Goal: Transaction & Acquisition: Purchase product/service

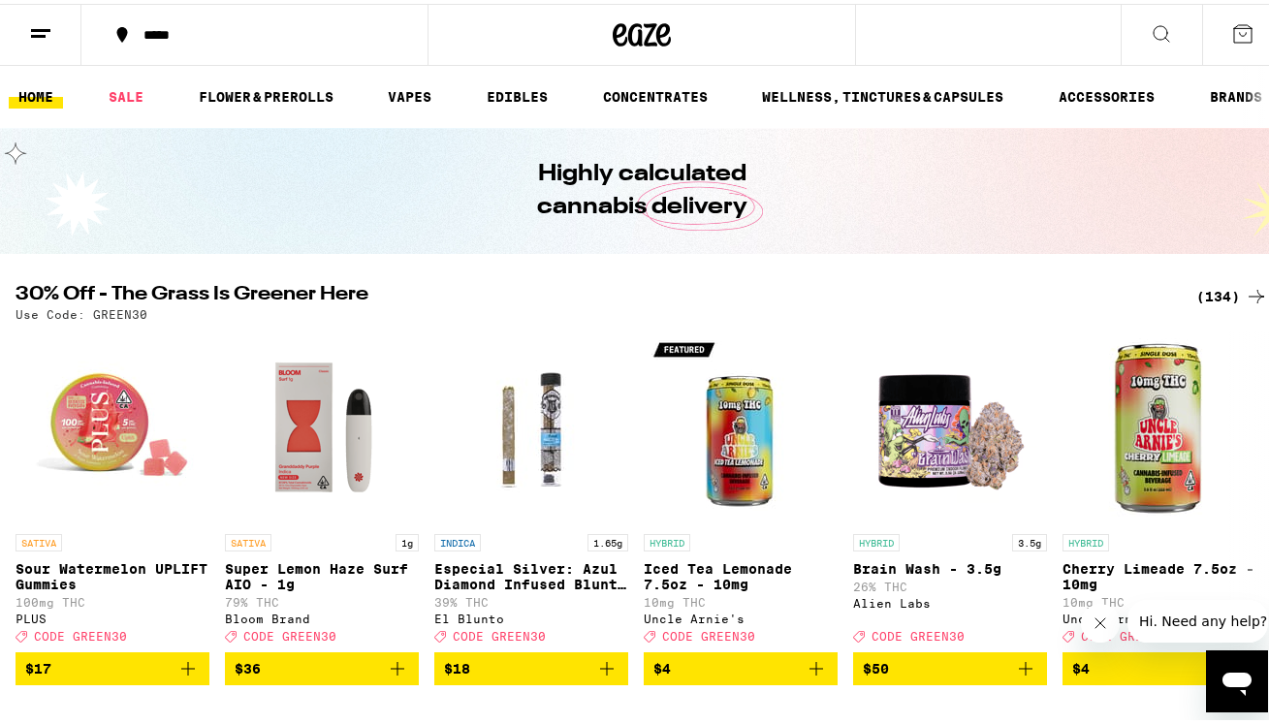
click at [1231, 31] on icon at bounding box center [1242, 29] width 23 height 23
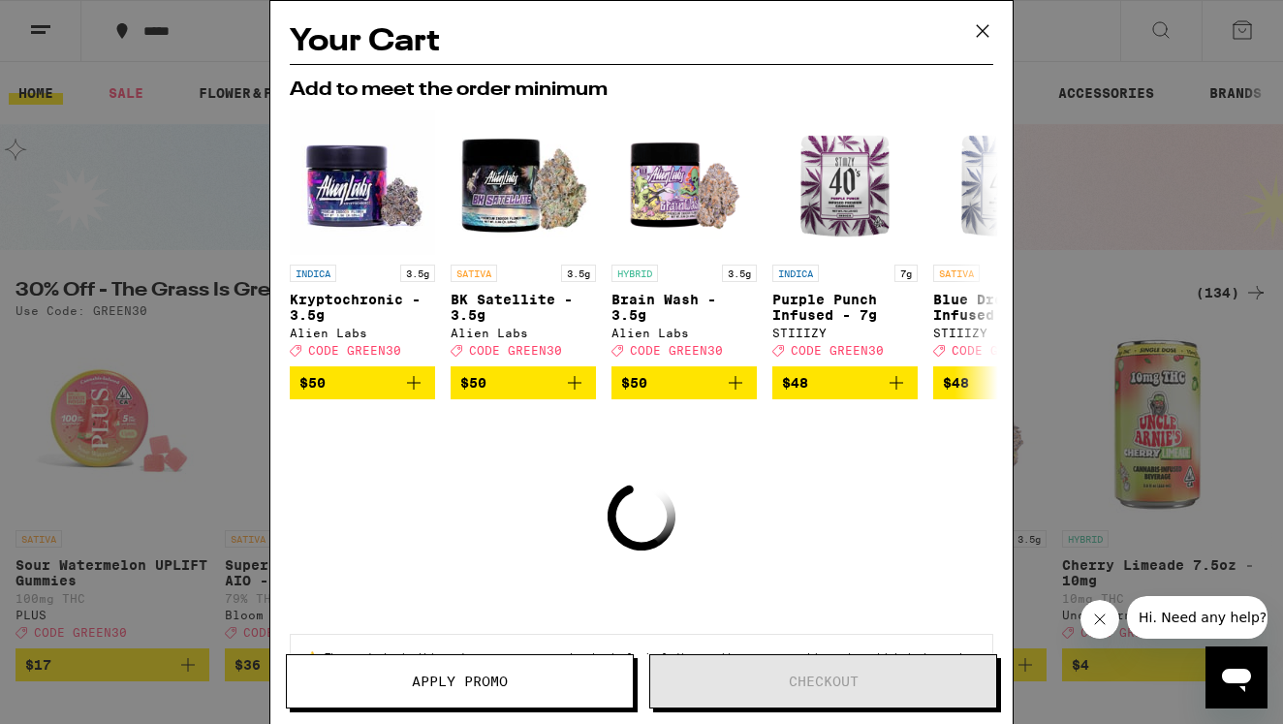
click at [992, 17] on icon at bounding box center [982, 30] width 29 height 29
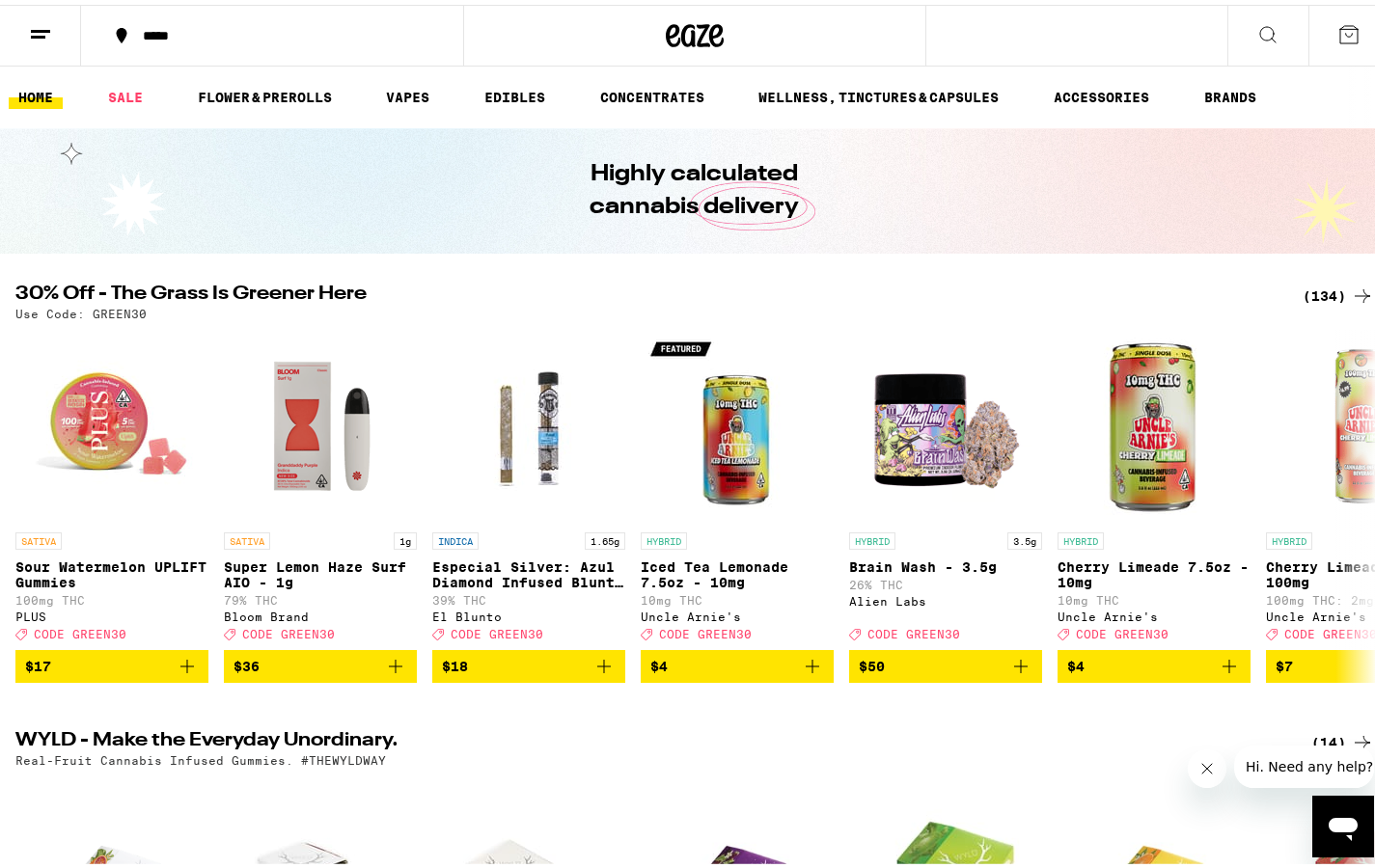
click at [40, 32] on line at bounding box center [38, 32] width 15 height 0
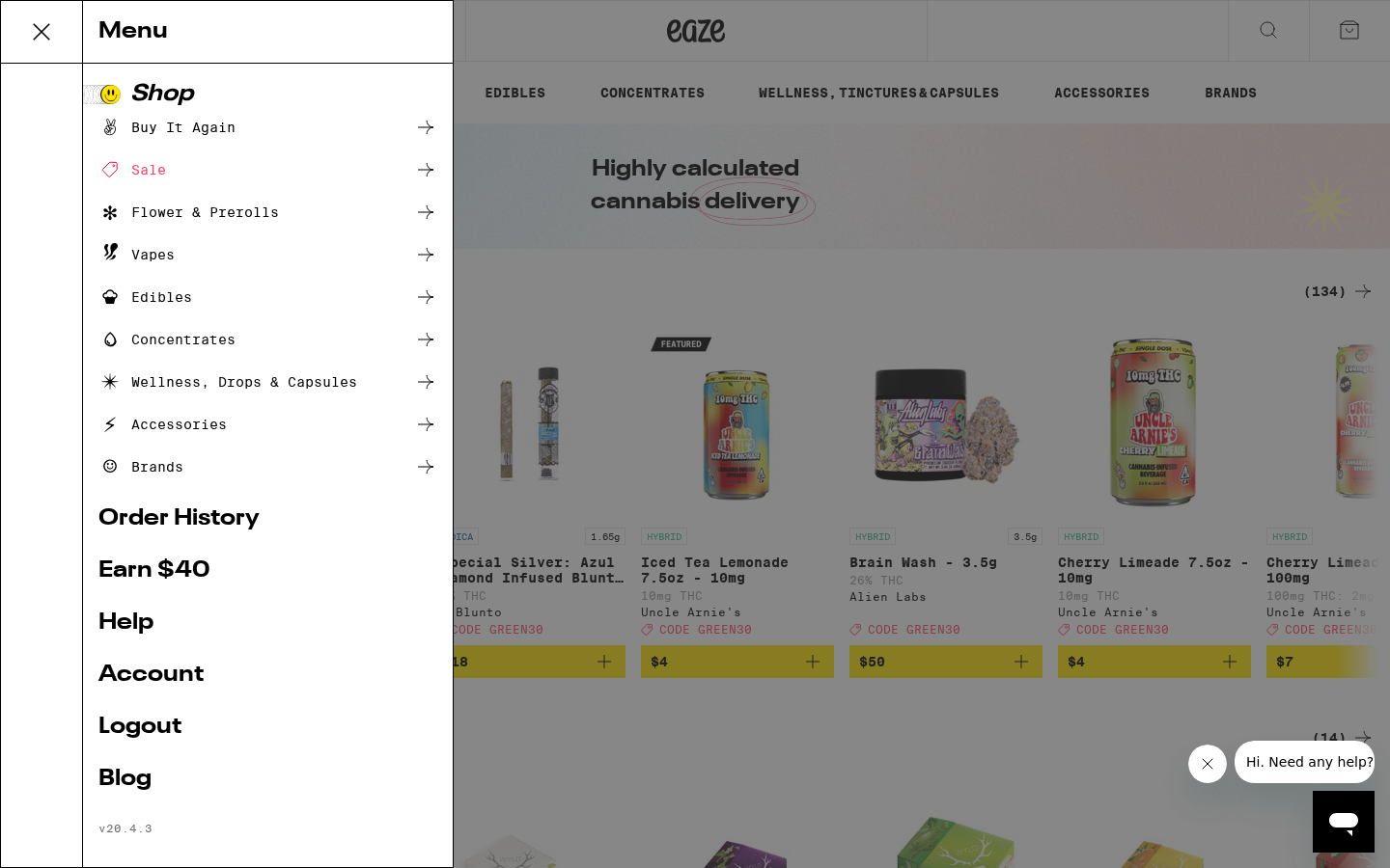
click at [151, 669] on link "Account" at bounding box center [268, 675] width 339 height 23
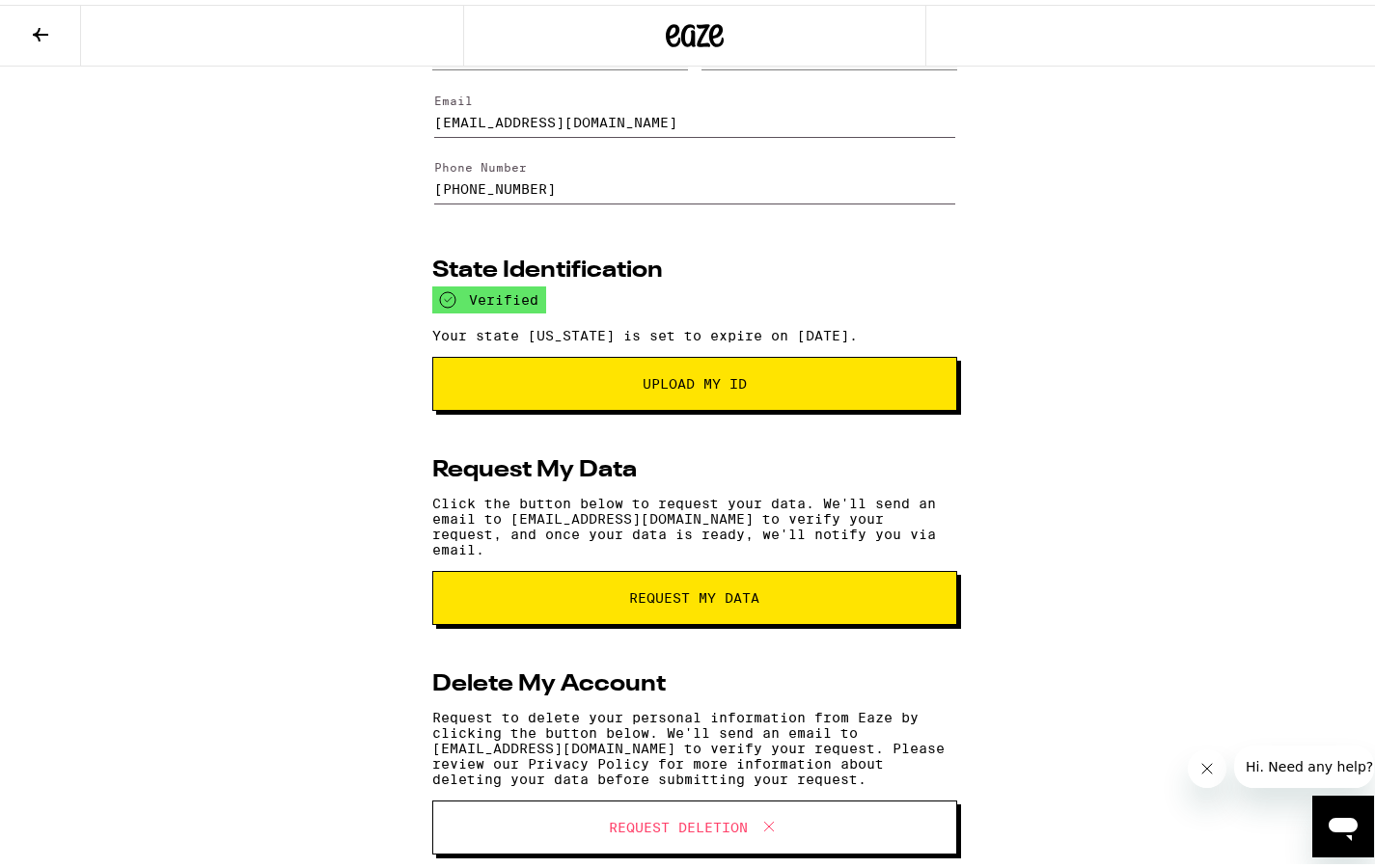
scroll to position [141, 0]
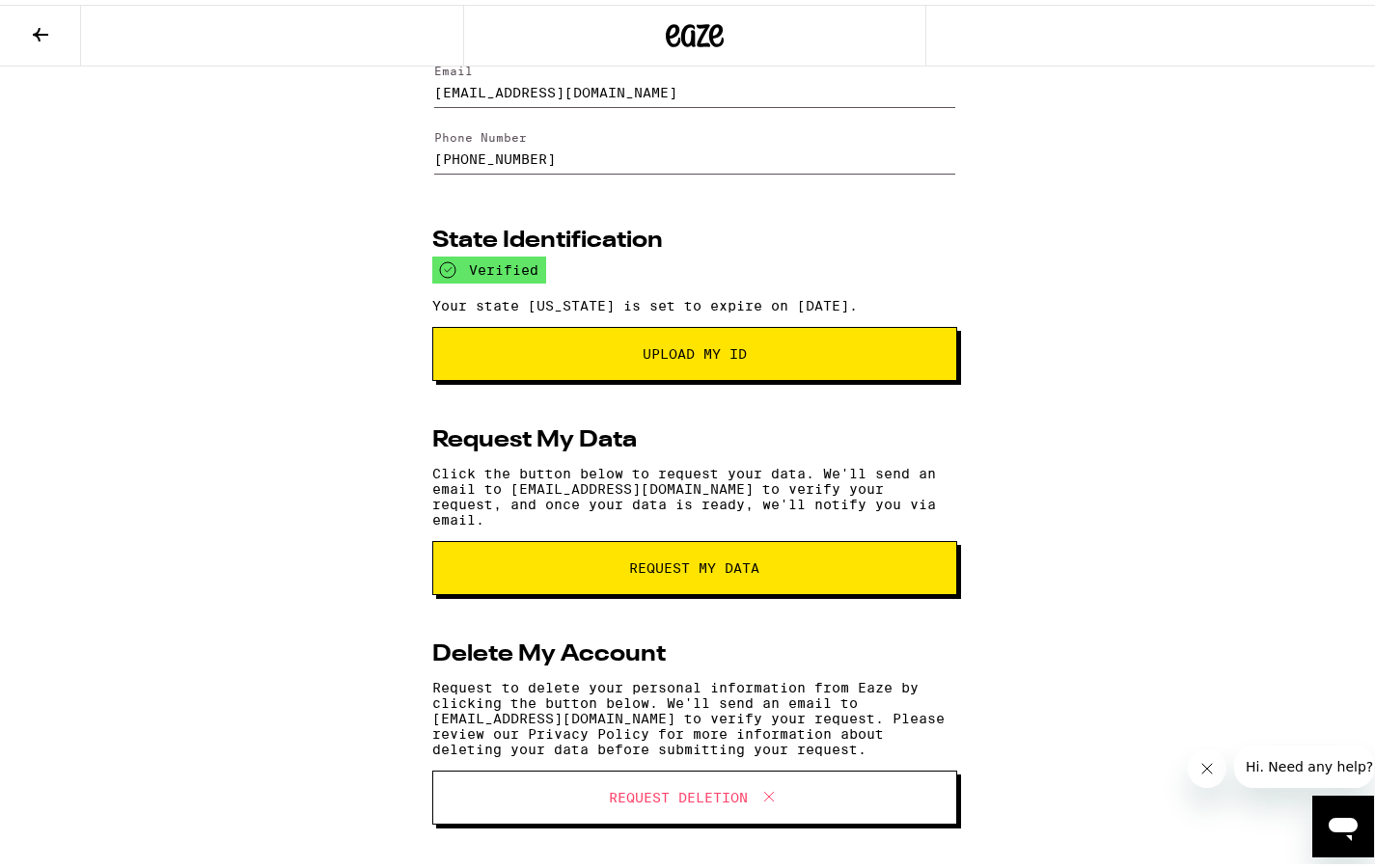
click at [787, 354] on span "Upload My ID" at bounding box center [695, 349] width 392 height 14
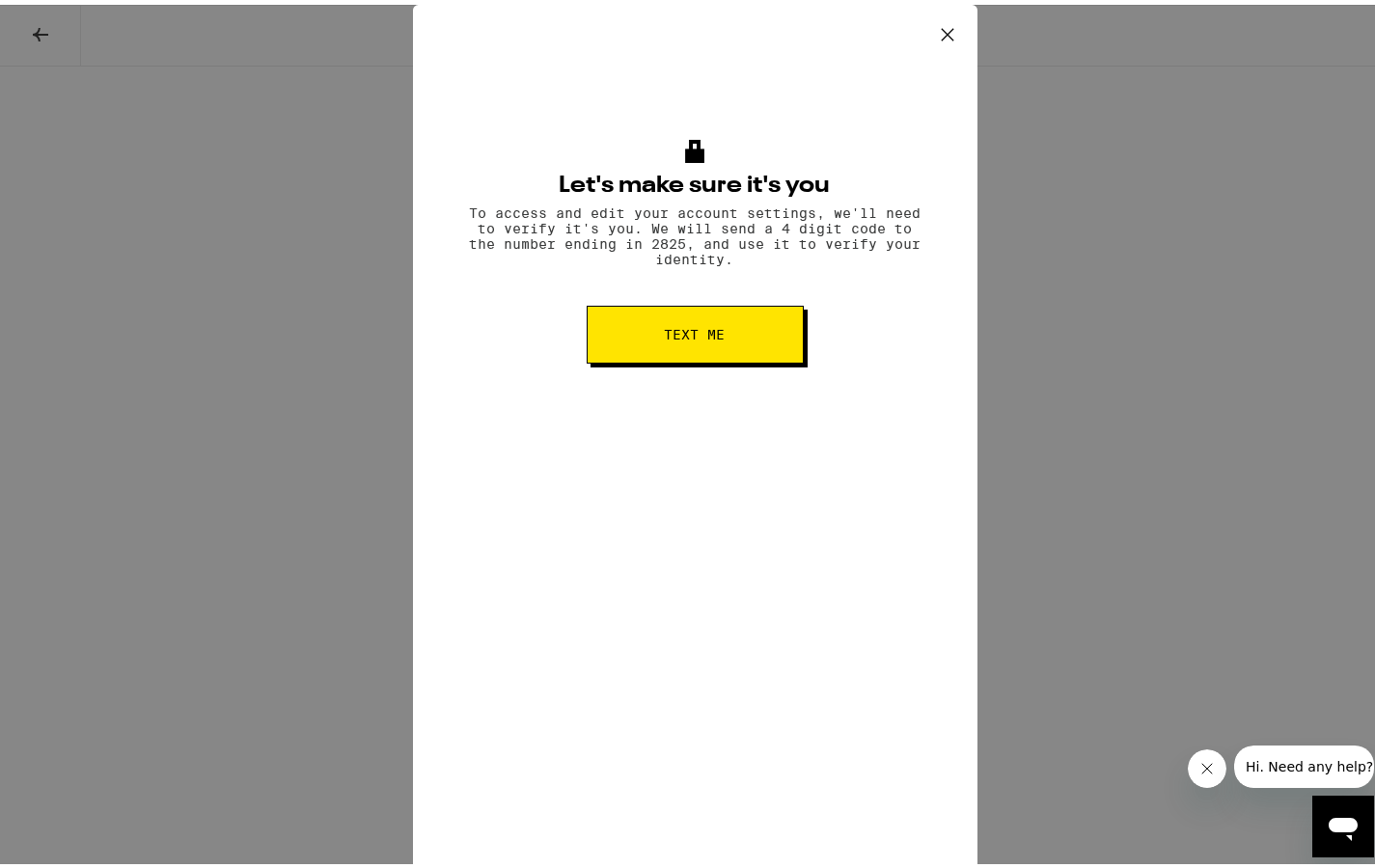
click at [735, 350] on button "Text me" at bounding box center [695, 329] width 217 height 58
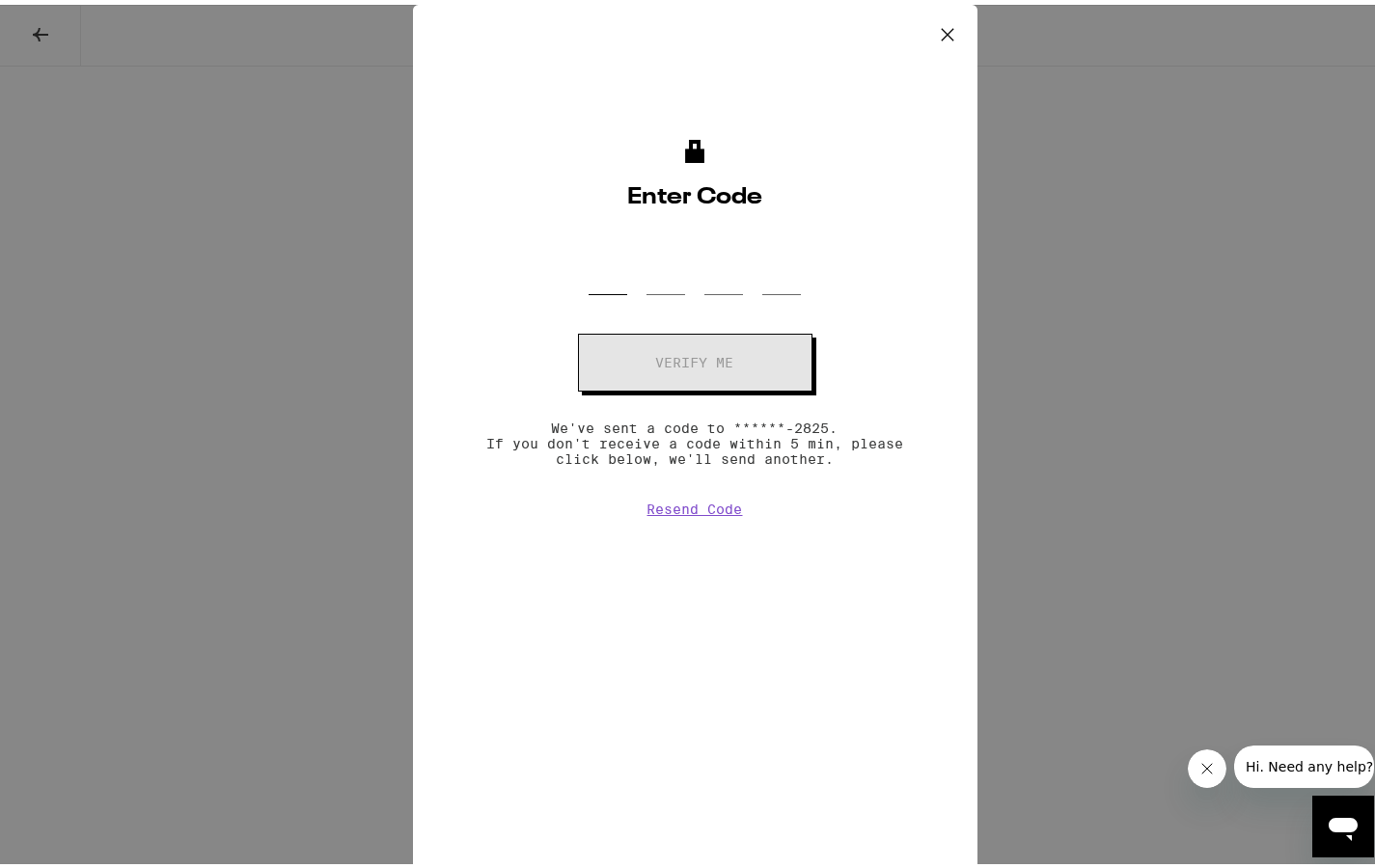
click at [591, 270] on input "OTP Code" at bounding box center [607, 262] width 39 height 57
type input "7"
type input "9"
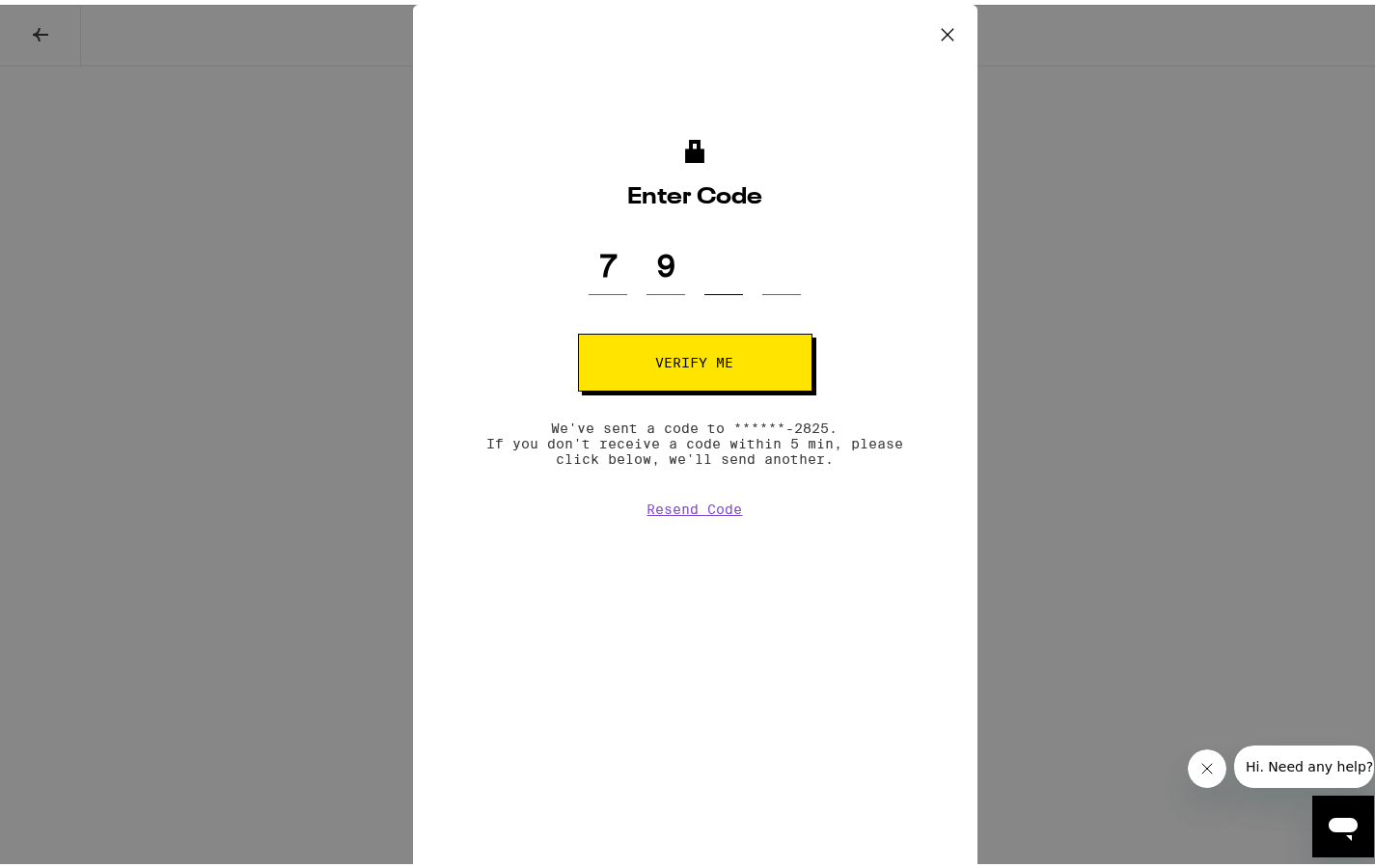
type input "8"
type input "3"
click at [674, 361] on span "Verify me" at bounding box center [695, 358] width 79 height 14
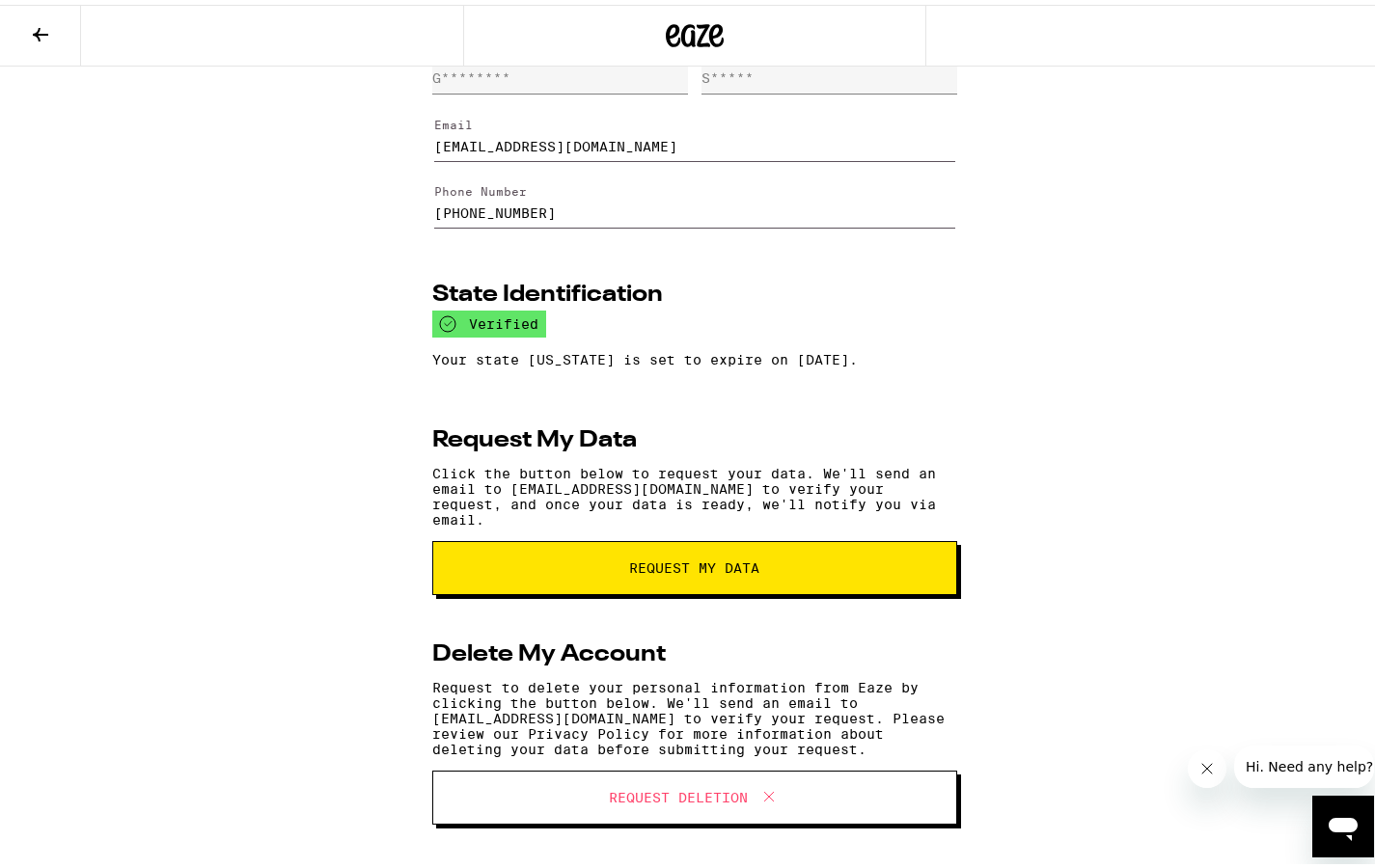
scroll to position [94, 0]
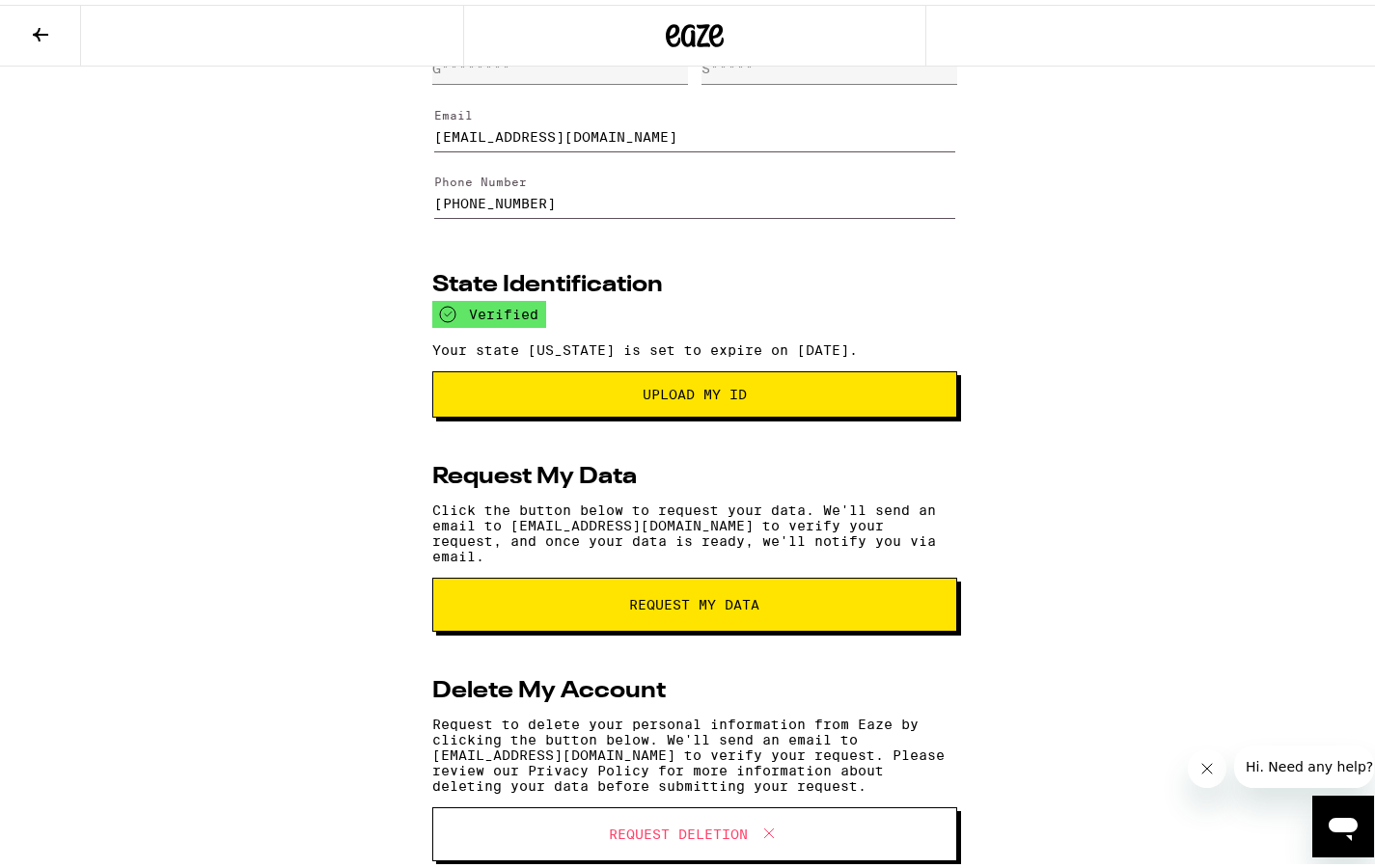
click at [843, 396] on span "Upload my ID" at bounding box center [695, 390] width 492 height 14
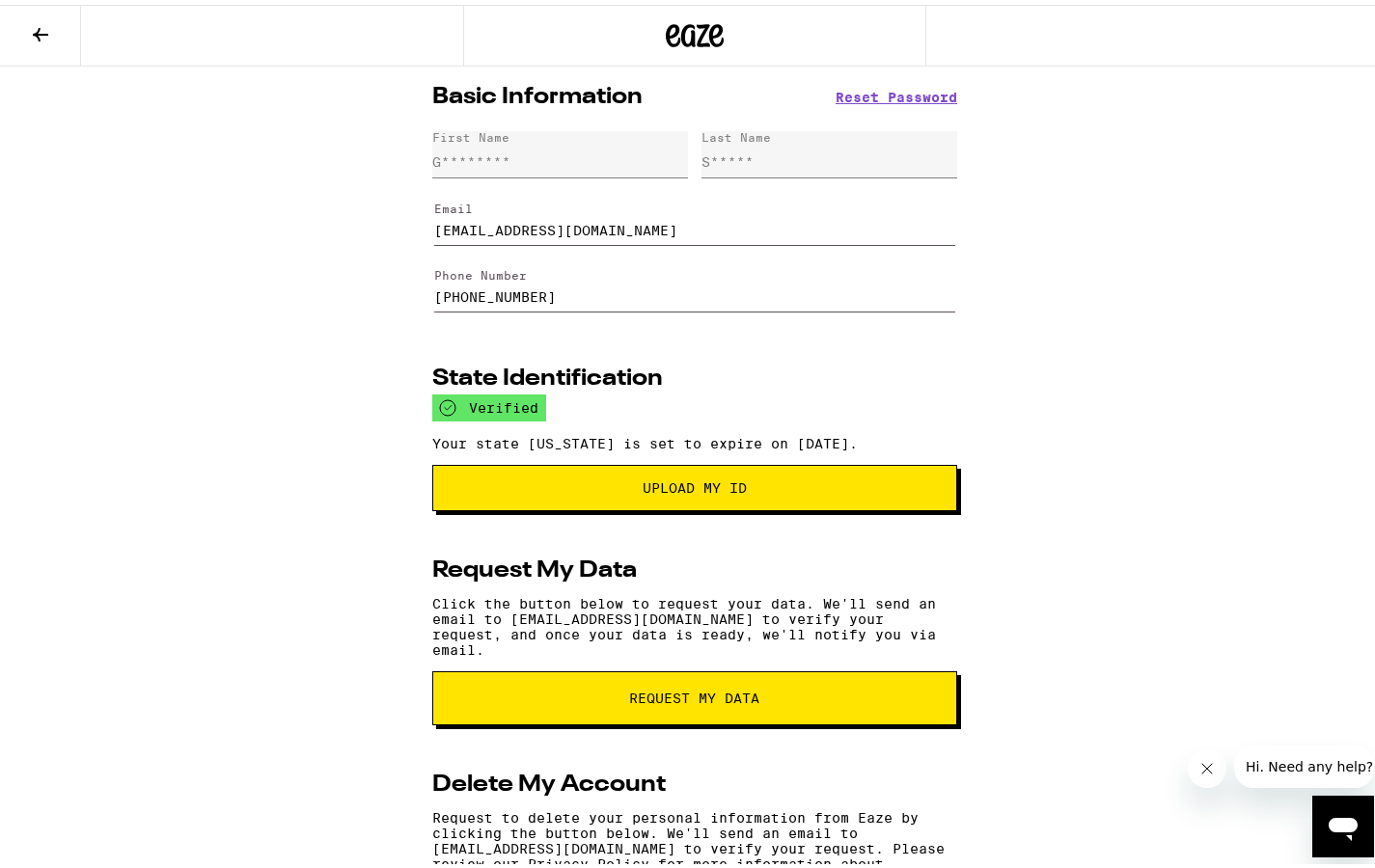
scroll to position [0, 0]
click at [38, 38] on icon at bounding box center [40, 29] width 23 height 23
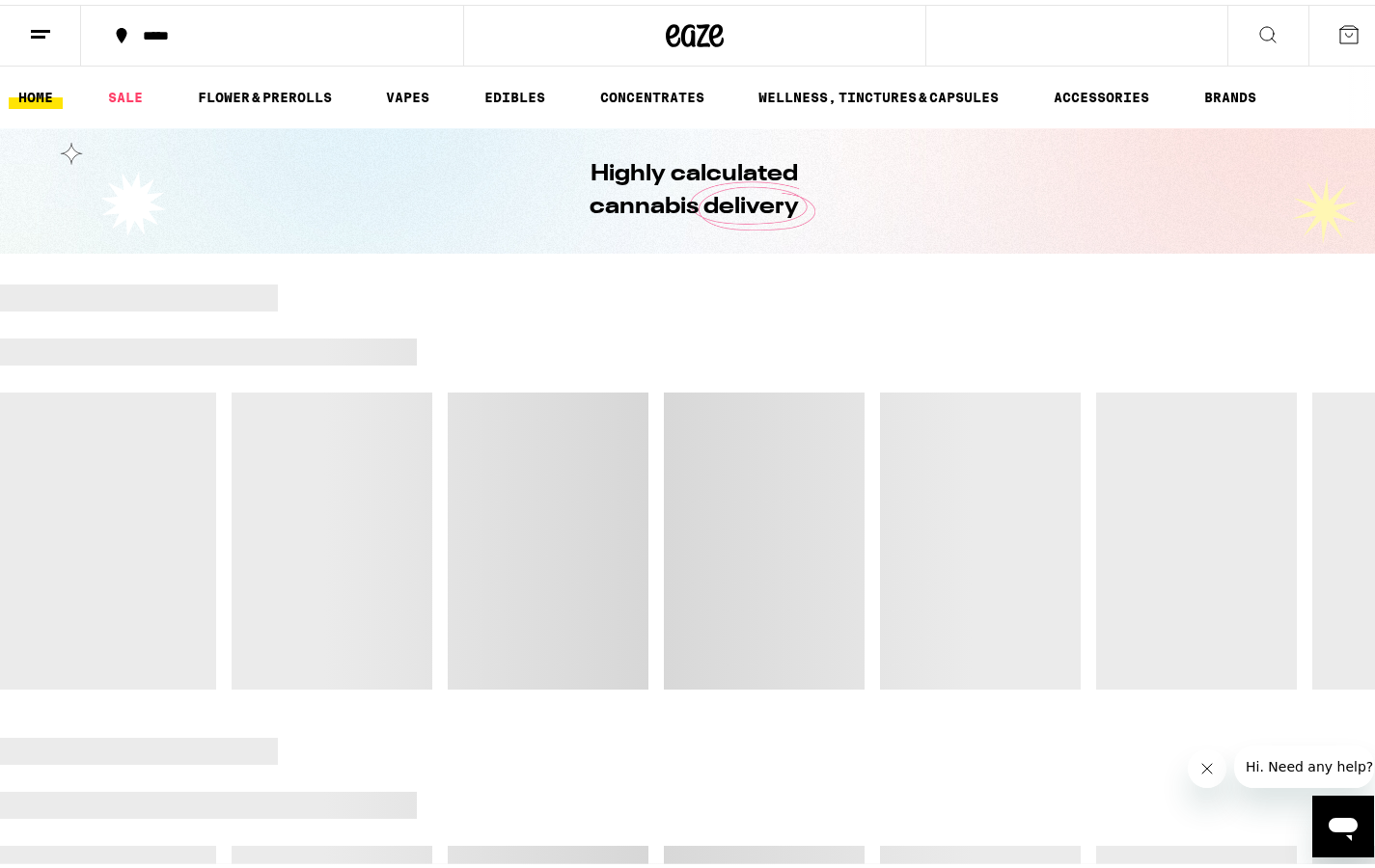
click at [44, 40] on icon at bounding box center [40, 29] width 23 height 23
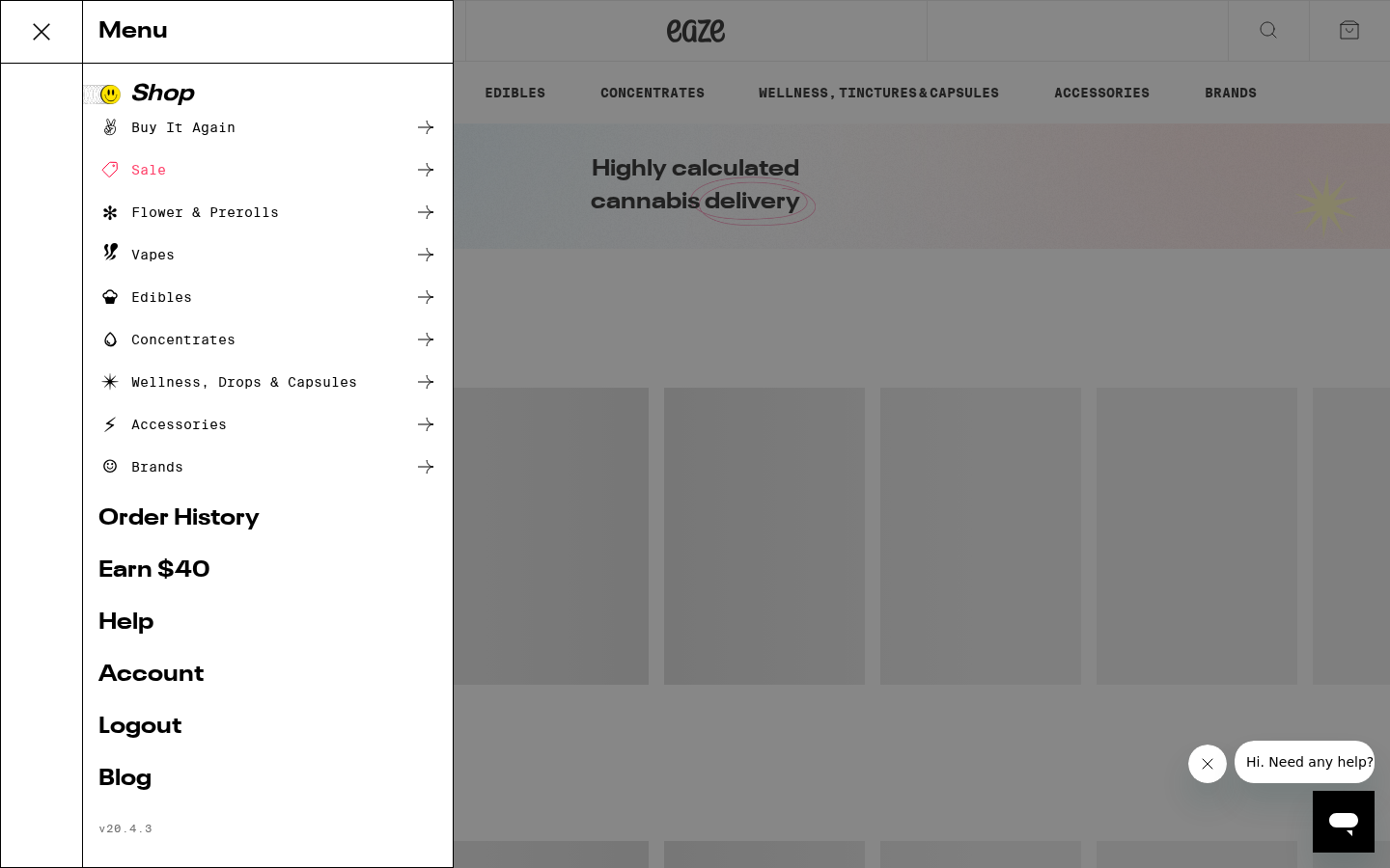
click at [165, 667] on link "Account" at bounding box center [268, 675] width 339 height 23
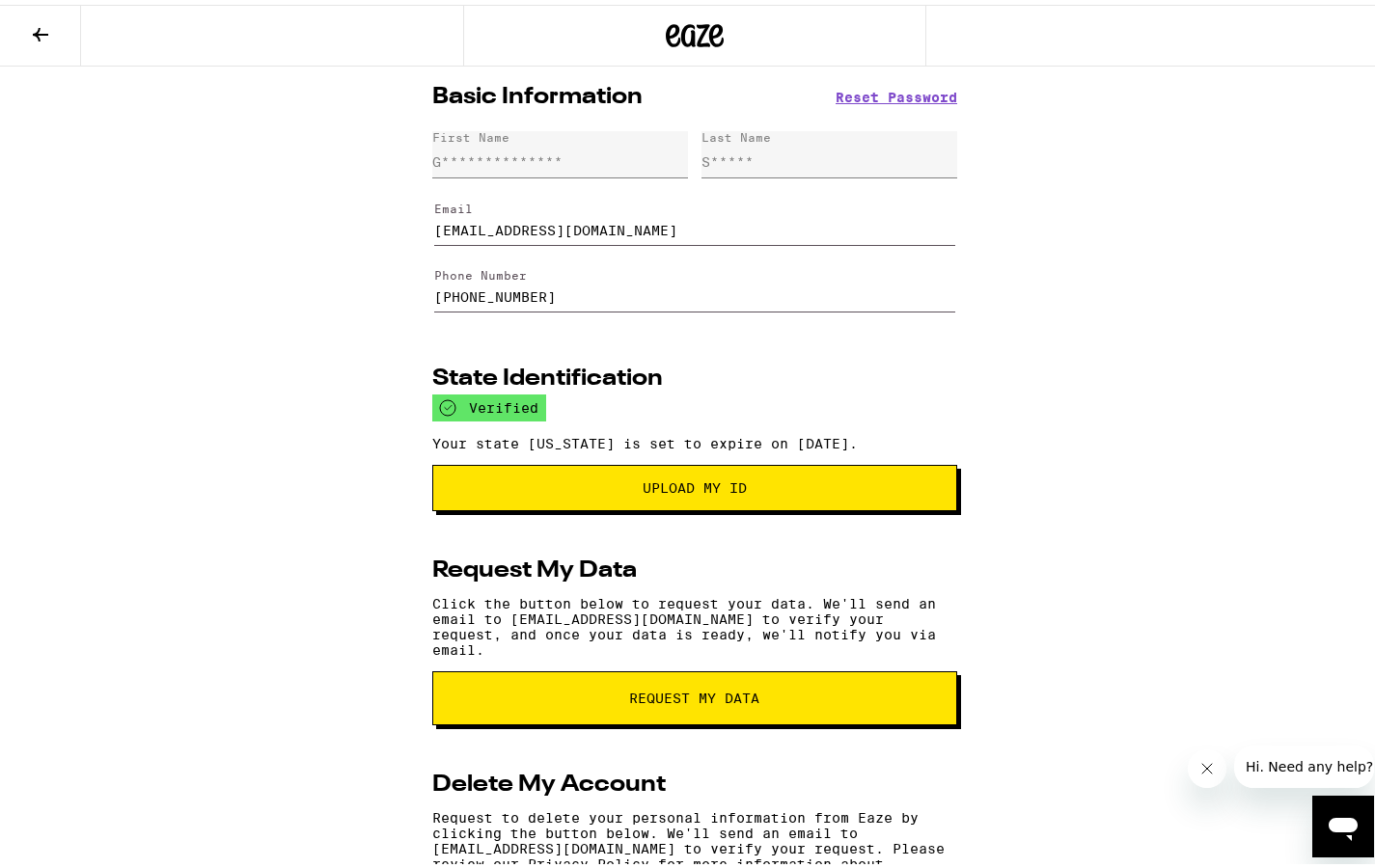
scroll to position [44, 0]
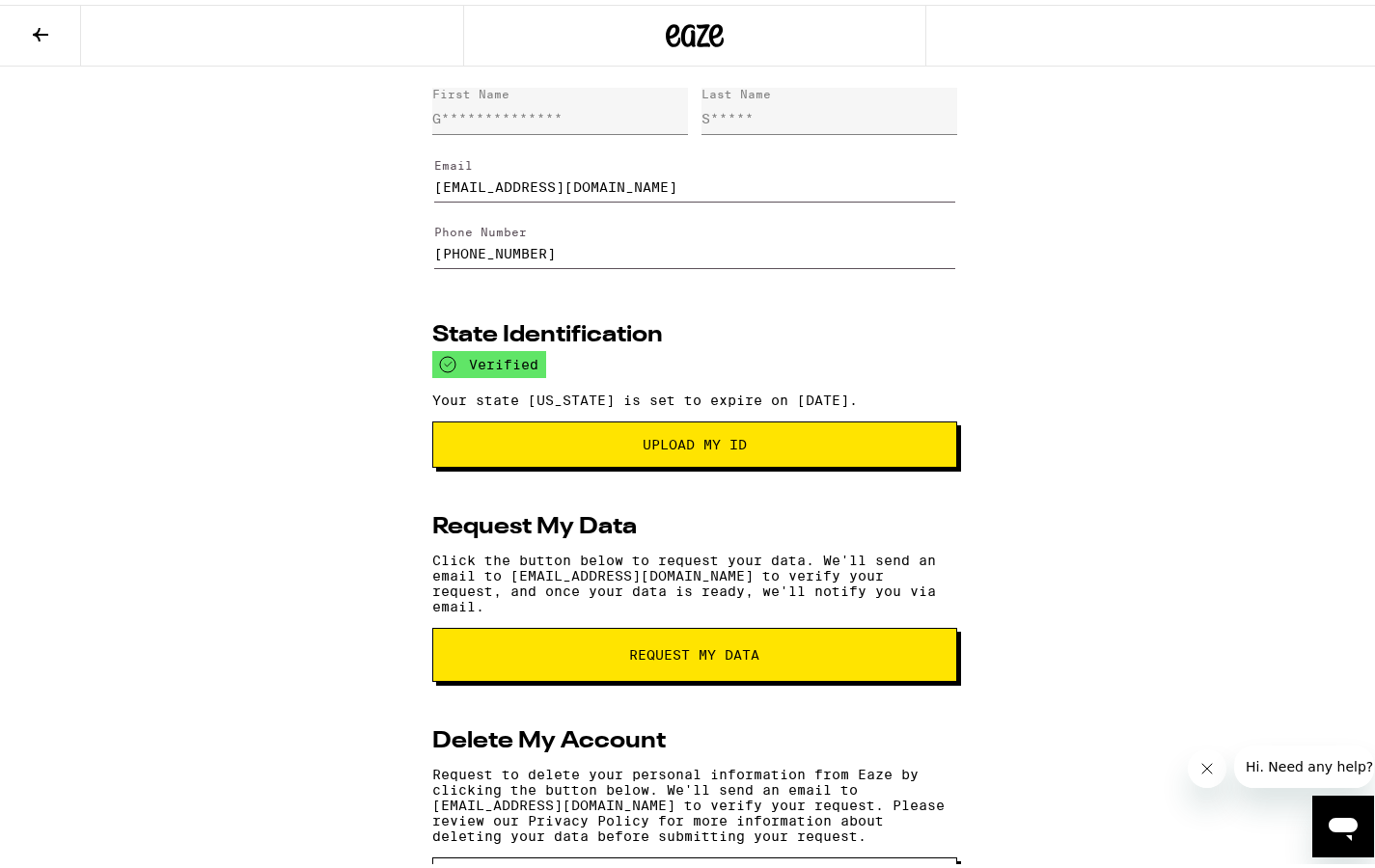
click at [41, 42] on button at bounding box center [40, 31] width 81 height 61
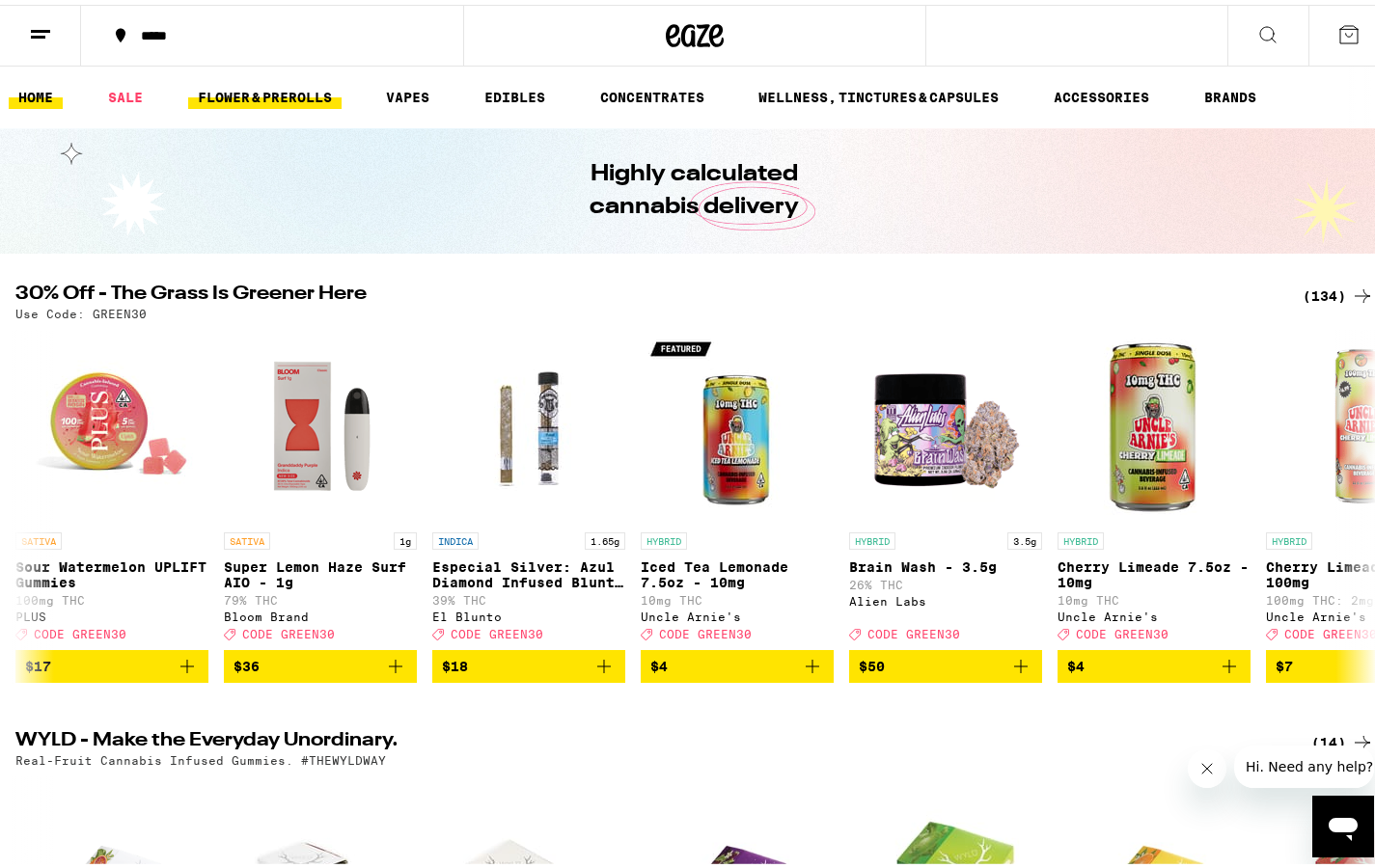
click at [271, 87] on link "FLOWER & PREROLLS" at bounding box center [265, 92] width 153 height 23
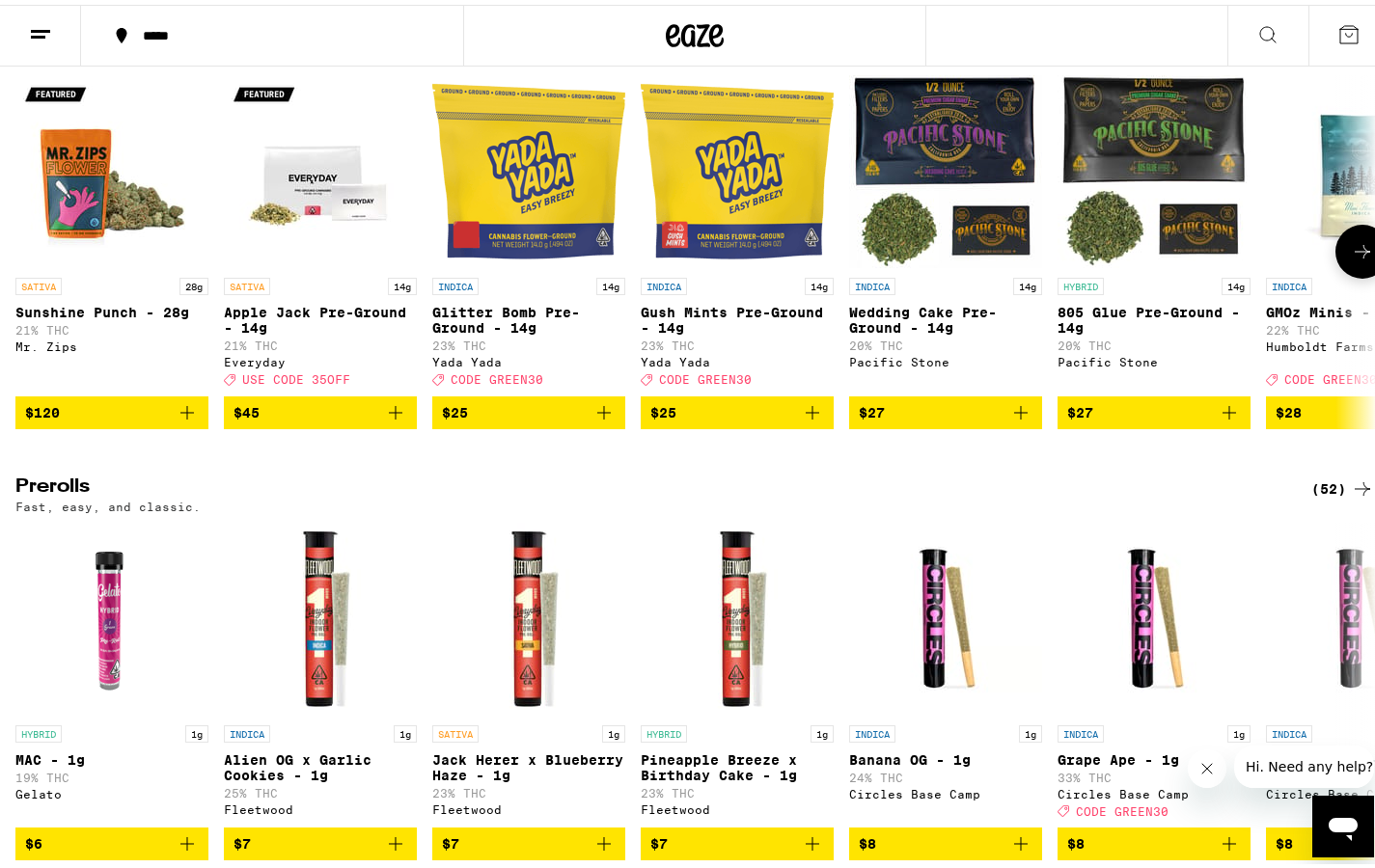
scroll to position [671, 0]
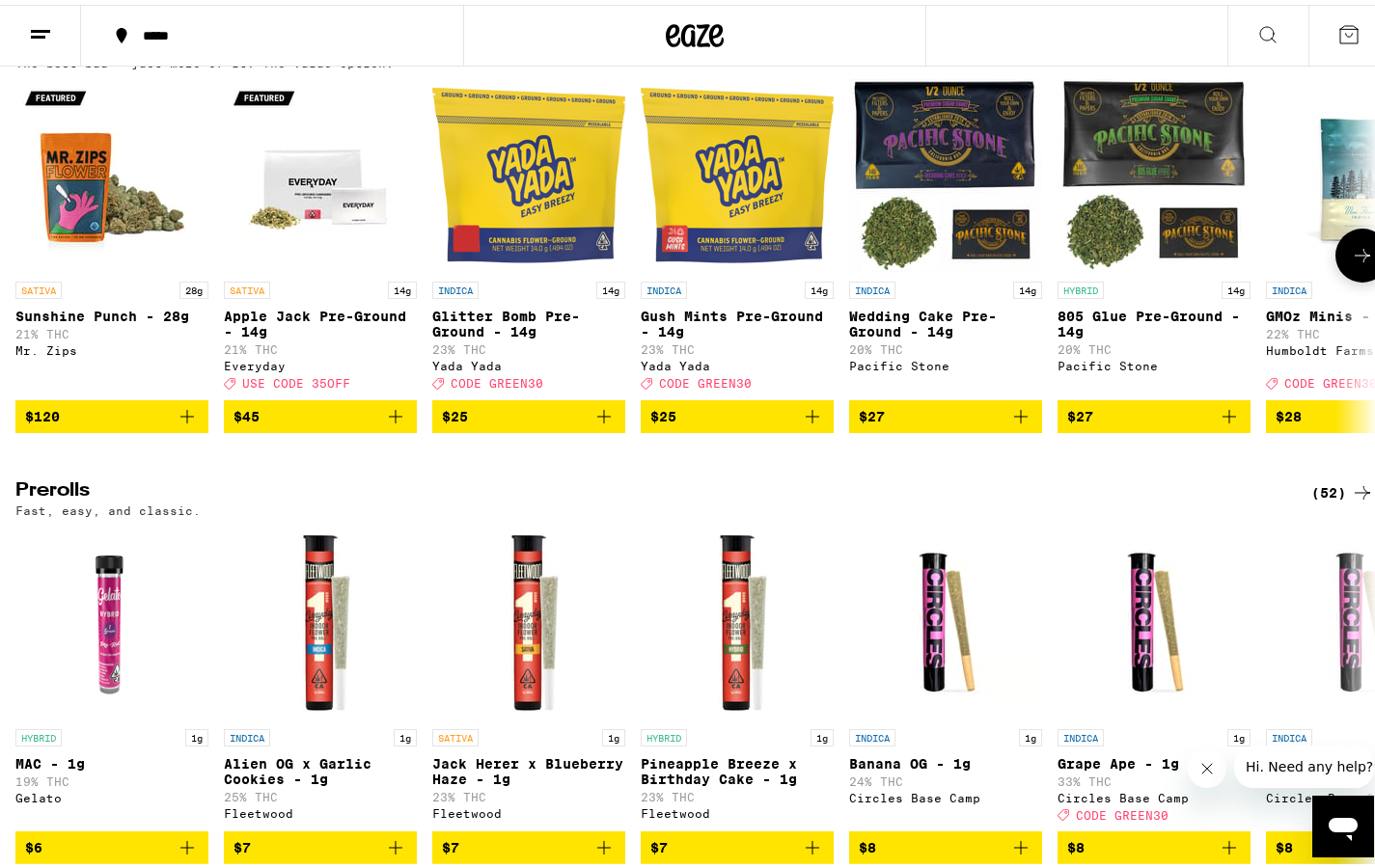
click at [1262, 263] on icon at bounding box center [1362, 250] width 23 height 23
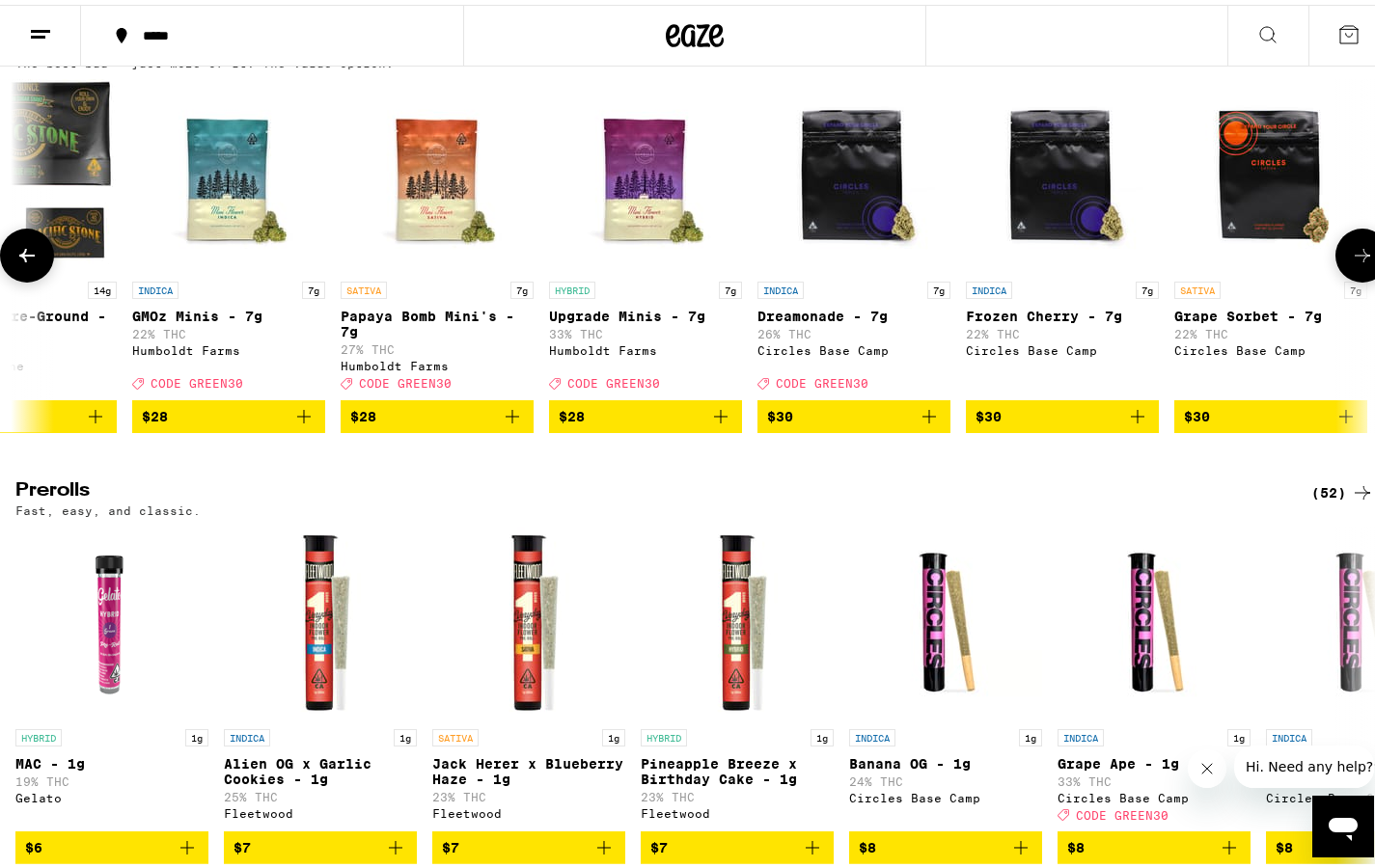
click at [1262, 263] on icon at bounding box center [1362, 250] width 23 height 23
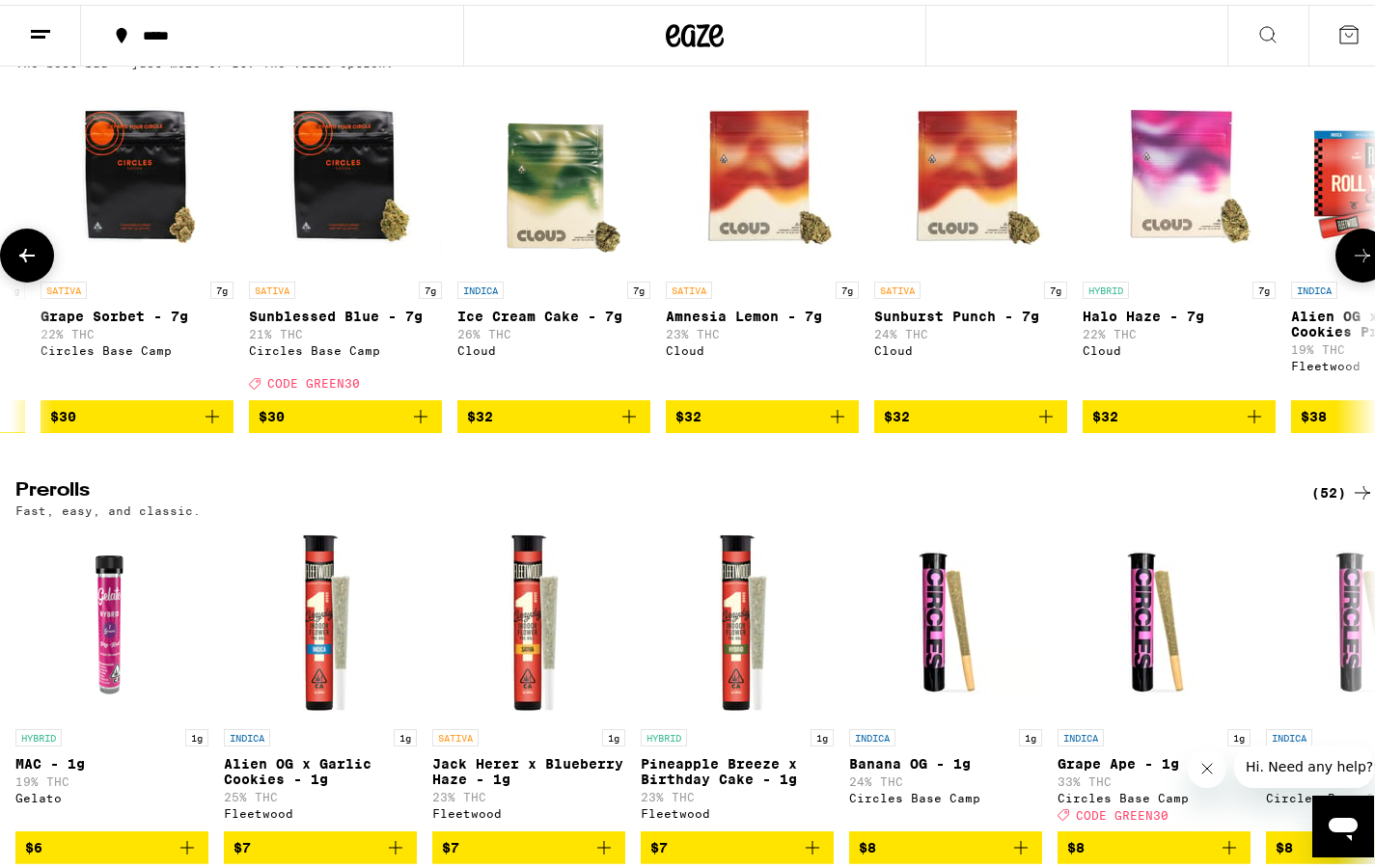
click at [1262, 263] on icon at bounding box center [1362, 250] width 23 height 23
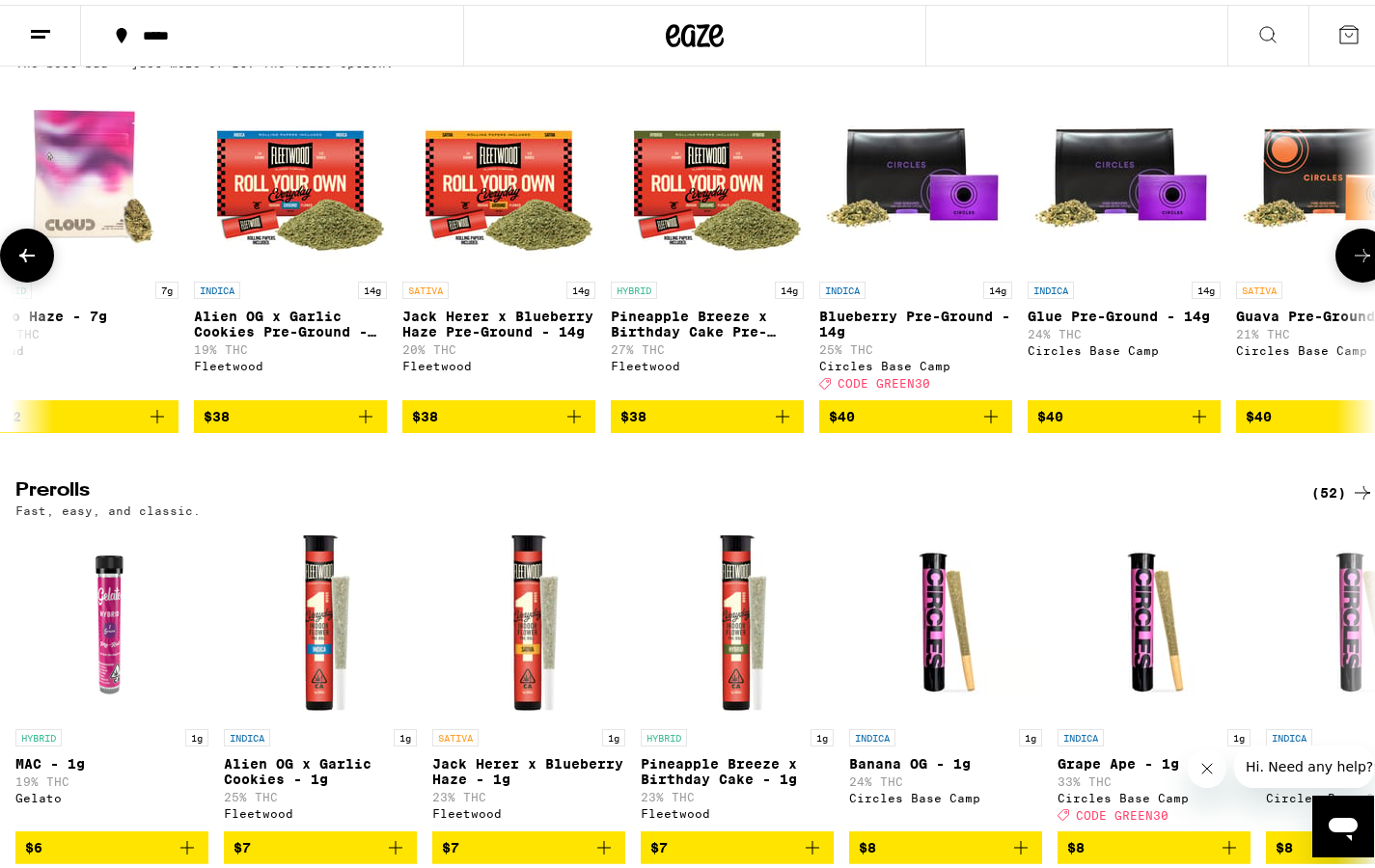
click at [1262, 263] on icon at bounding box center [1362, 250] width 23 height 23
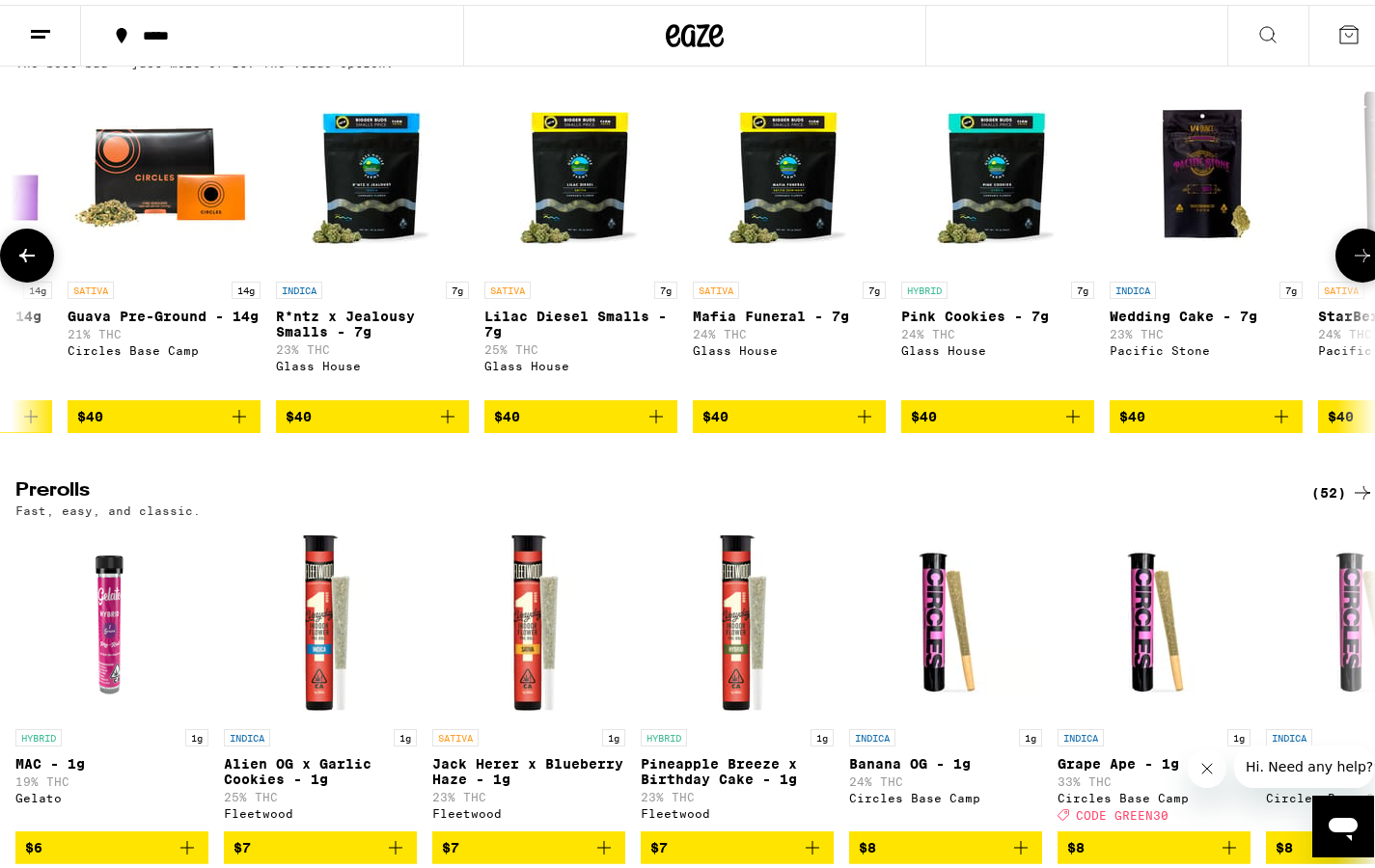
click at [1262, 263] on icon at bounding box center [1362, 250] width 23 height 23
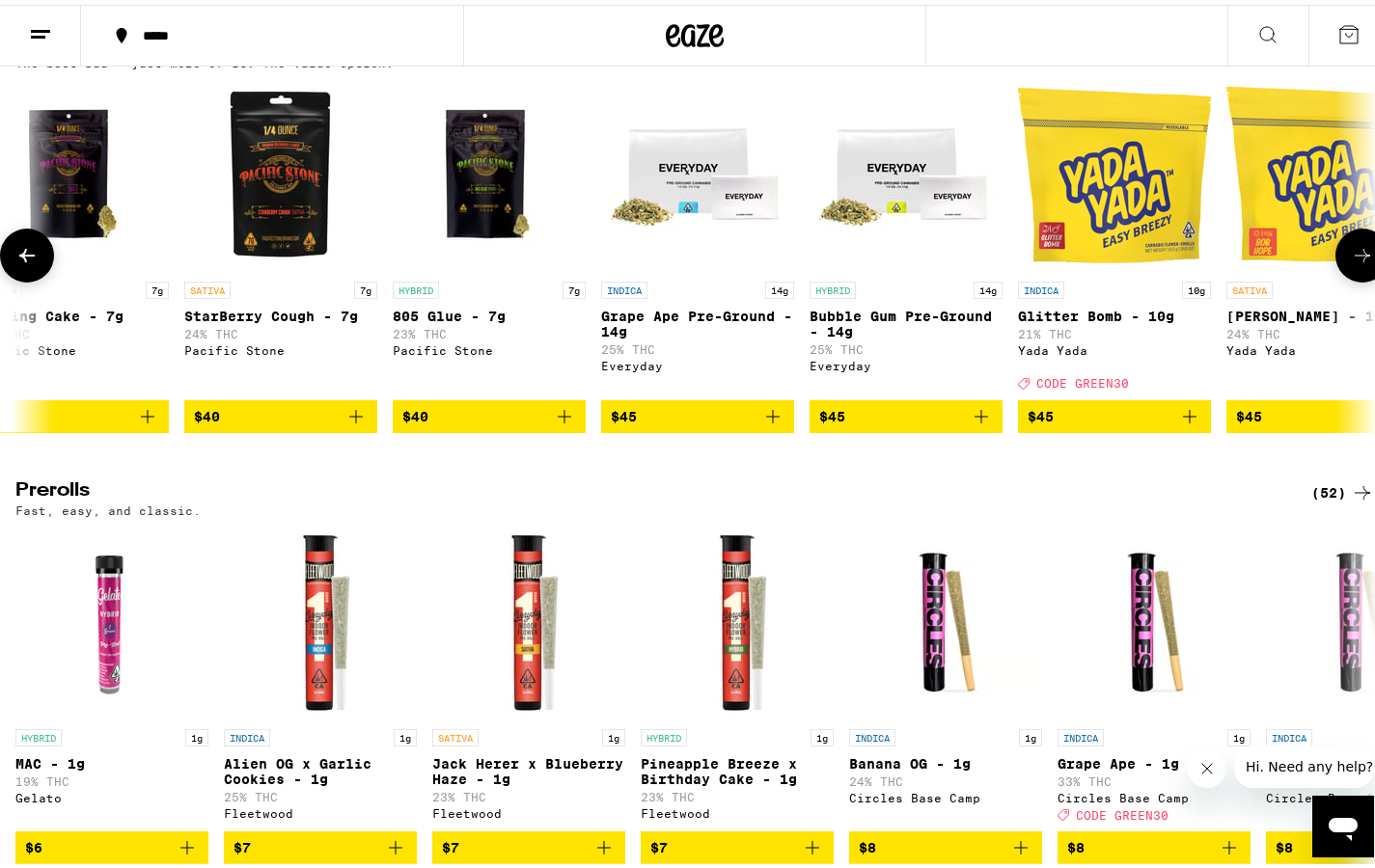
click at [1262, 263] on icon at bounding box center [1362, 250] width 23 height 23
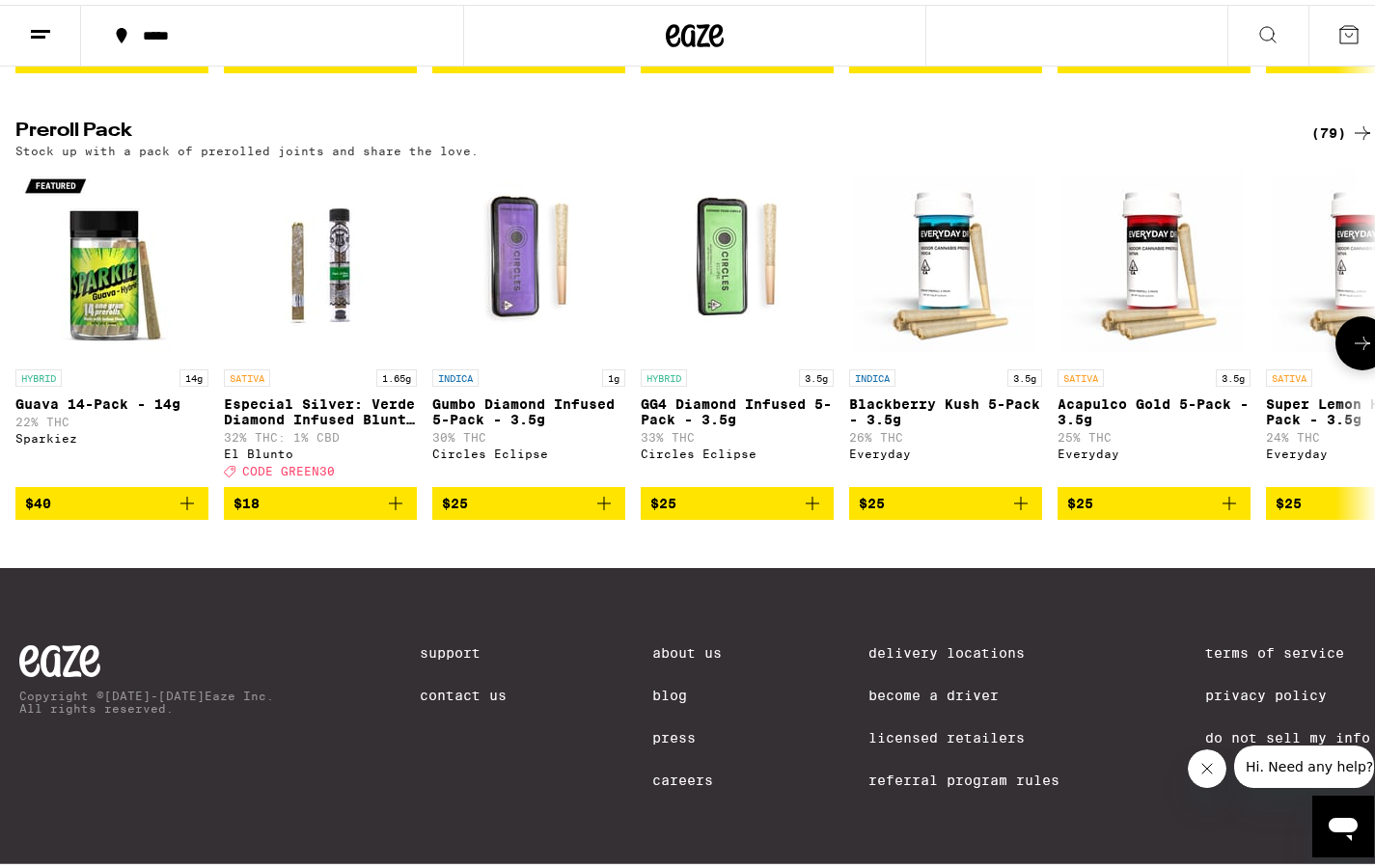
scroll to position [1444, 0]
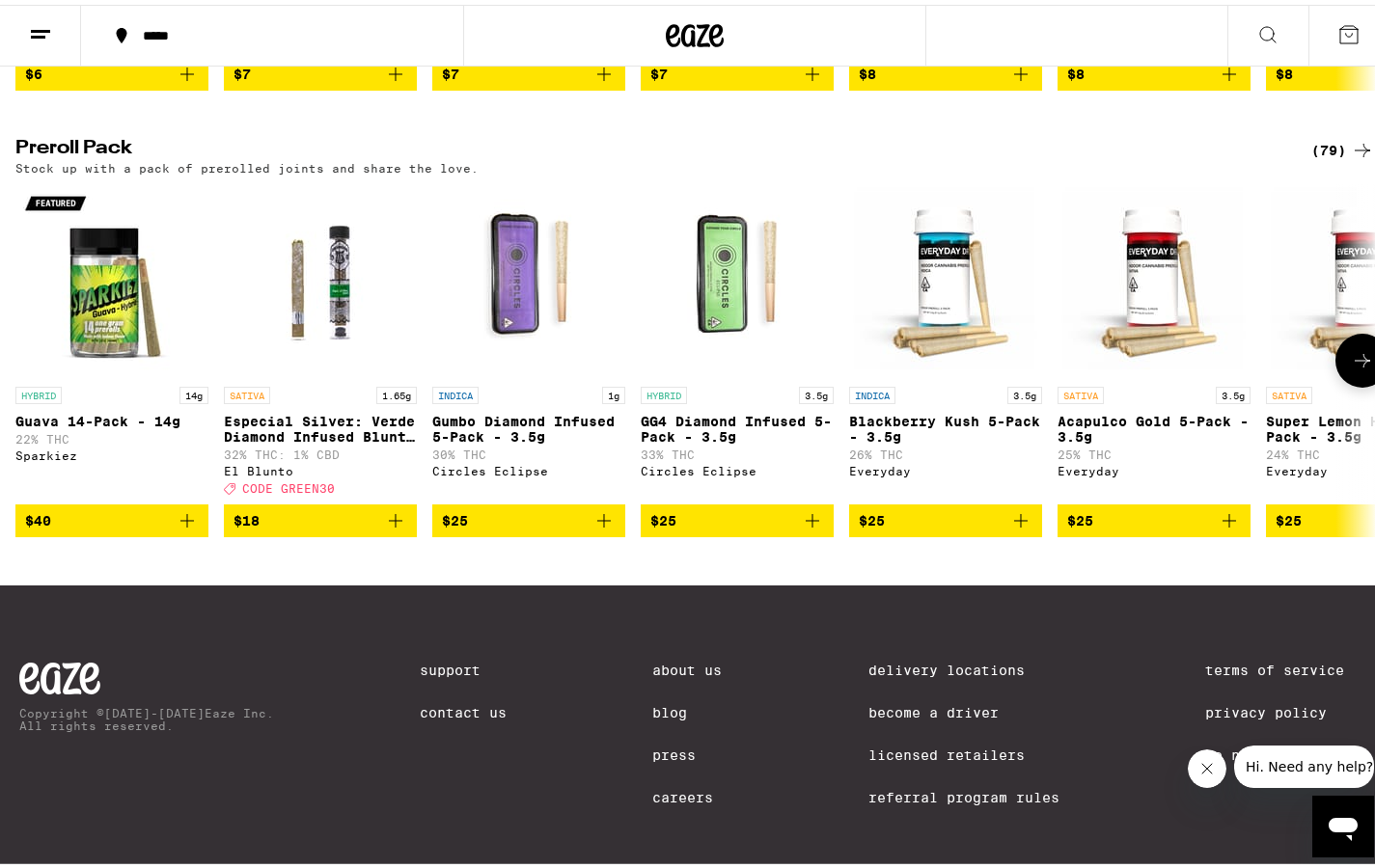
click at [1262, 367] on icon at bounding box center [1362, 355] width 23 height 23
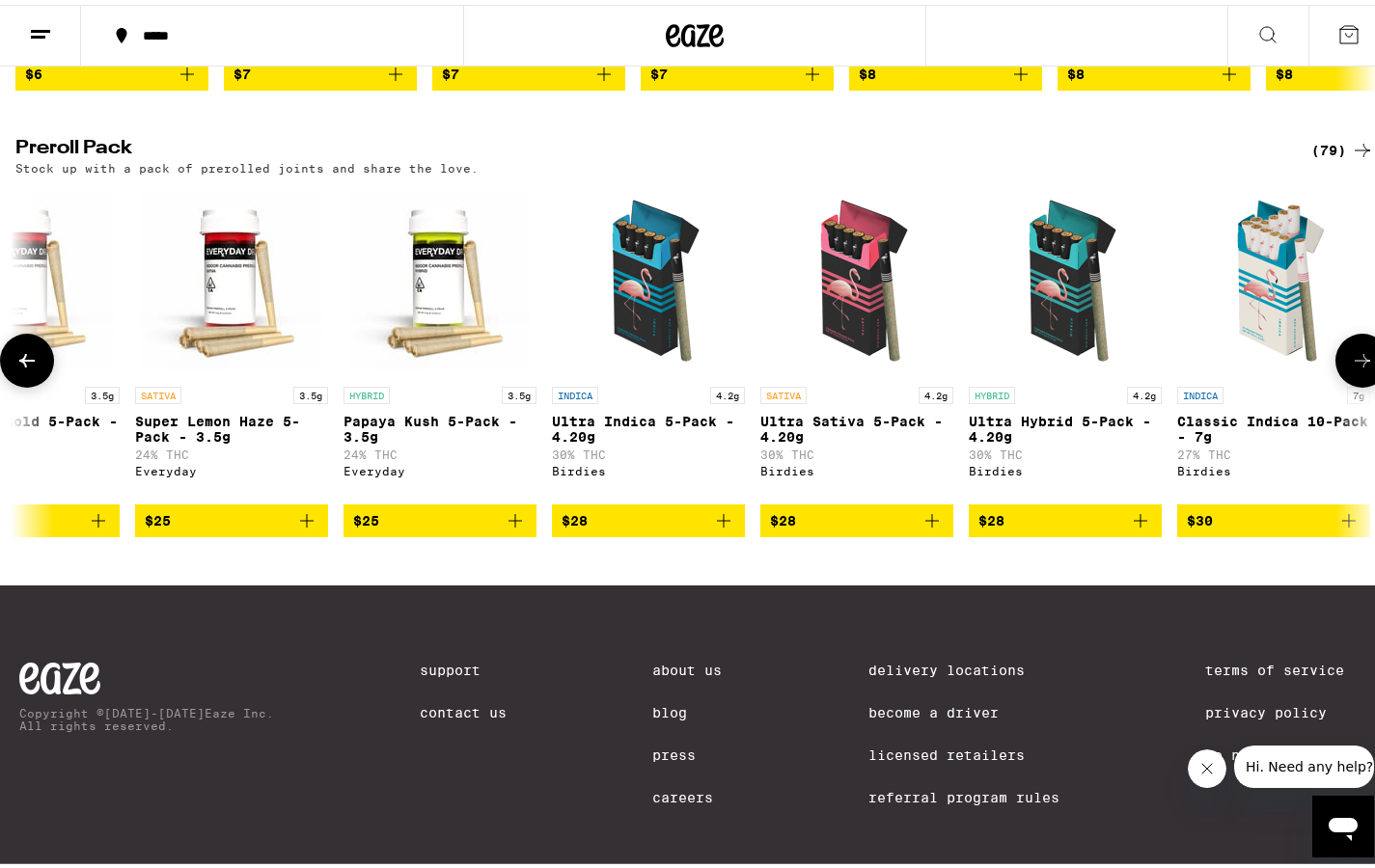
scroll to position [0, 1134]
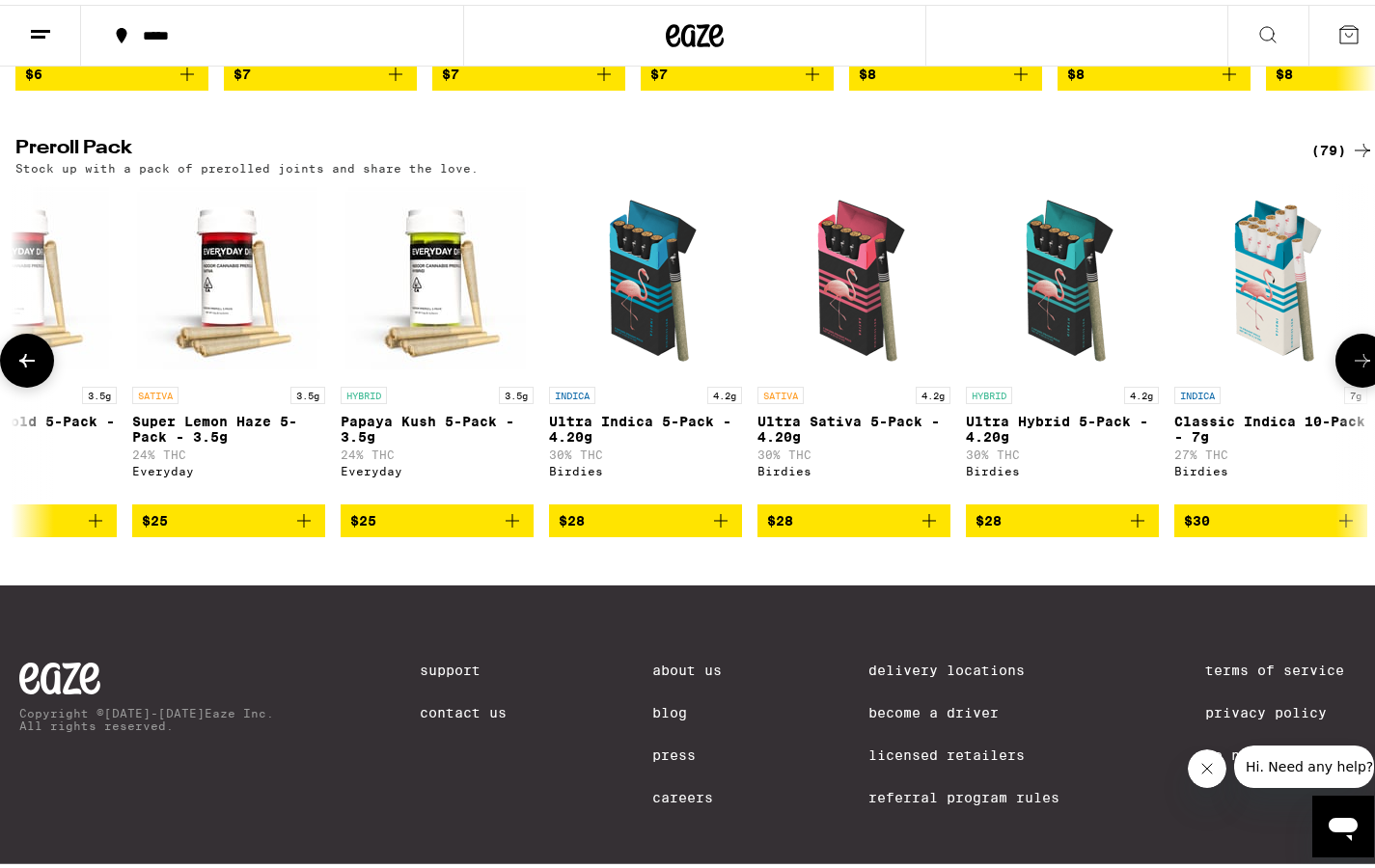
click at [1262, 367] on icon at bounding box center [1362, 355] width 23 height 23
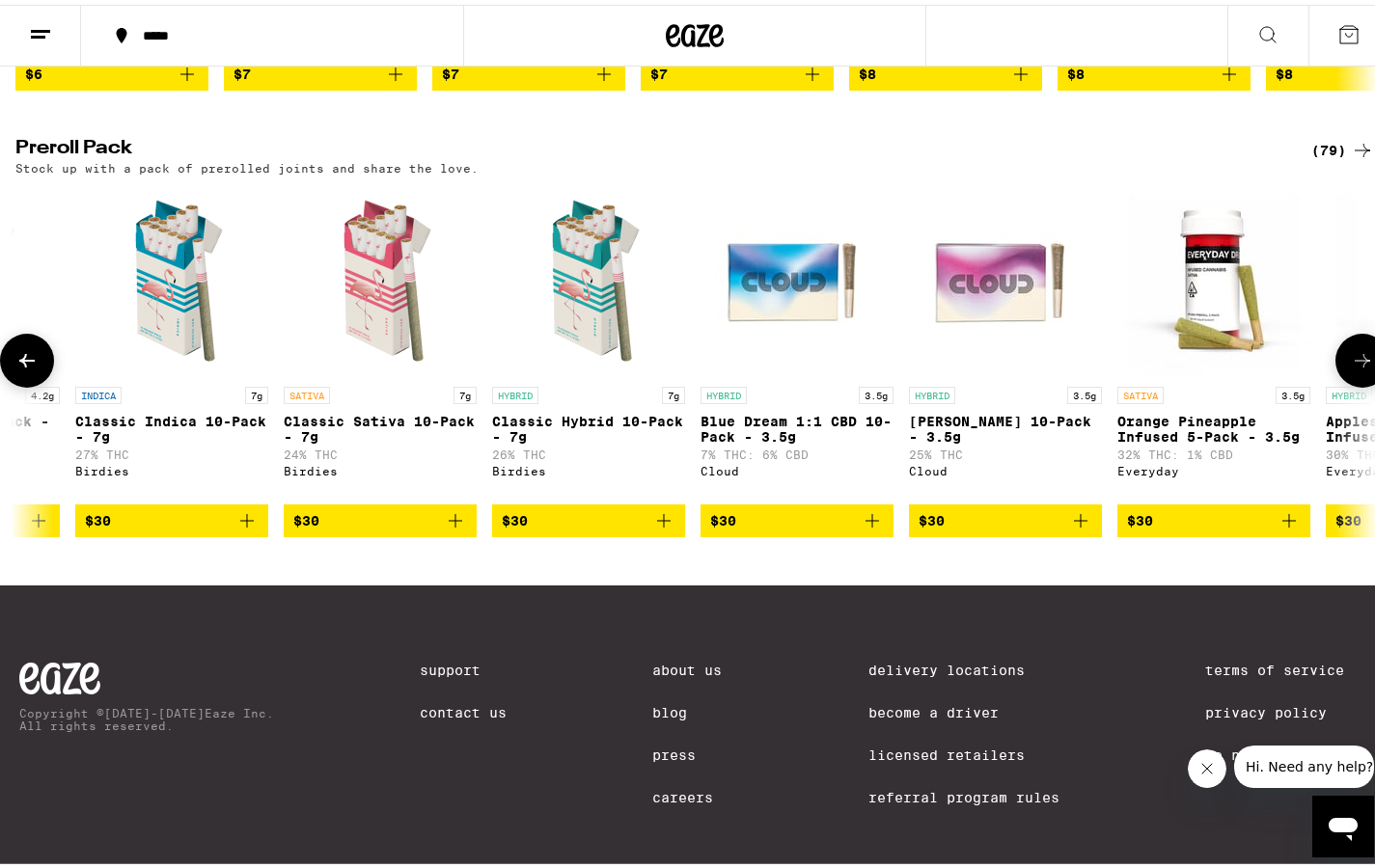
scroll to position [0, 2268]
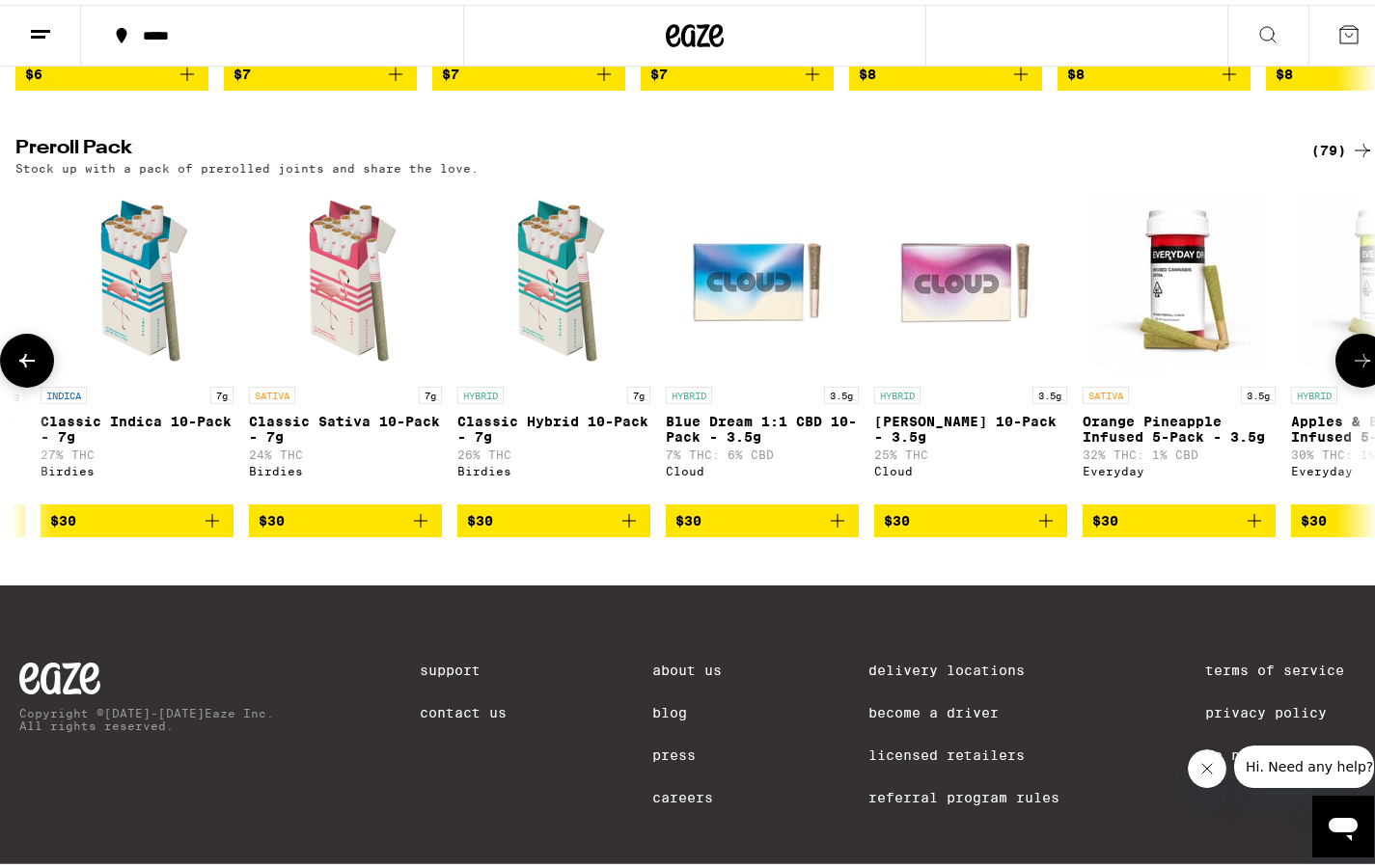
click at [1262, 367] on icon at bounding box center [1362, 355] width 23 height 23
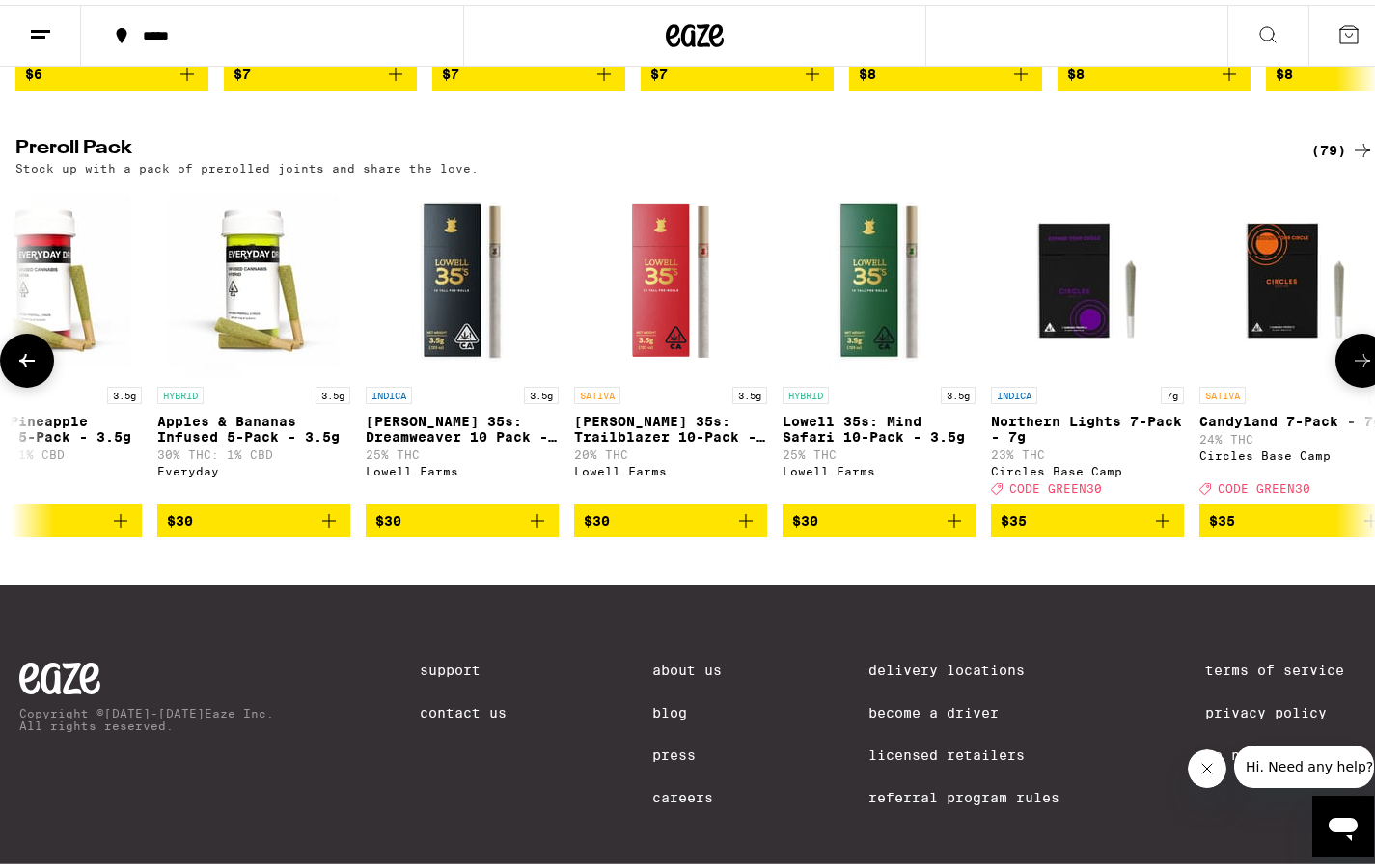
click at [1262, 367] on icon at bounding box center [1362, 355] width 23 height 23
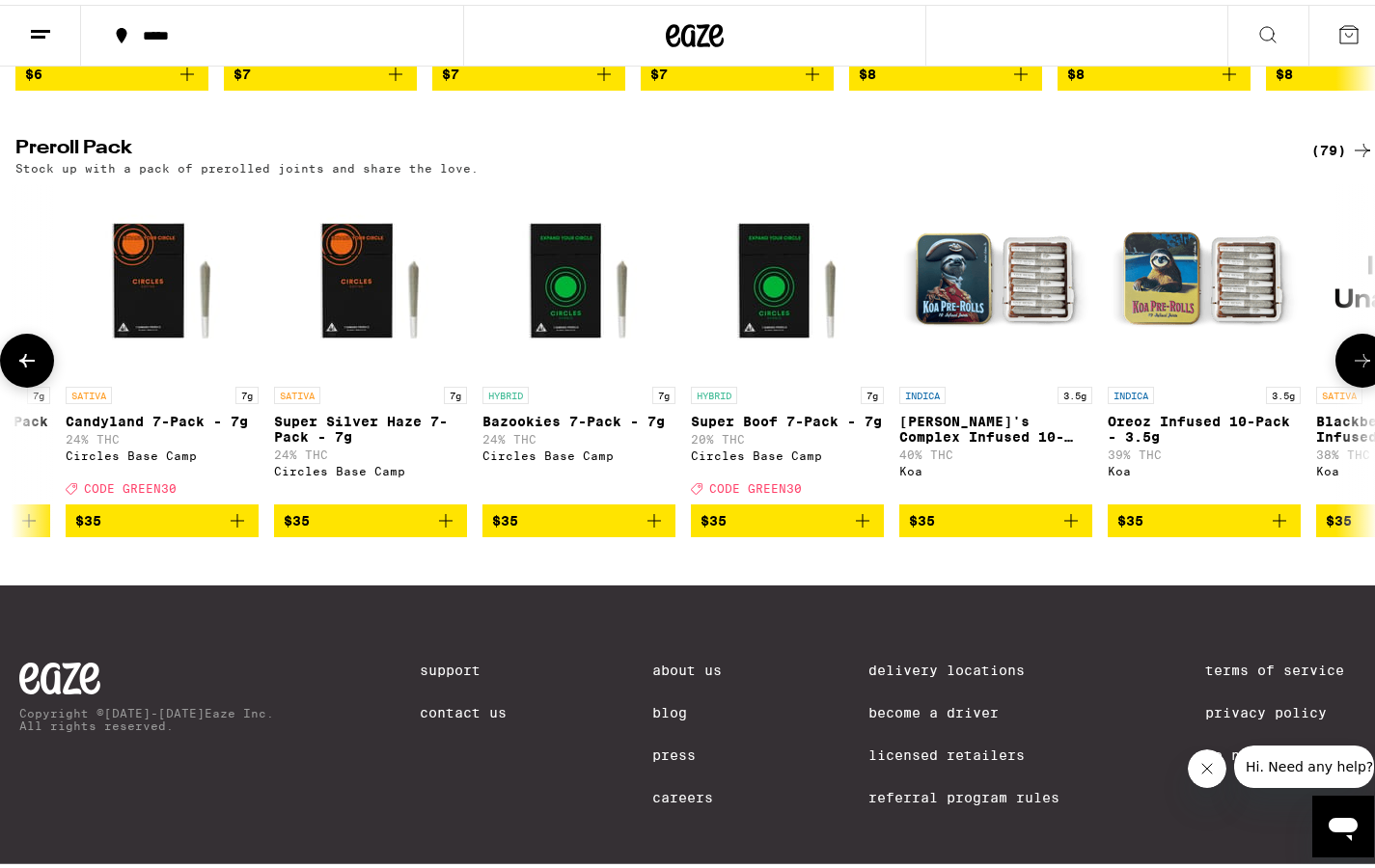
click at [1262, 367] on icon at bounding box center [1362, 355] width 23 height 23
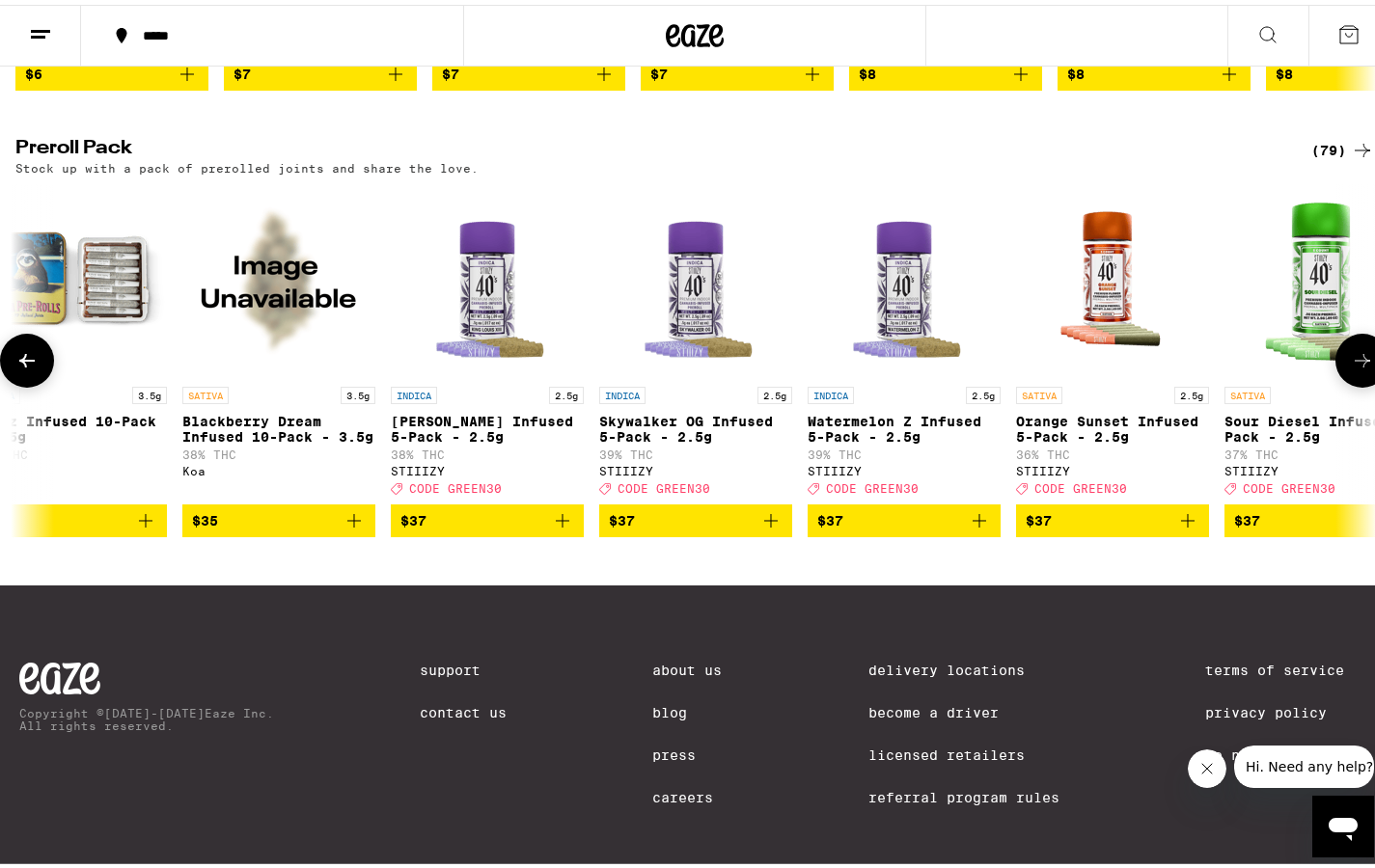
click at [1262, 367] on icon at bounding box center [1362, 355] width 23 height 23
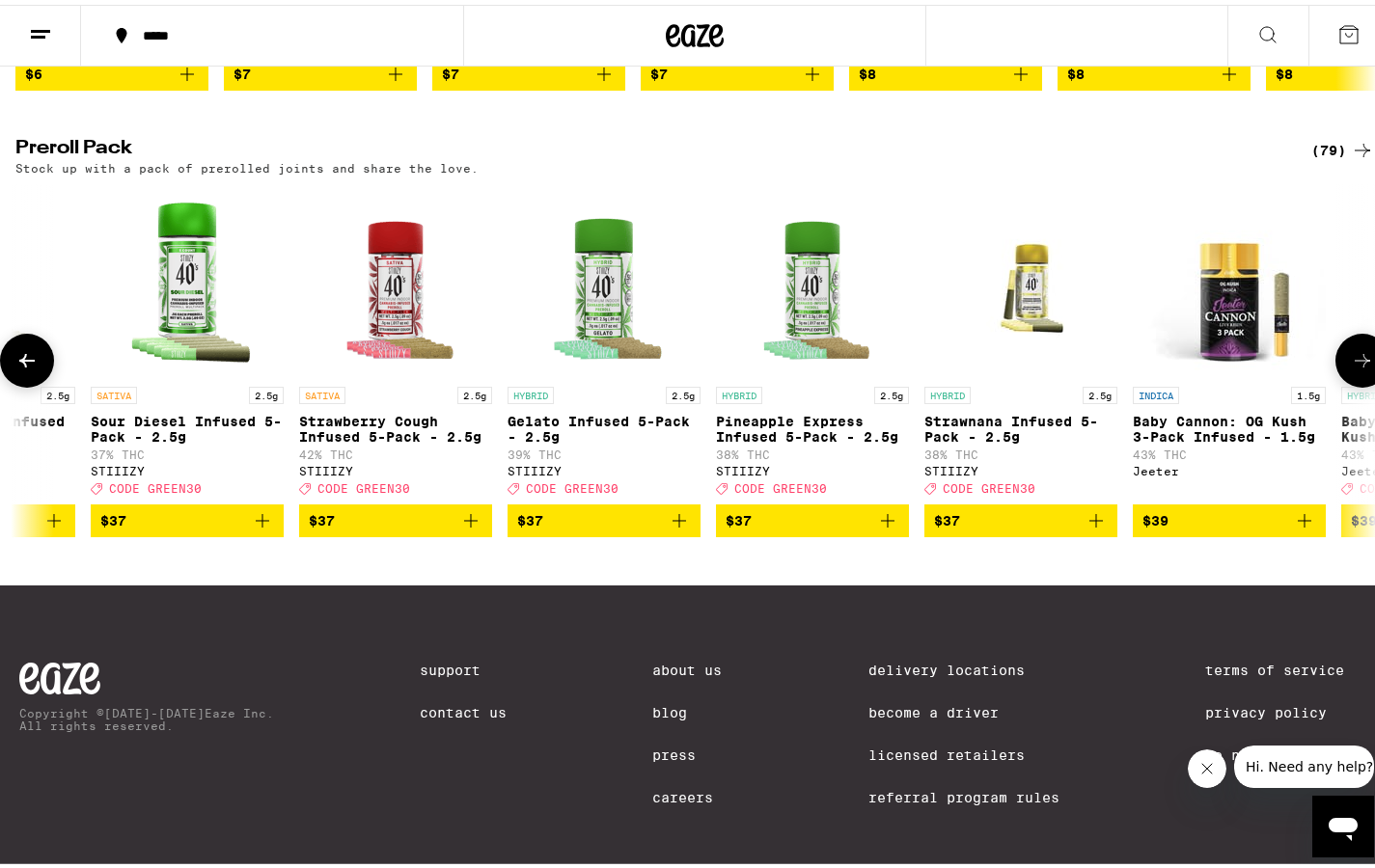
click at [1262, 367] on icon at bounding box center [1362, 355] width 23 height 23
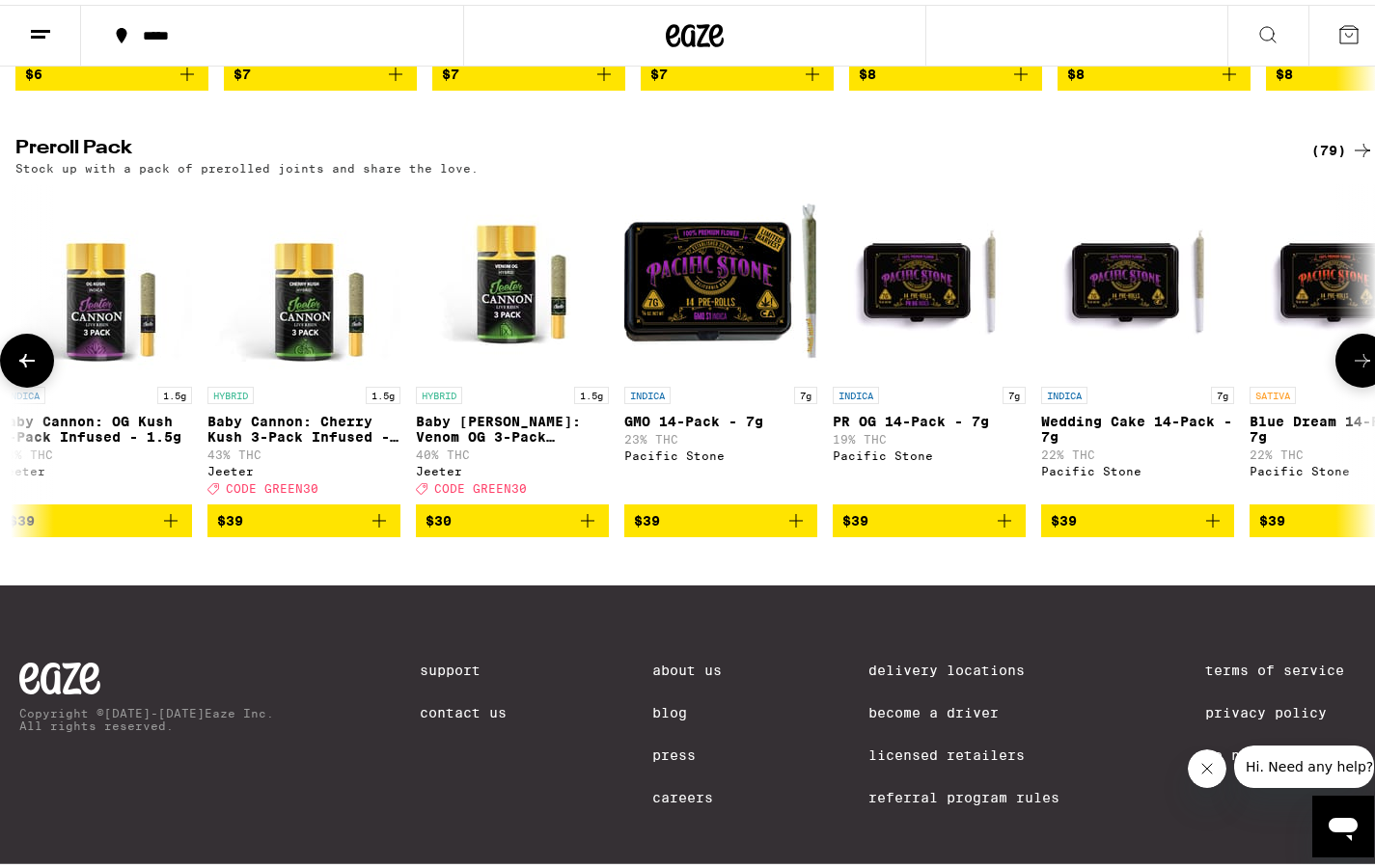
click at [1262, 367] on icon at bounding box center [1362, 355] width 23 height 23
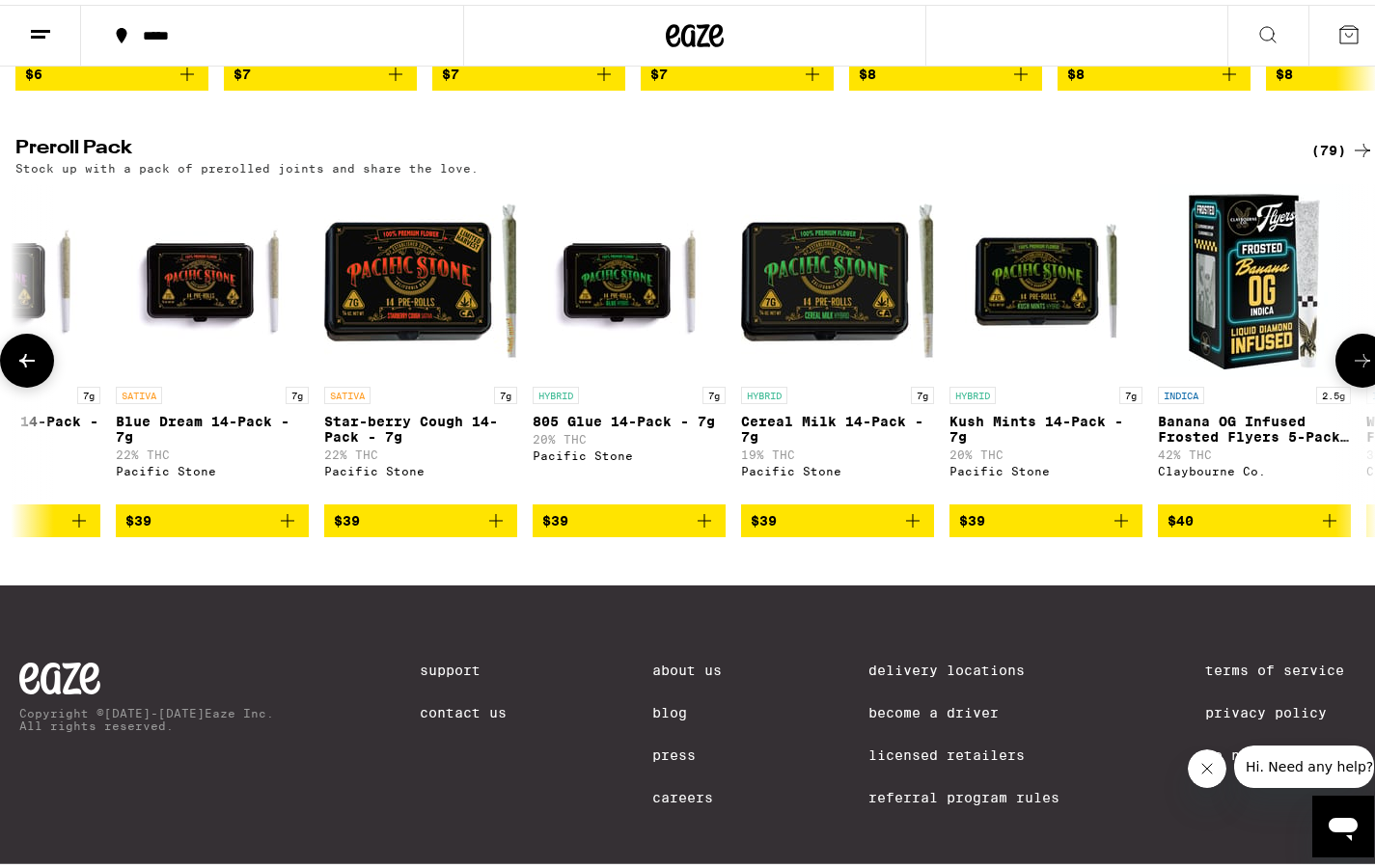
click at [1262, 367] on icon at bounding box center [1362, 355] width 23 height 23
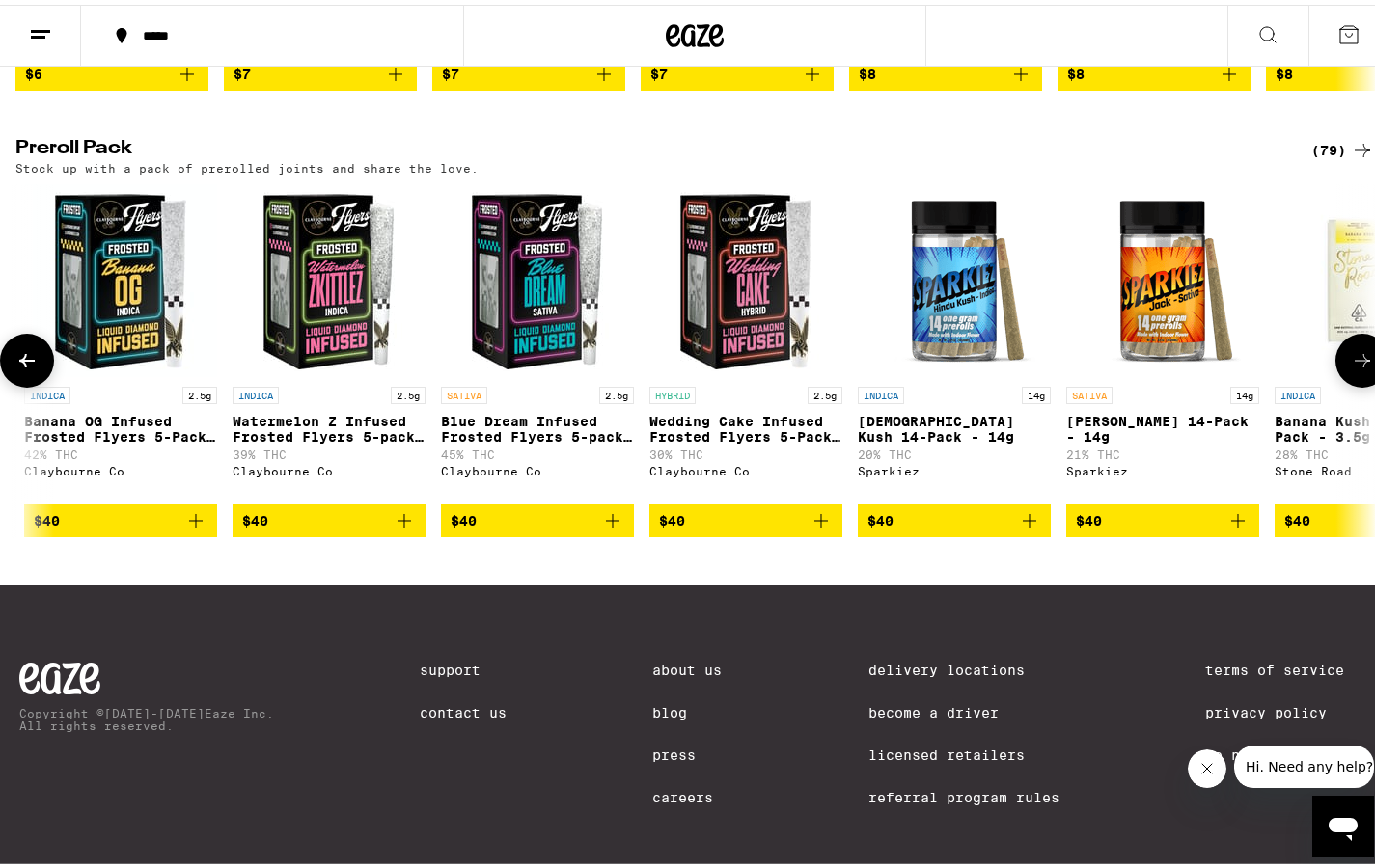
click at [1262, 367] on icon at bounding box center [1362, 355] width 23 height 23
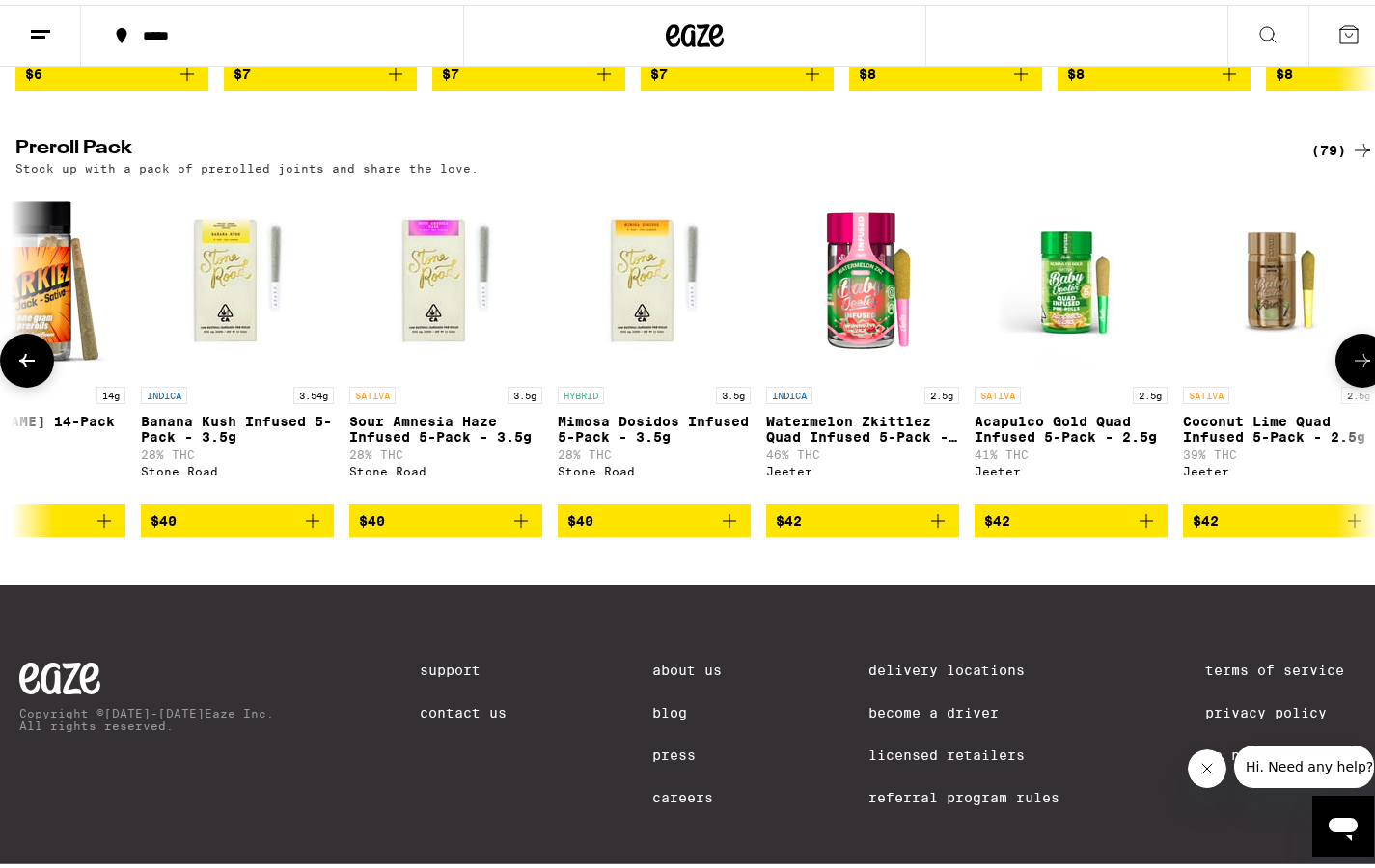
click at [1262, 367] on icon at bounding box center [1362, 355] width 23 height 23
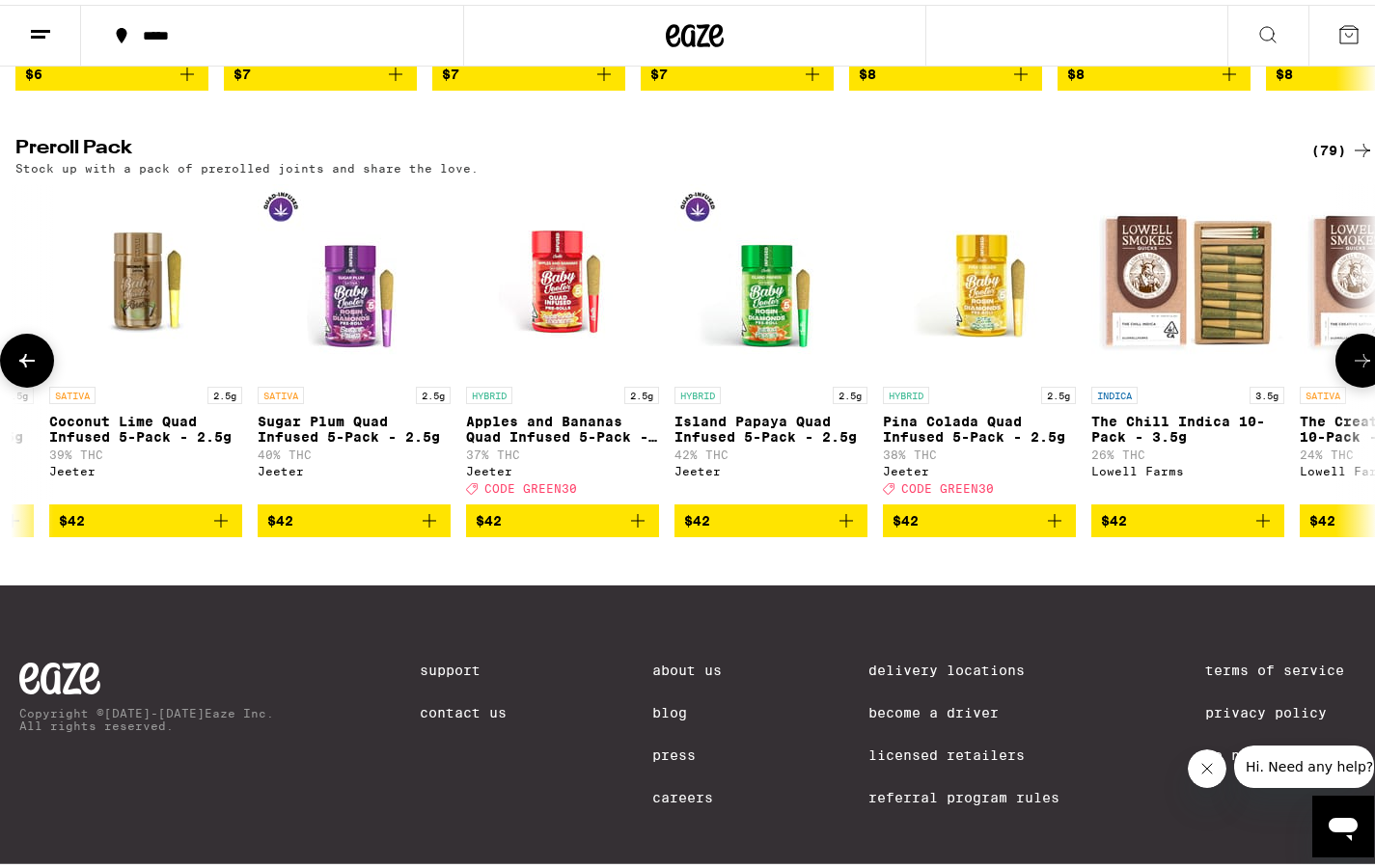
click at [1262, 367] on icon at bounding box center [1362, 355] width 23 height 23
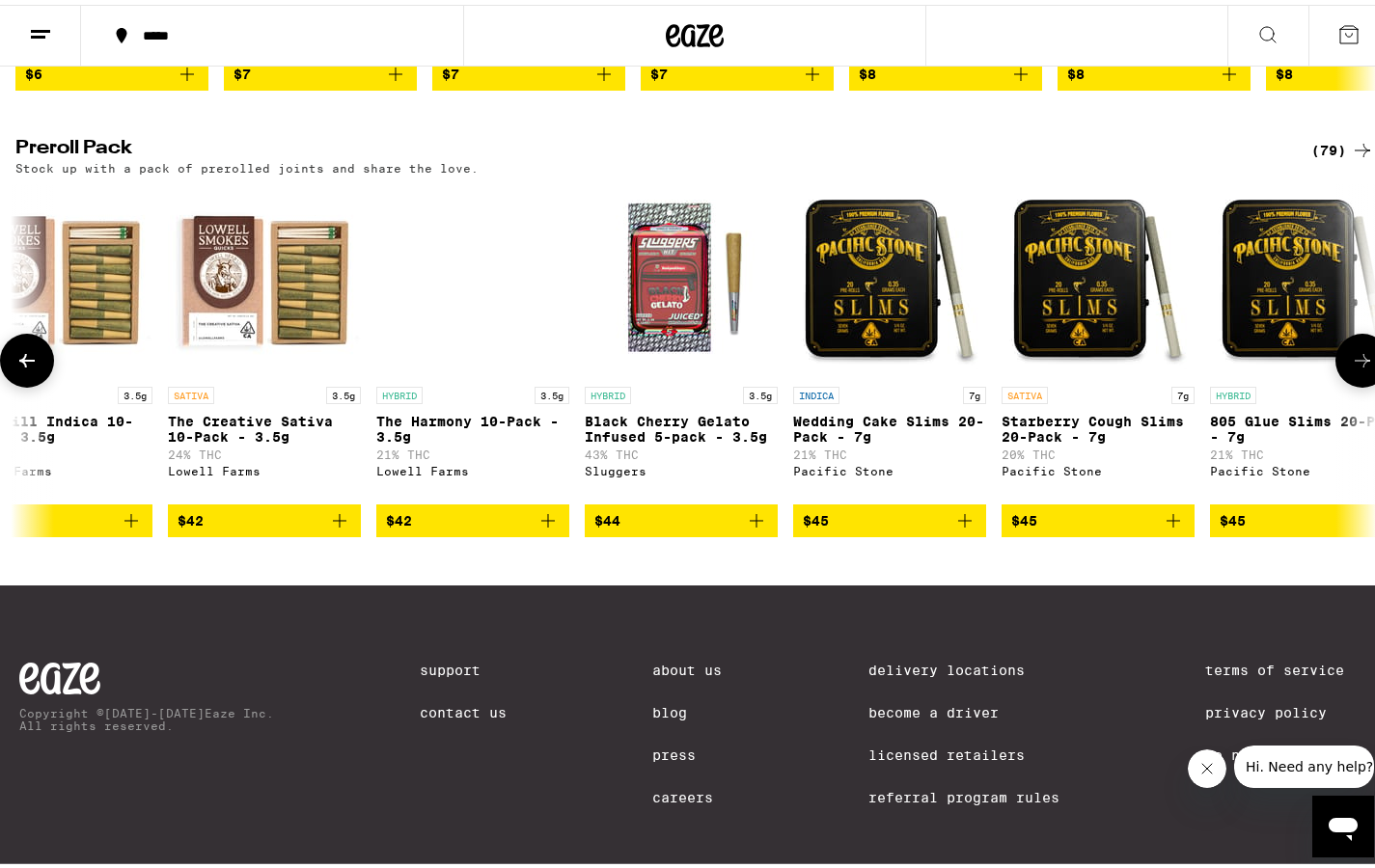
scroll to position [0, 13608]
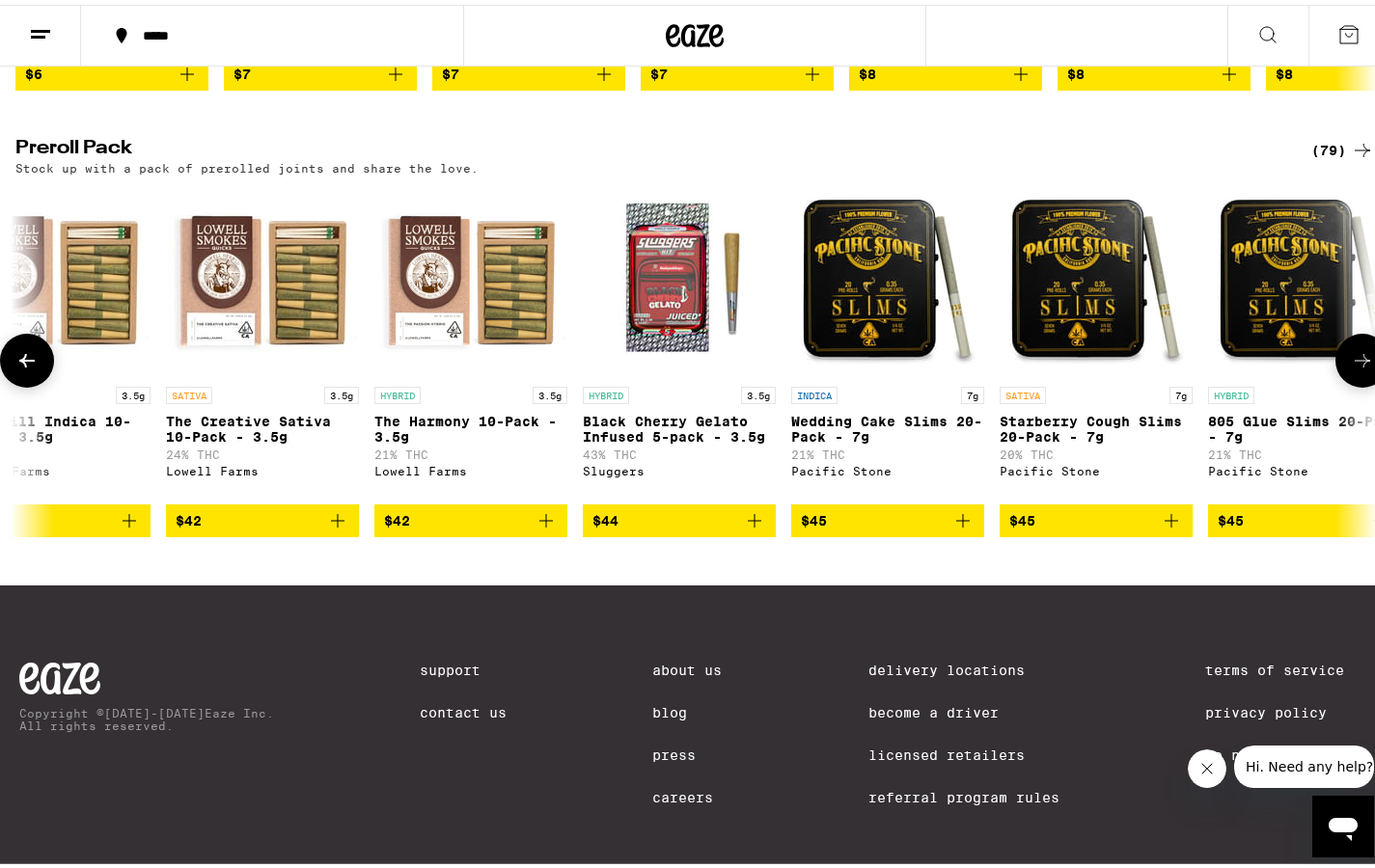
click at [38, 367] on icon at bounding box center [27, 355] width 23 height 23
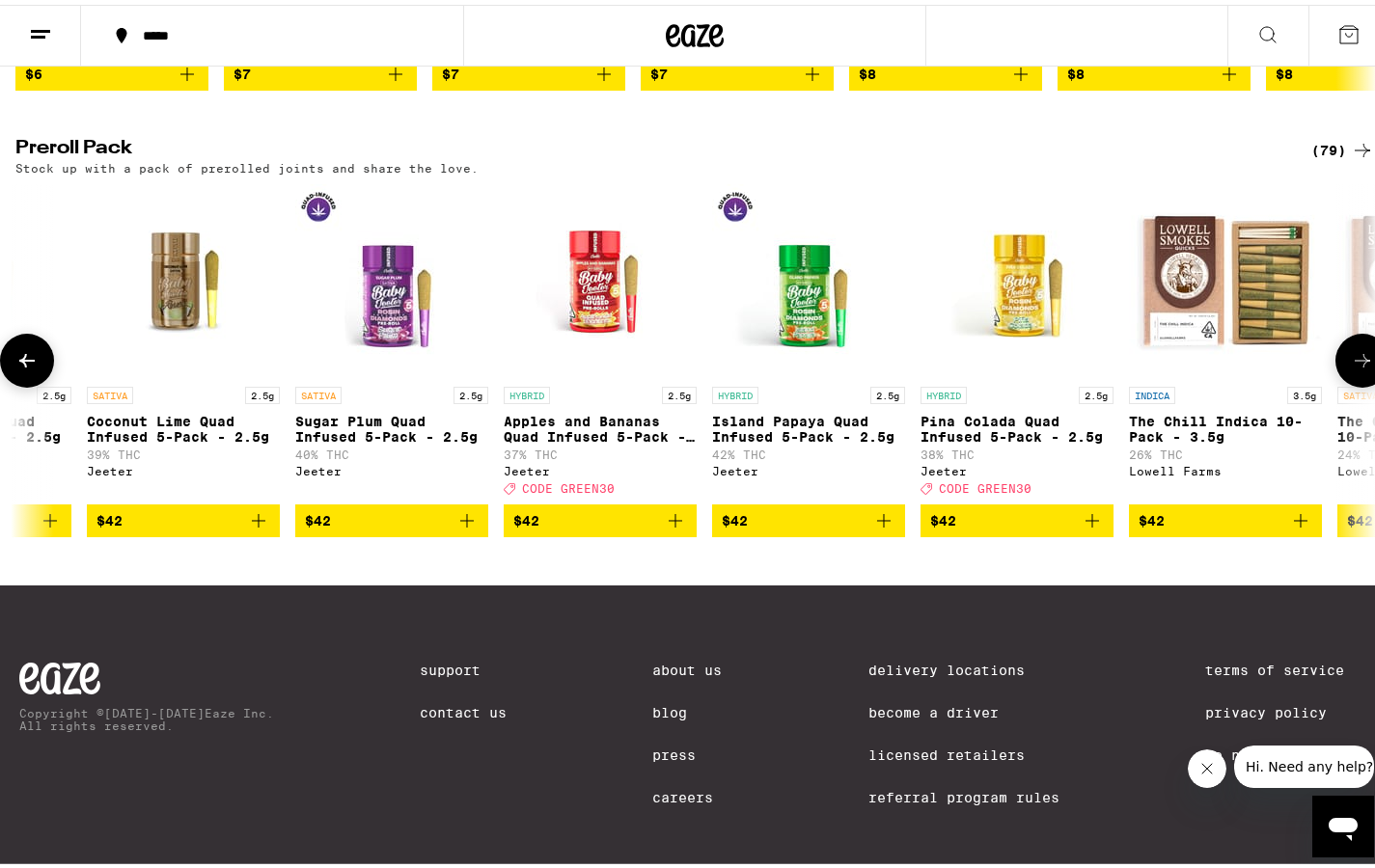
click at [38, 367] on icon at bounding box center [27, 355] width 23 height 23
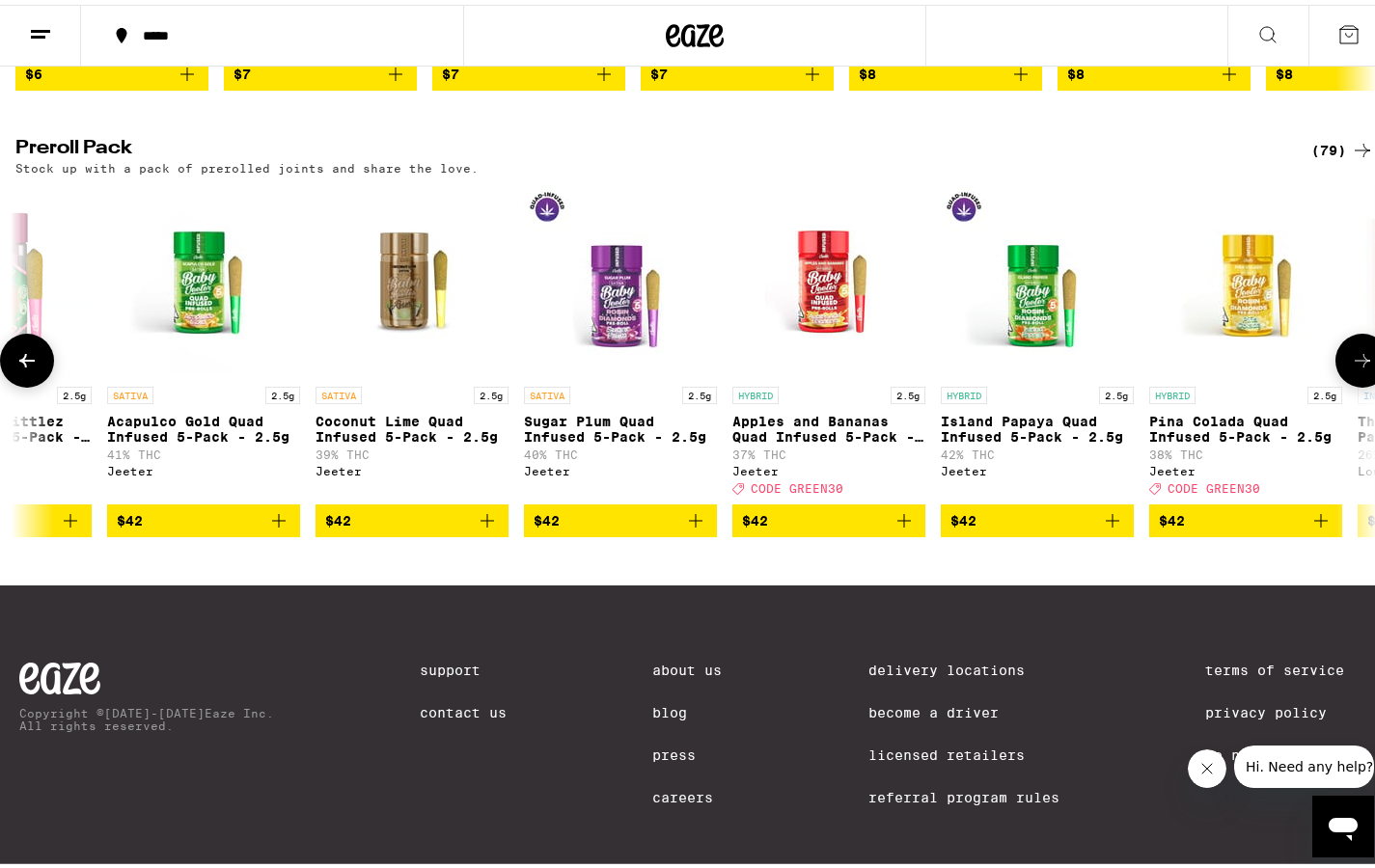
click at [38, 367] on icon at bounding box center [27, 355] width 23 height 23
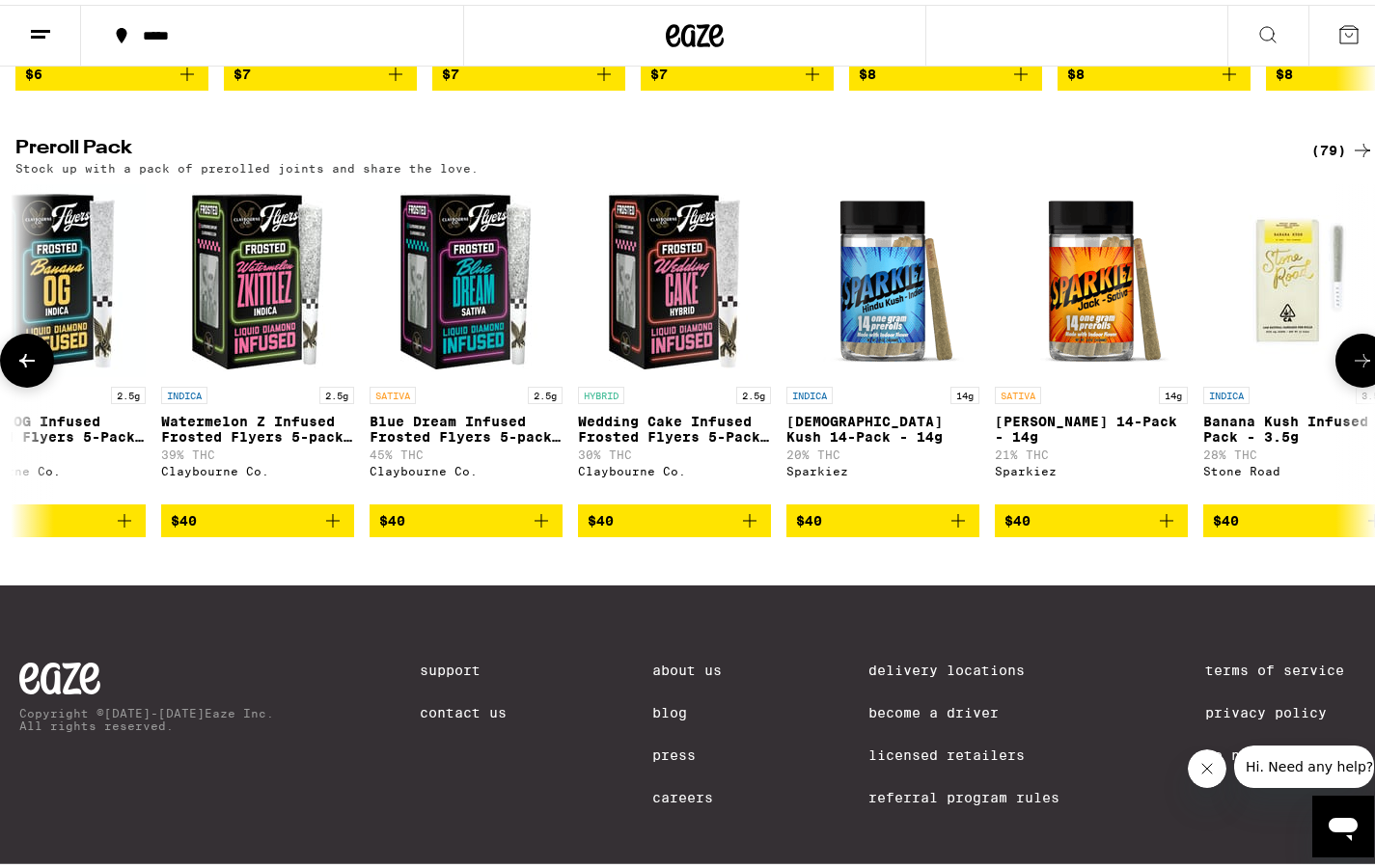
click at [38, 367] on icon at bounding box center [27, 355] width 23 height 23
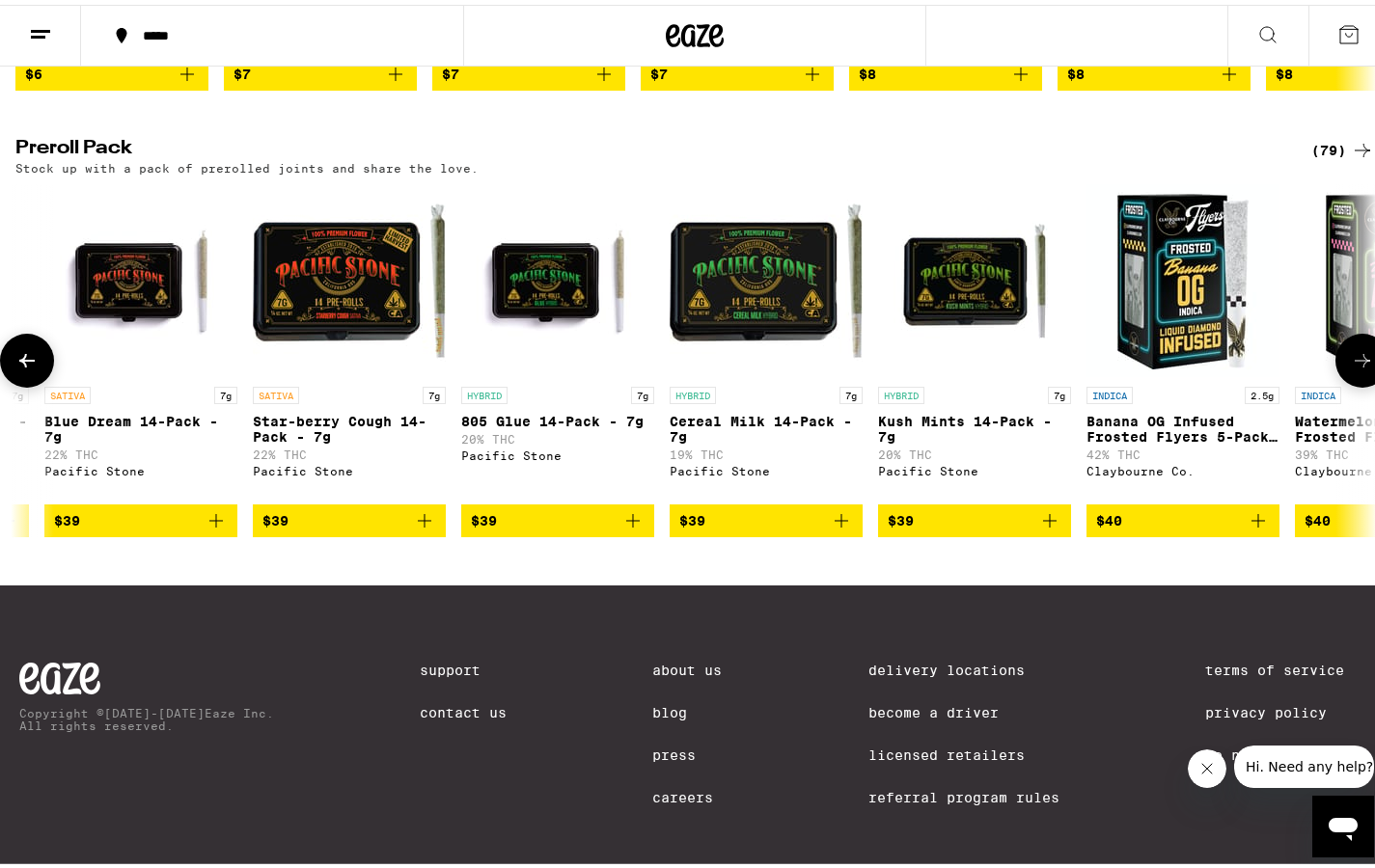
click at [39, 383] on button at bounding box center [27, 356] width 54 height 54
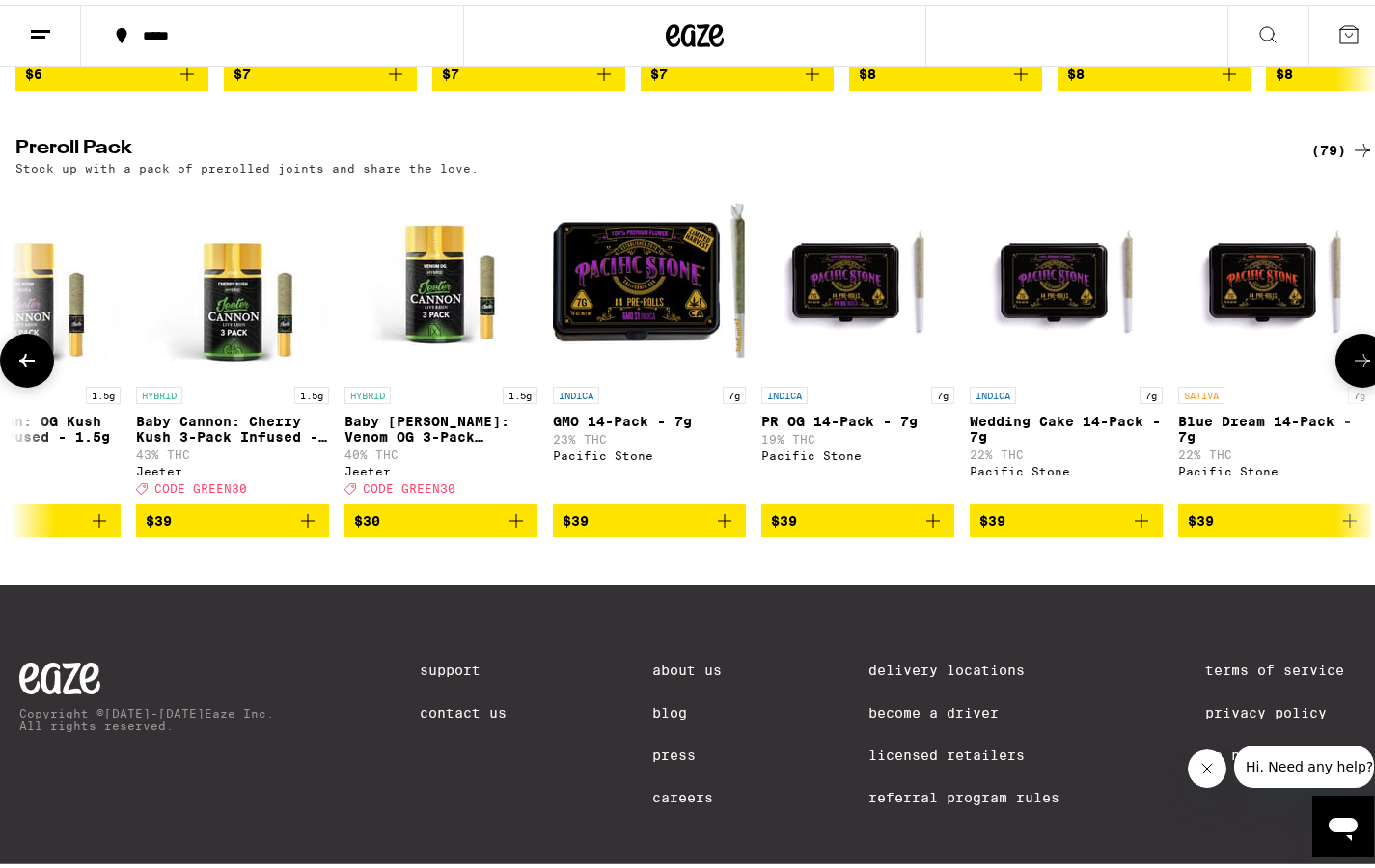
click at [45, 383] on button at bounding box center [27, 356] width 54 height 54
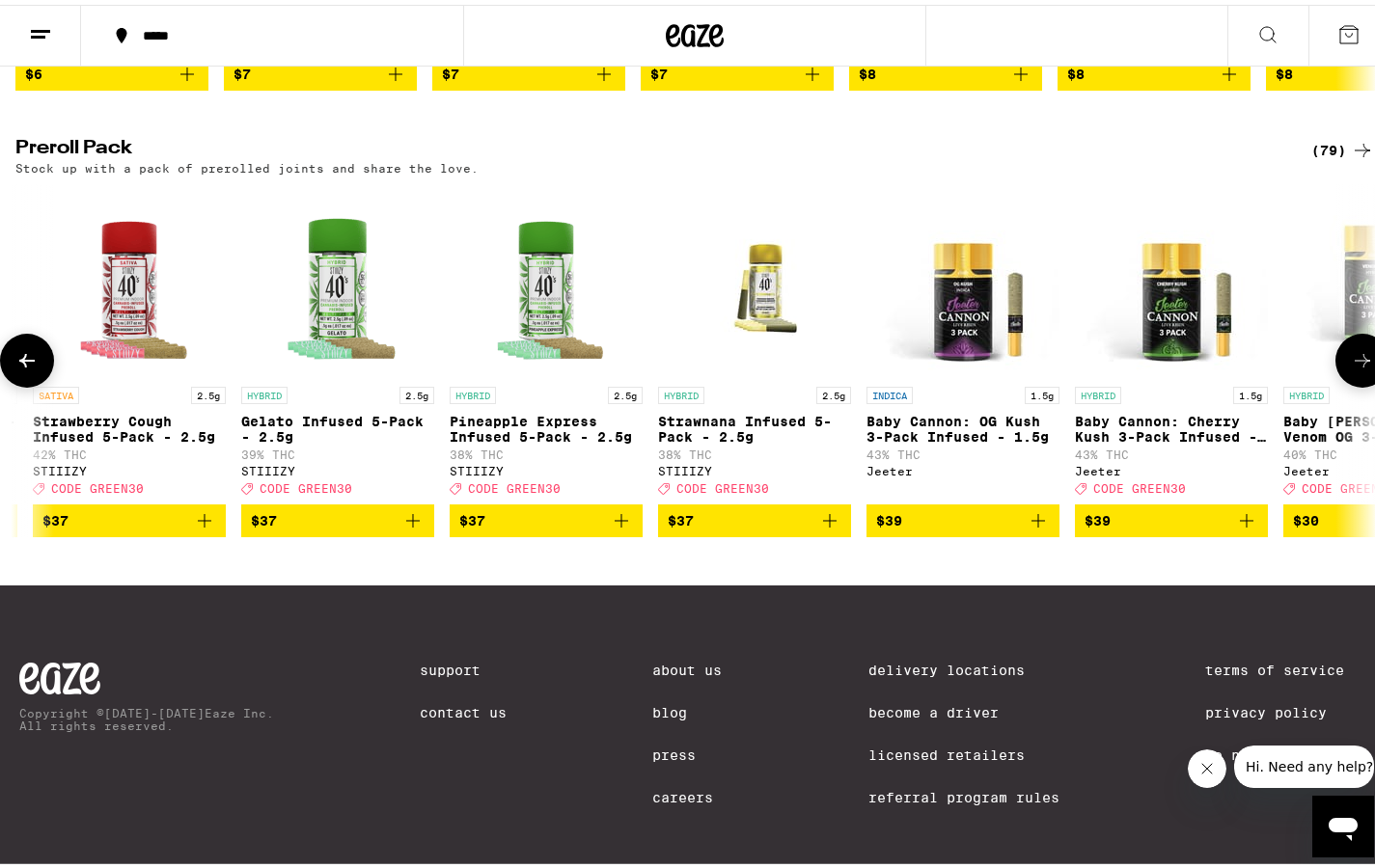
scroll to position [0, 6875]
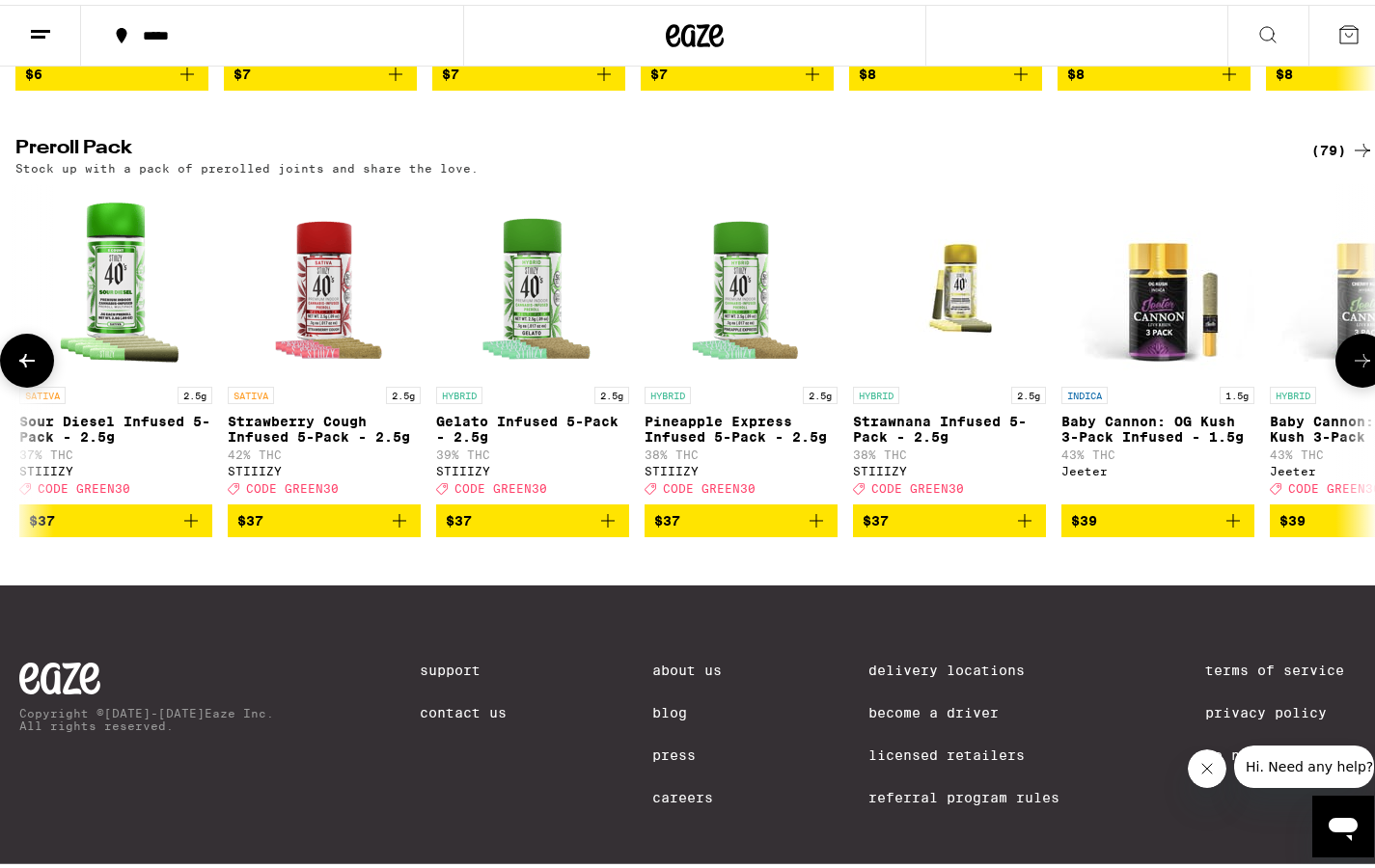
click at [43, 383] on button at bounding box center [27, 356] width 54 height 54
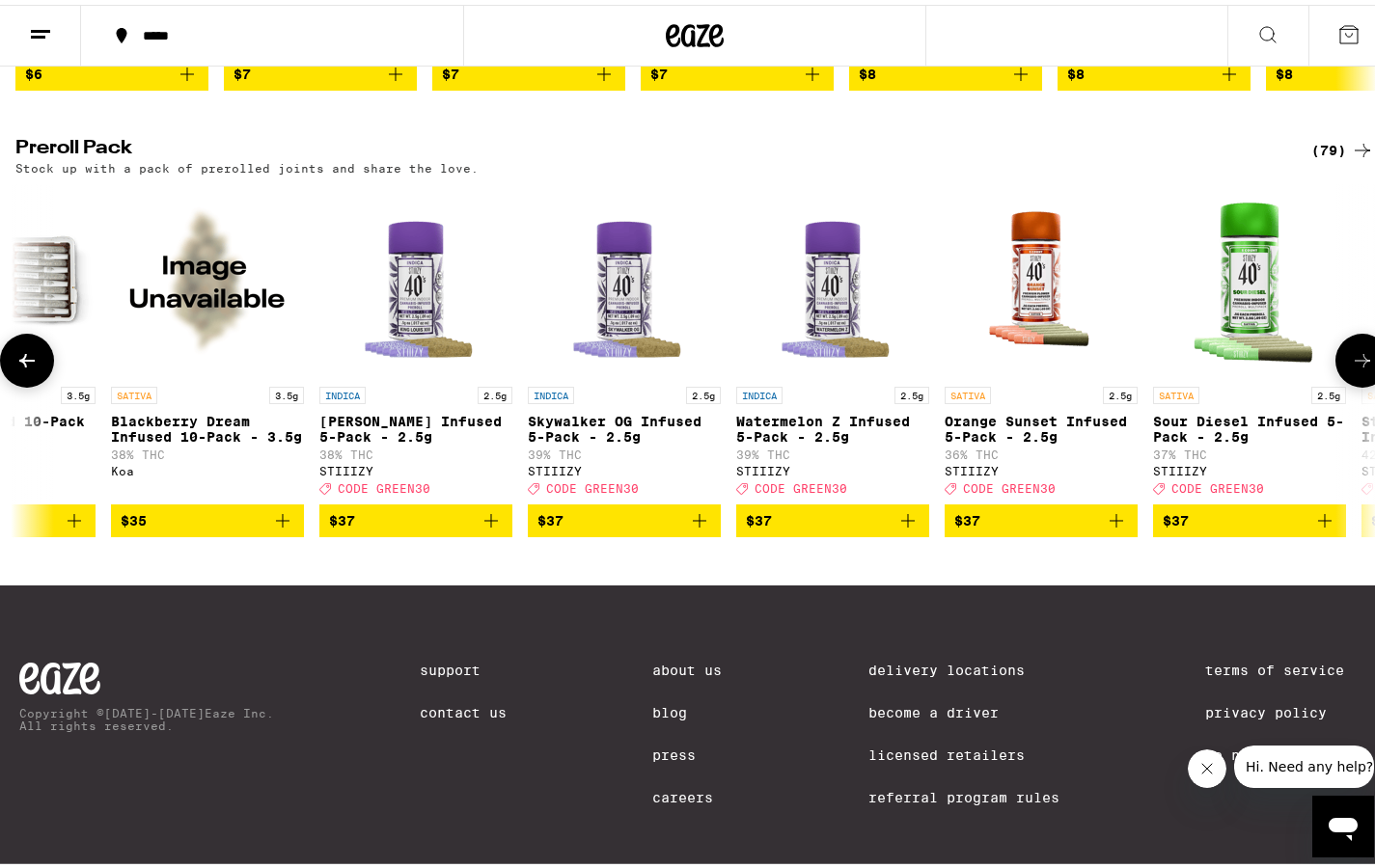
click at [31, 367] on icon at bounding box center [27, 355] width 23 height 23
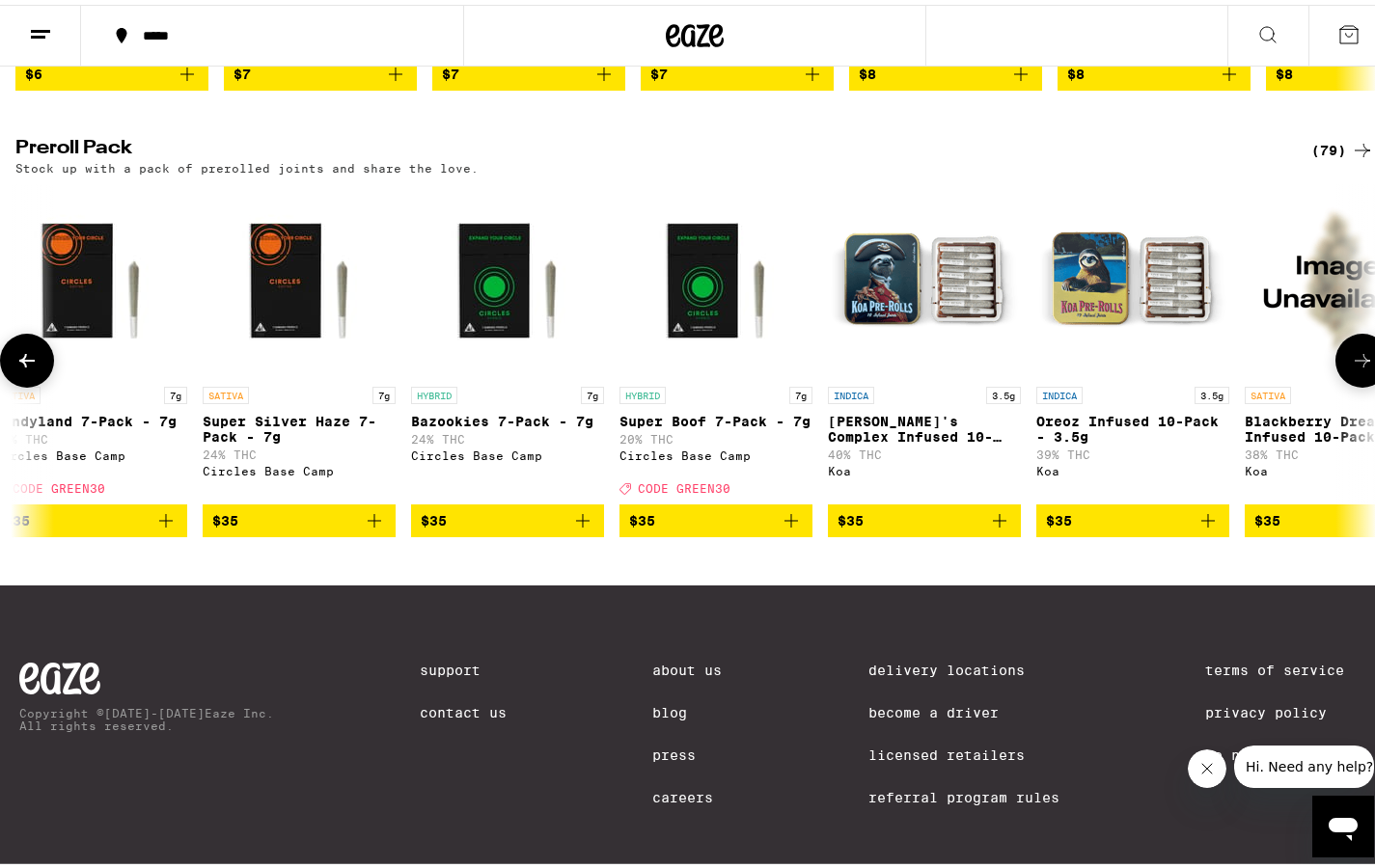
click at [31, 367] on icon at bounding box center [27, 355] width 23 height 23
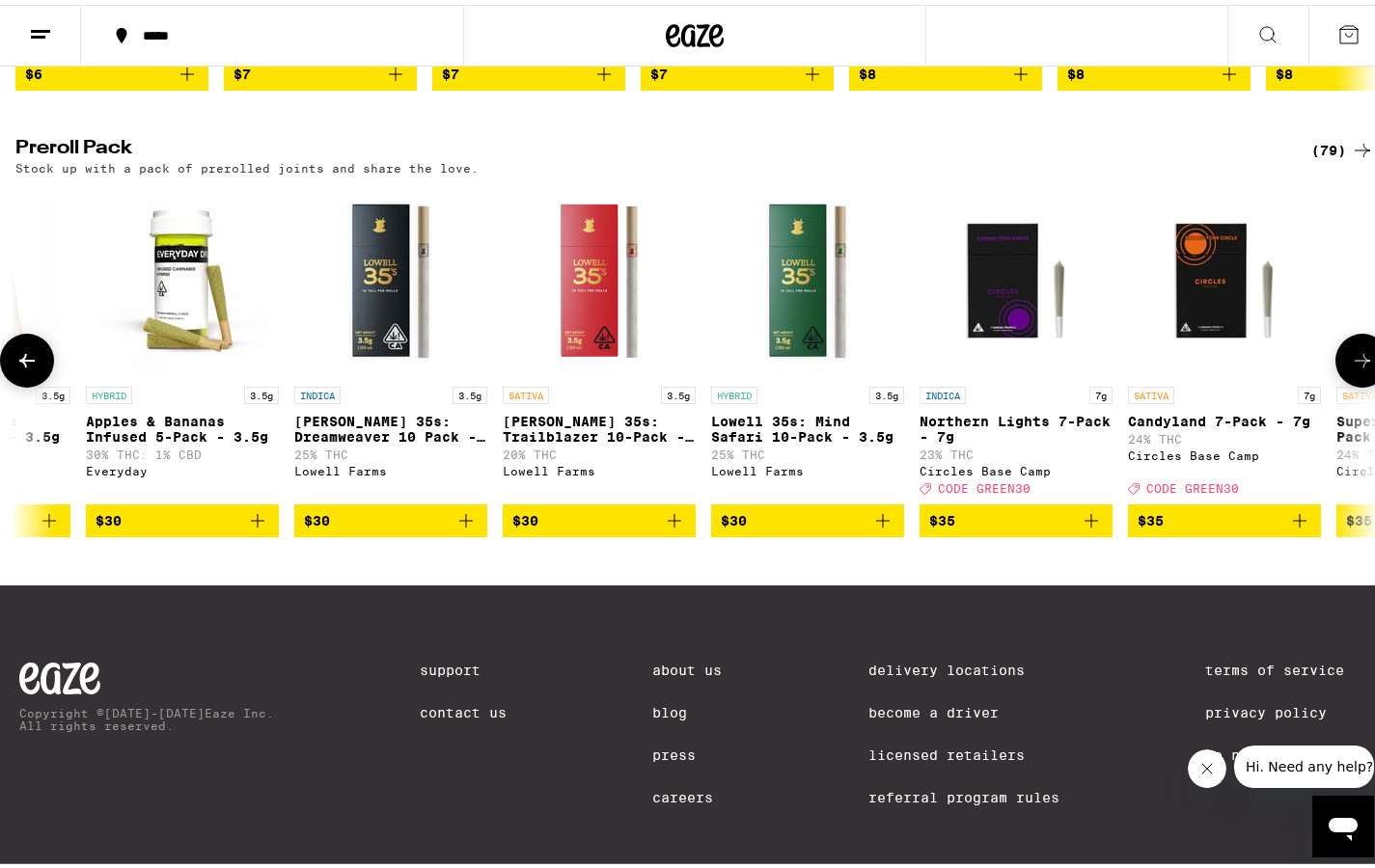
click at [634, 528] on span "$30" at bounding box center [599, 516] width 173 height 23
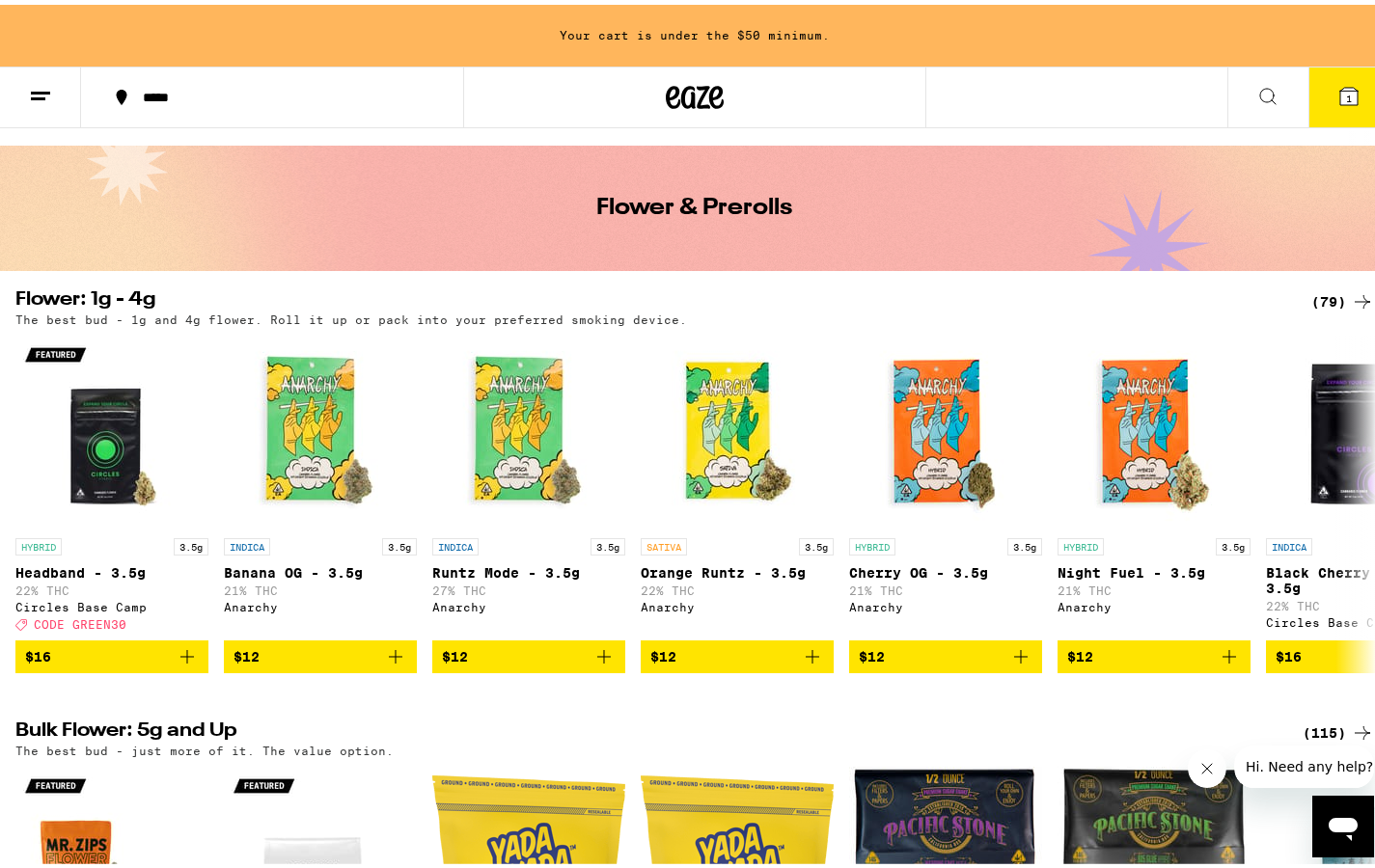
scroll to position [23, 0]
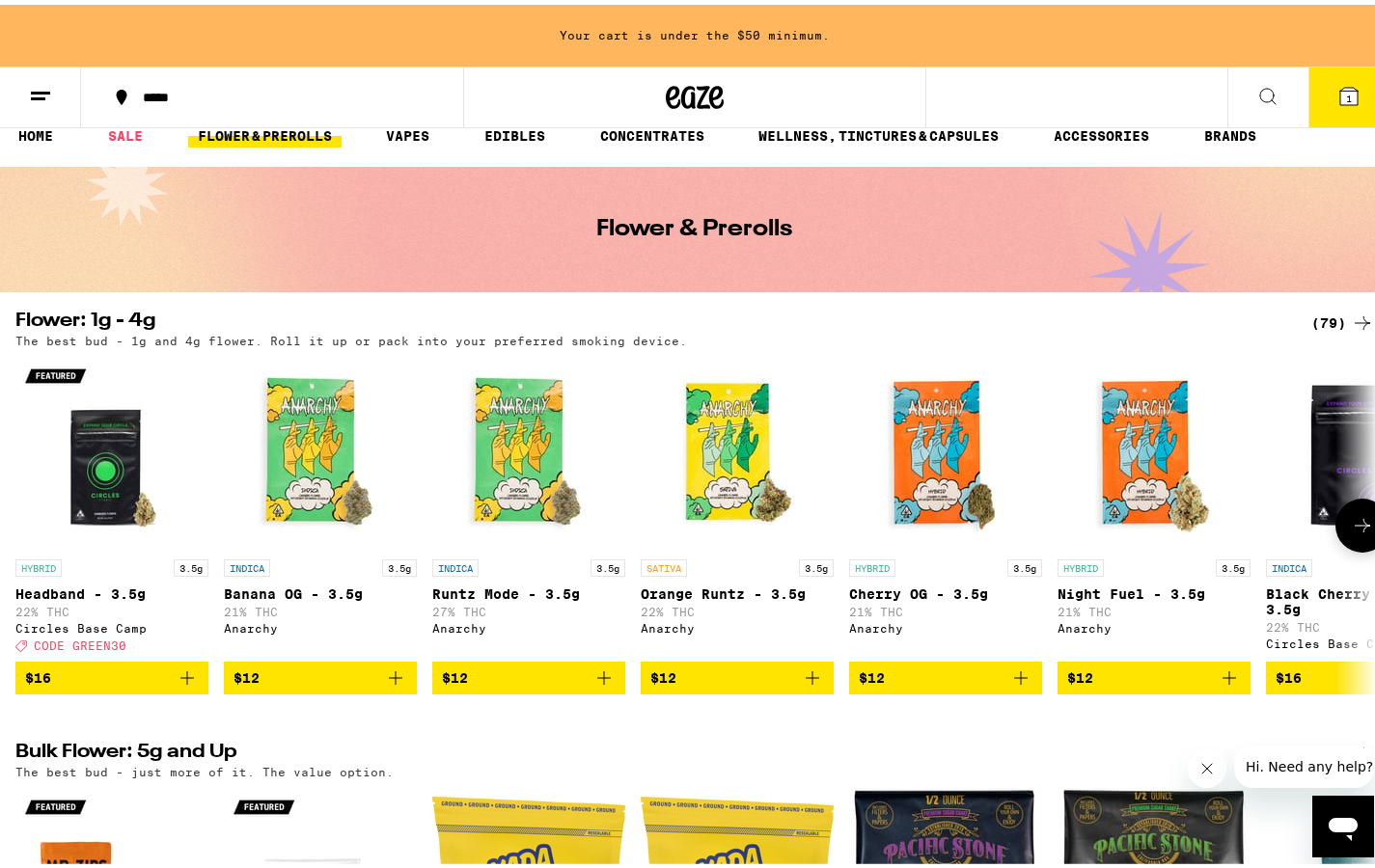
click at [1143, 685] on span "$12" at bounding box center [1154, 673] width 173 height 23
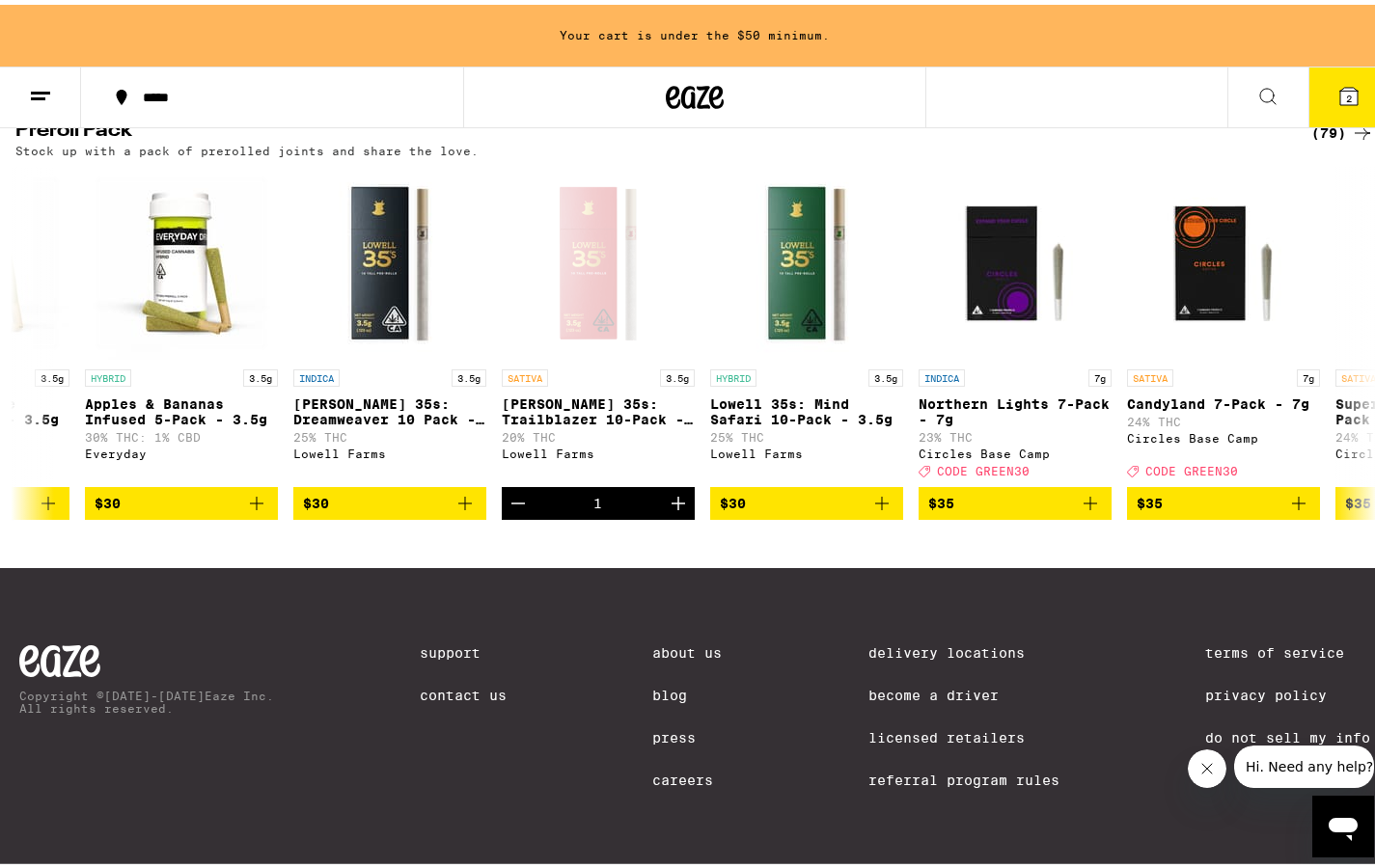
scroll to position [1564, 0]
click at [678, 506] on icon "Increment" at bounding box center [679, 499] width 14 height 14
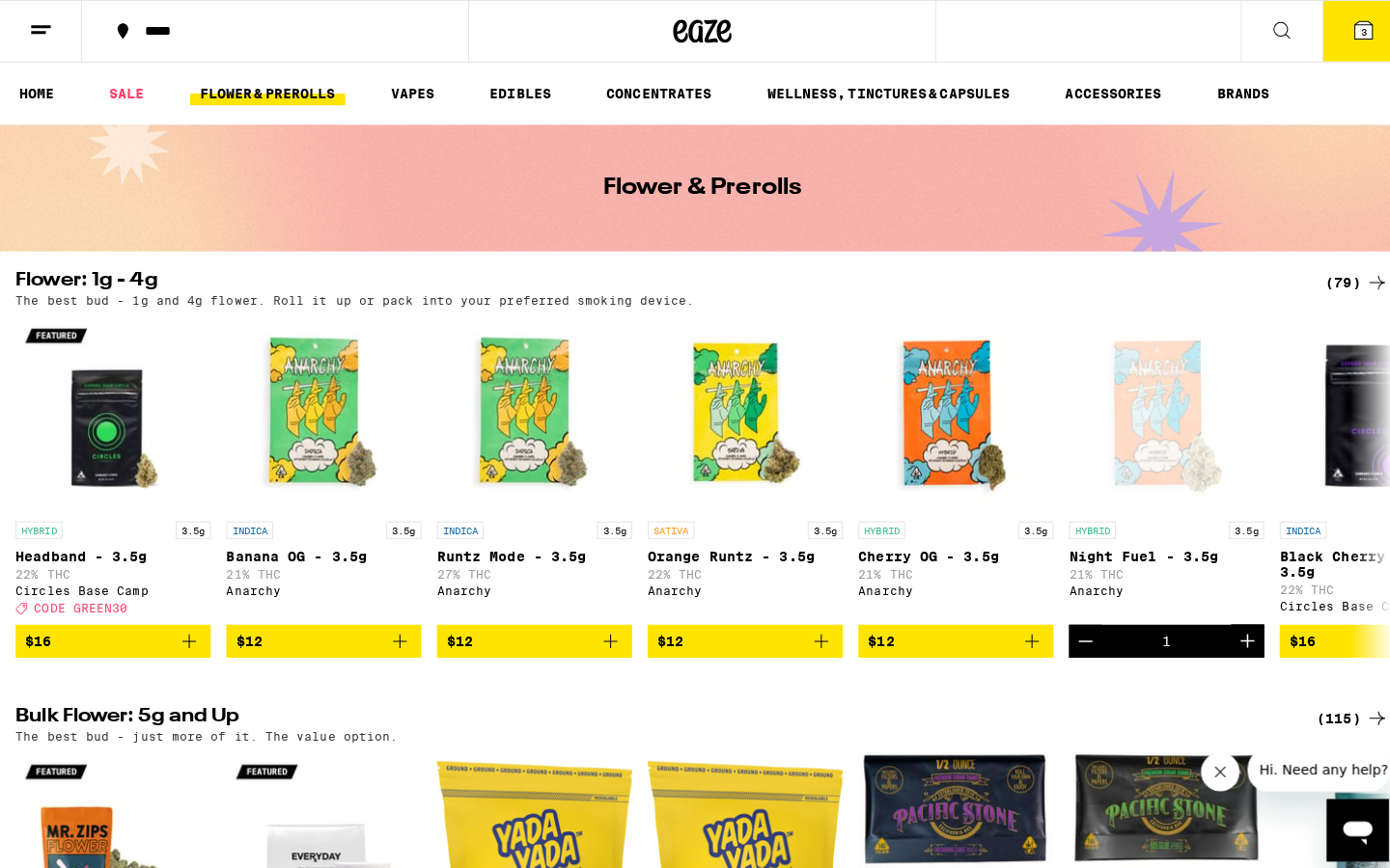
scroll to position [0, 0]
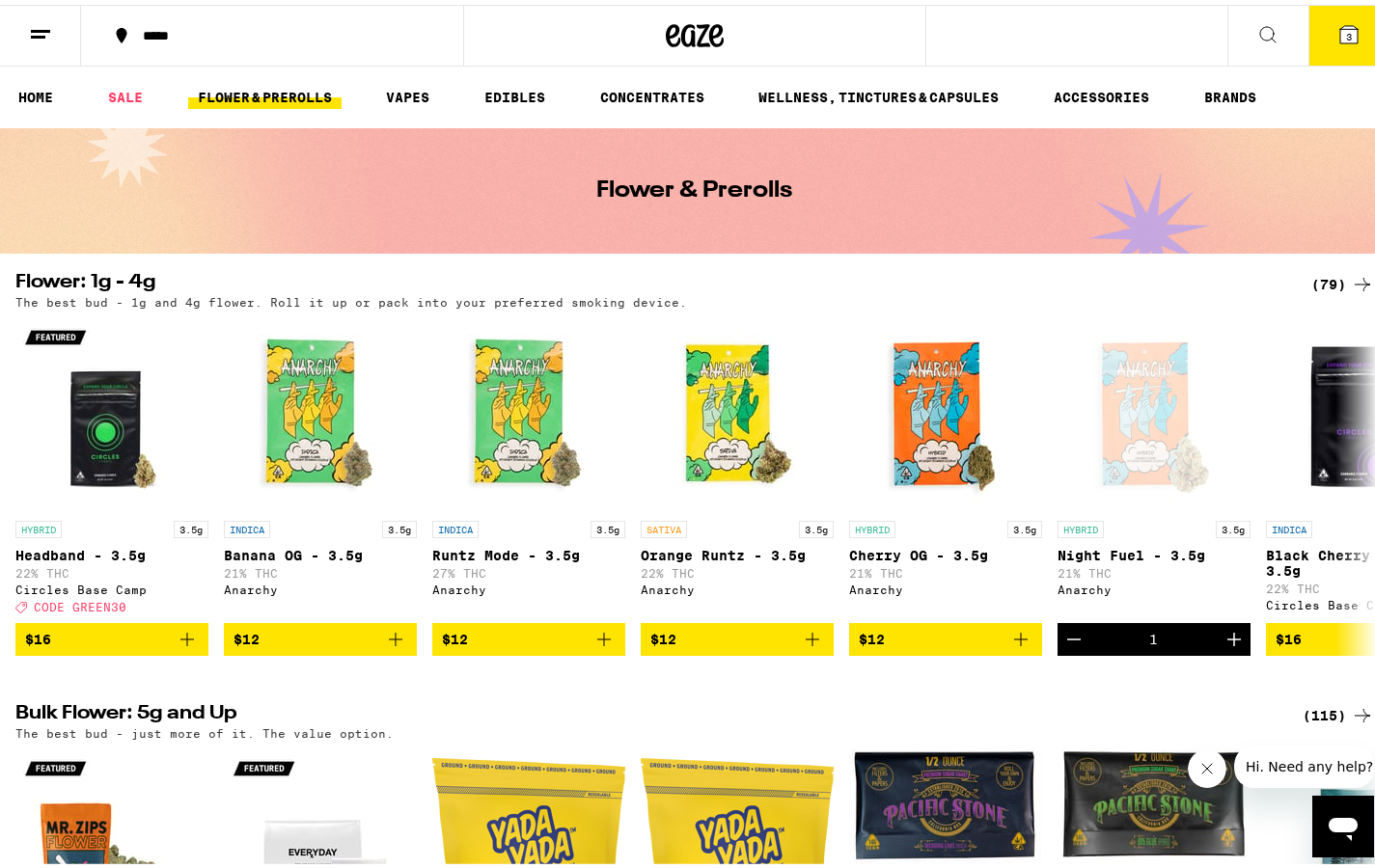
click at [1262, 40] on icon at bounding box center [1348, 29] width 23 height 23
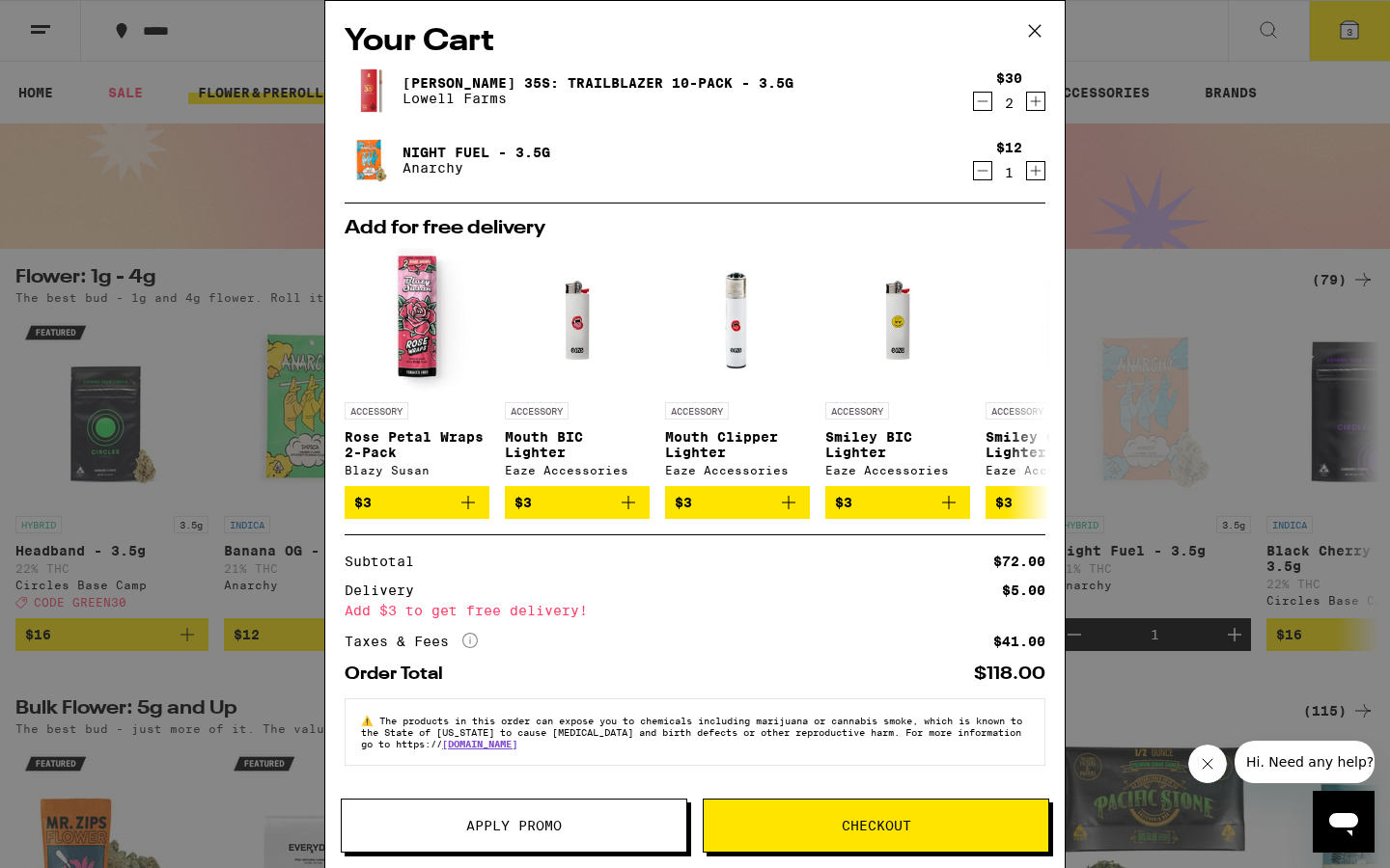
click at [474, 646] on icon "More Info" at bounding box center [470, 641] width 16 height 16
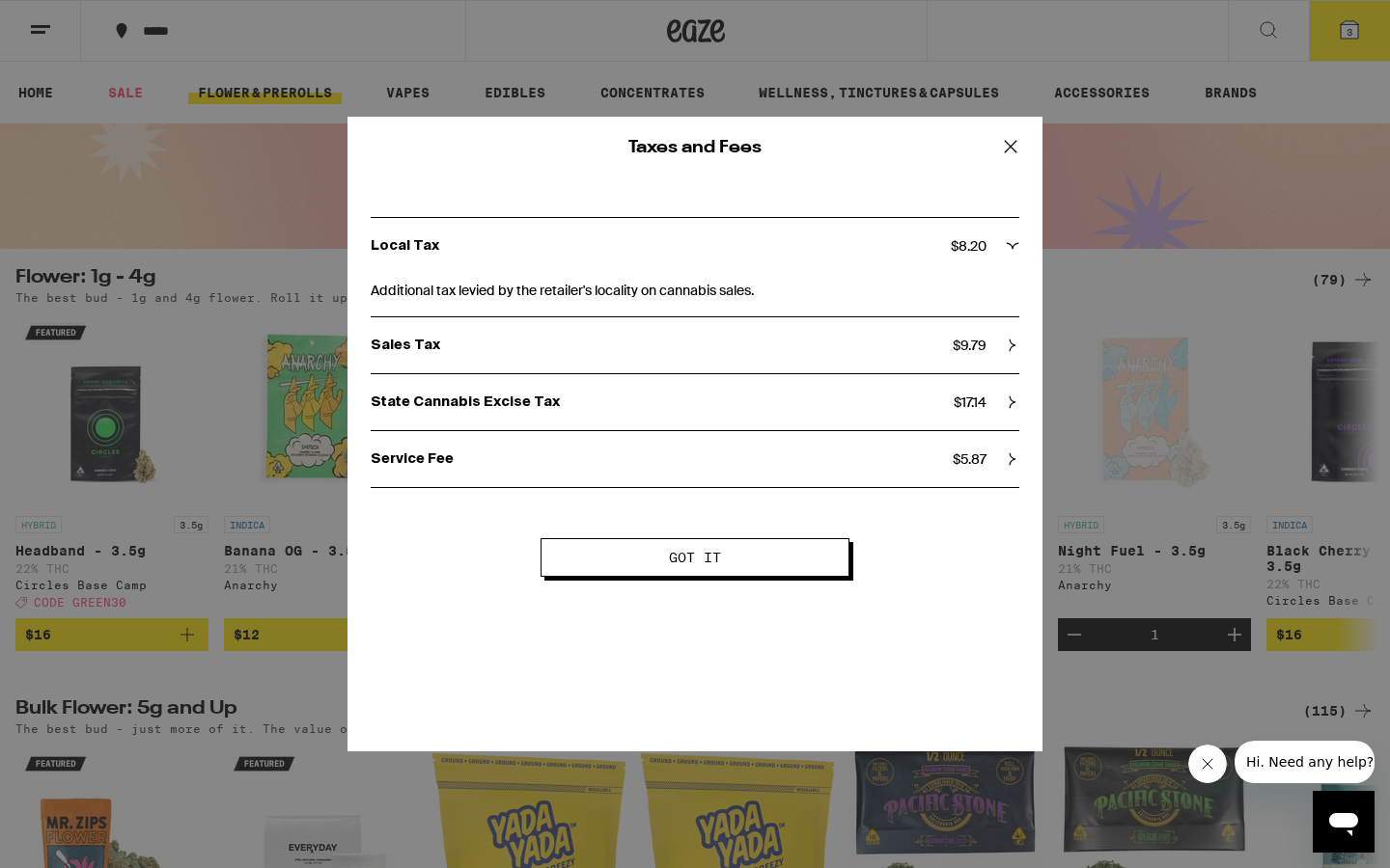
click at [1023, 455] on div "Local Tax $ 8.20 Additional tax levied by the retailer's locality on cannabis s…" at bounding box center [695, 344] width 695 height 332
click at [1009, 456] on icon at bounding box center [1013, 460] width 14 height 14
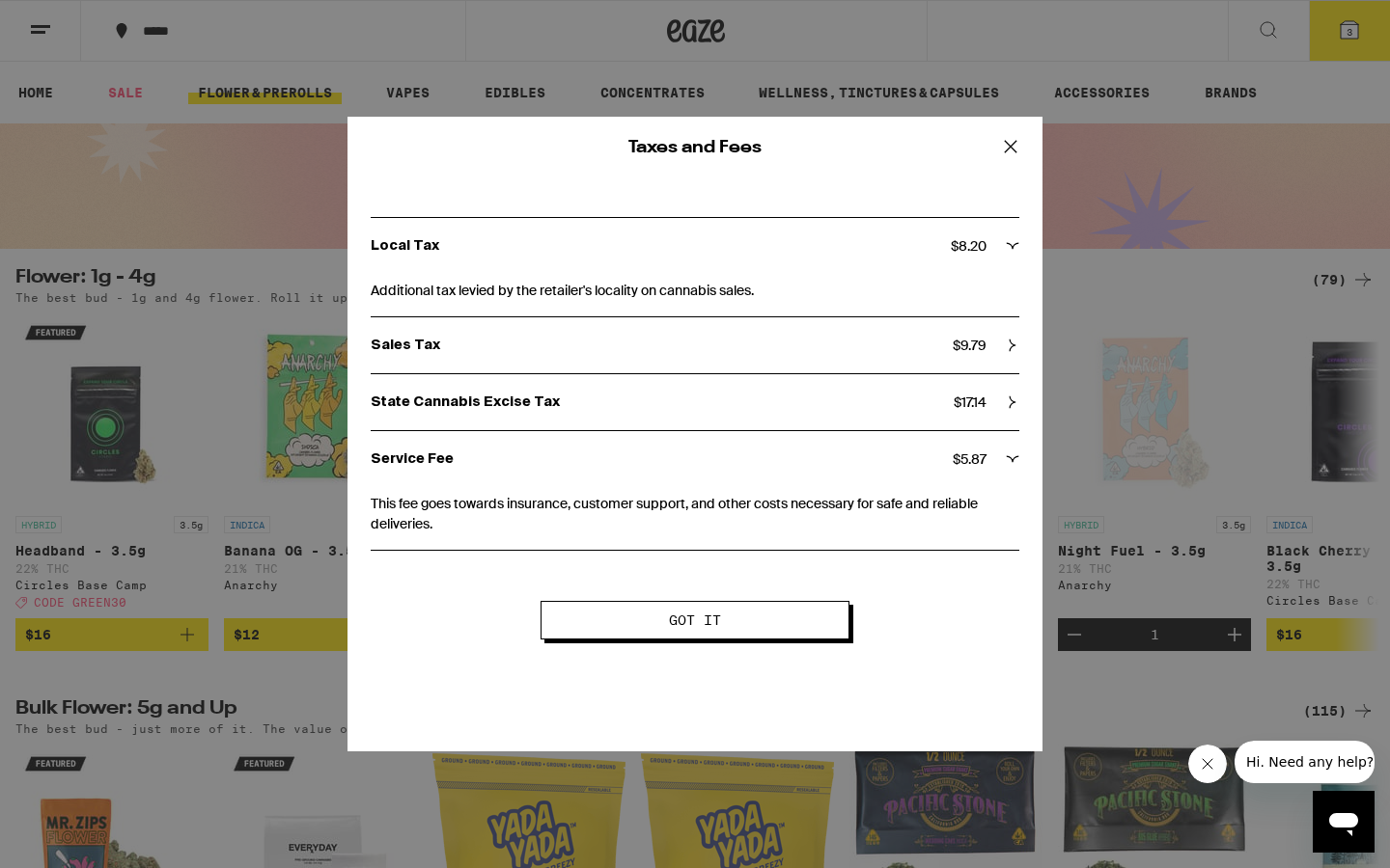
click at [1009, 456] on icon at bounding box center [1013, 459] width 13 height 6
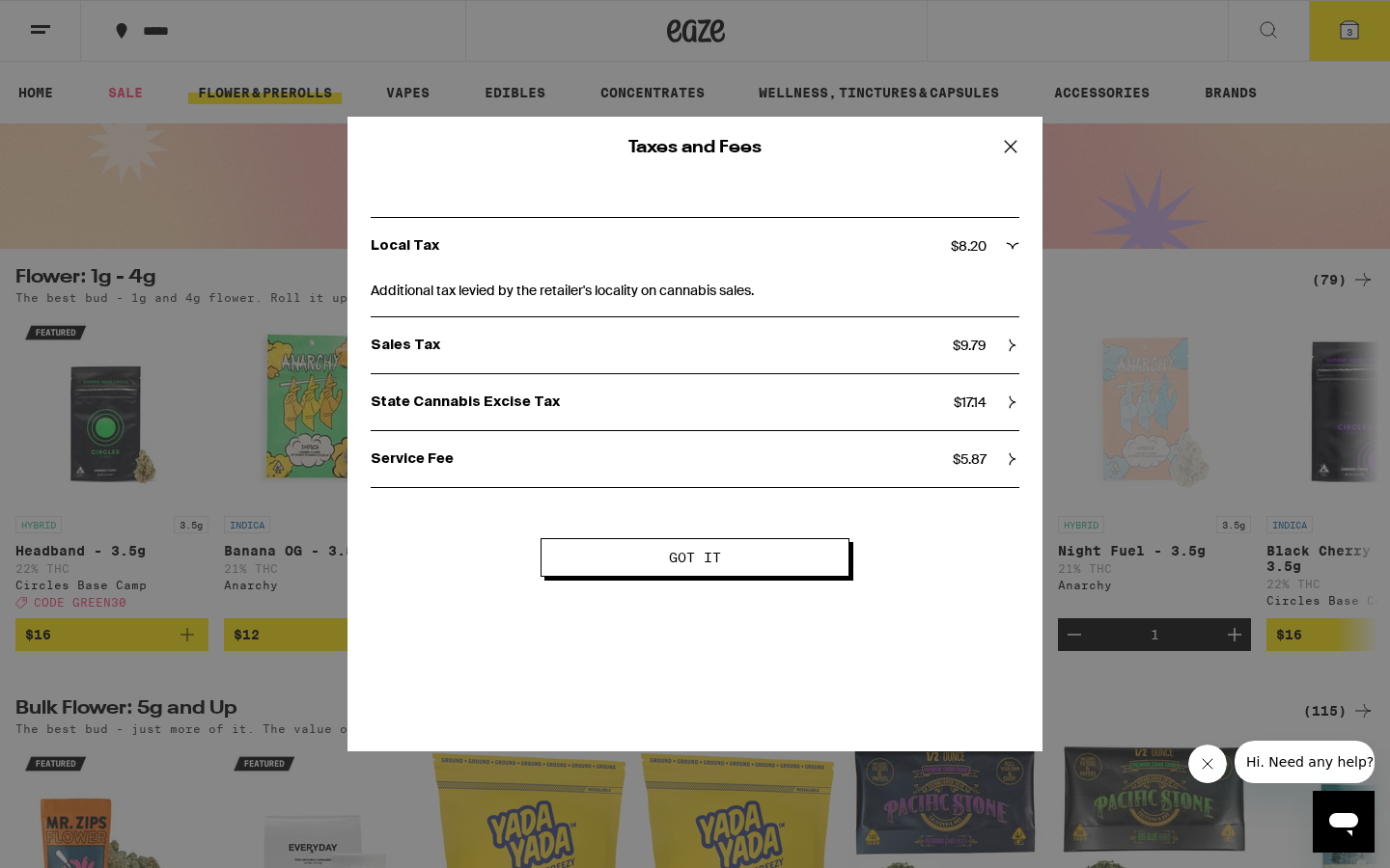
click at [1009, 145] on icon at bounding box center [1010, 146] width 29 height 29
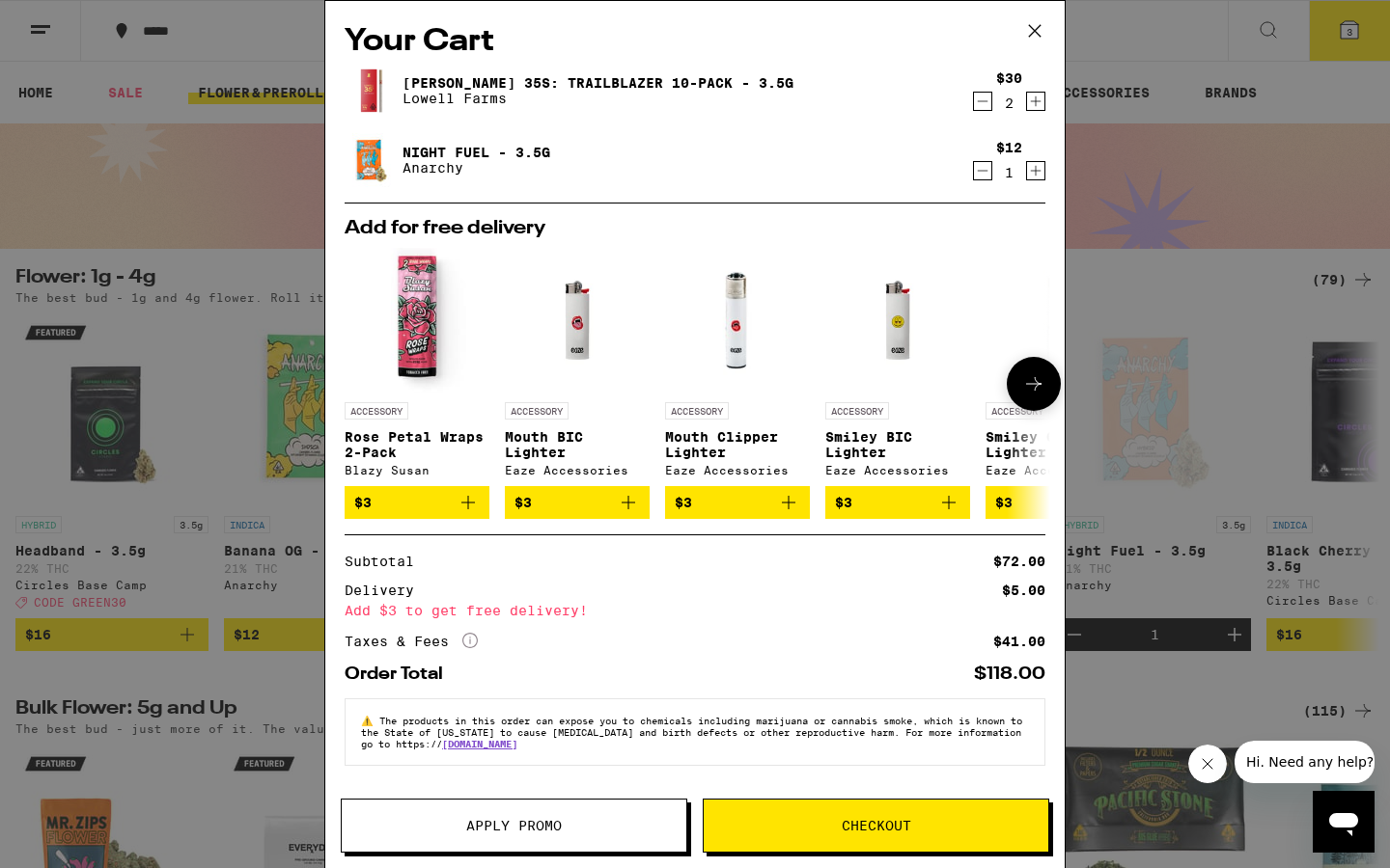
scroll to position [3, 0]
click at [978, 171] on icon "Decrement" at bounding box center [983, 171] width 11 height 0
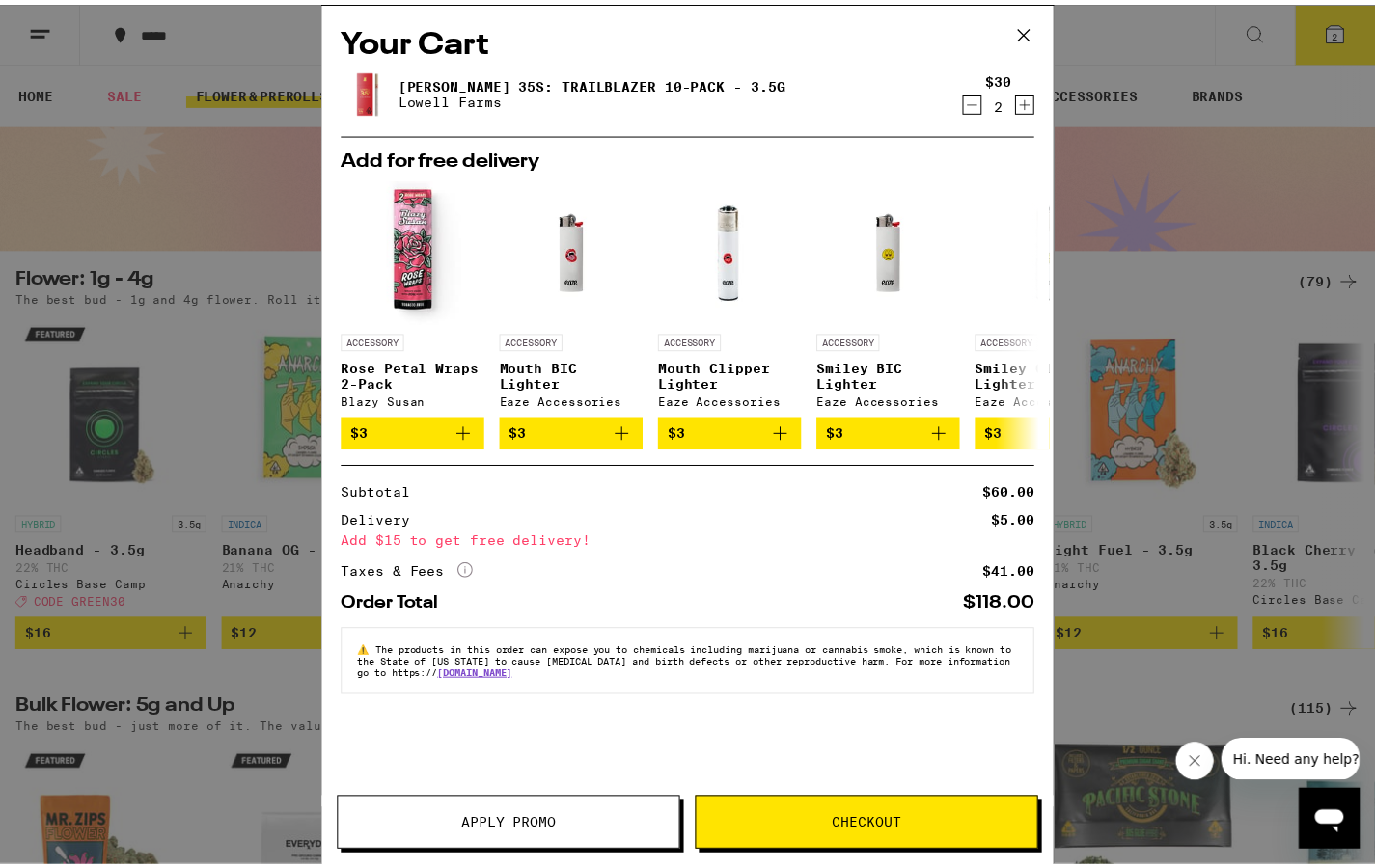
scroll to position [0, 0]
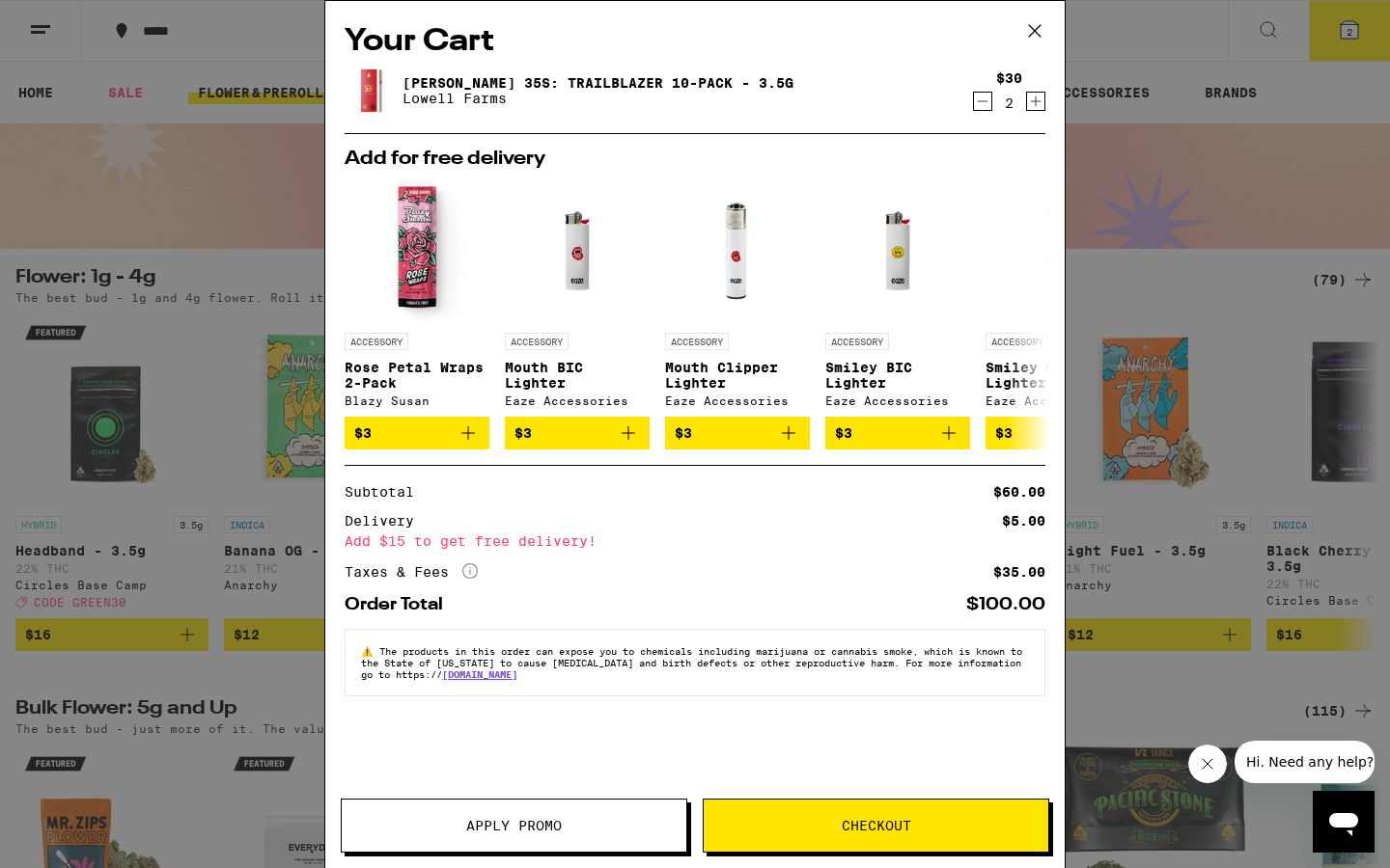
click at [1033, 30] on icon at bounding box center [1035, 30] width 29 height 29
